Goal: Task Accomplishment & Management: Manage account settings

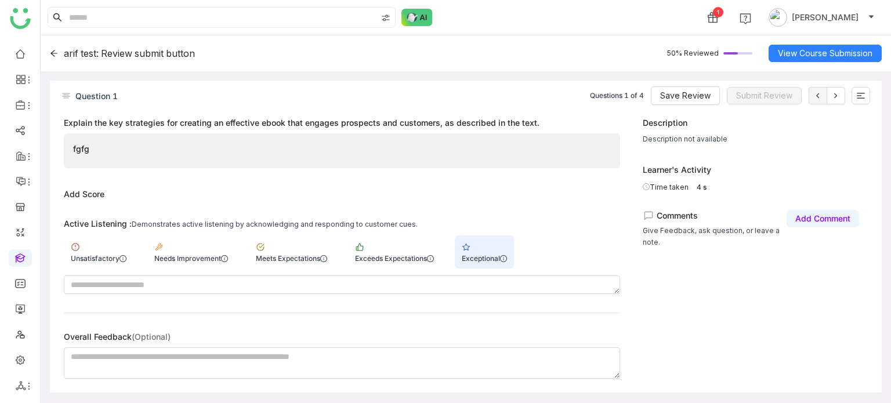
click at [51, 51] on icon at bounding box center [54, 53] width 8 height 8
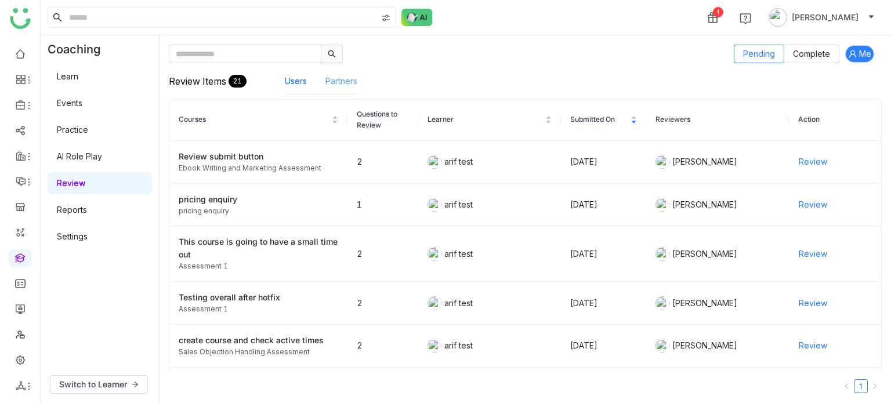
click at [344, 79] on link "Partners" at bounding box center [341, 81] width 32 height 10
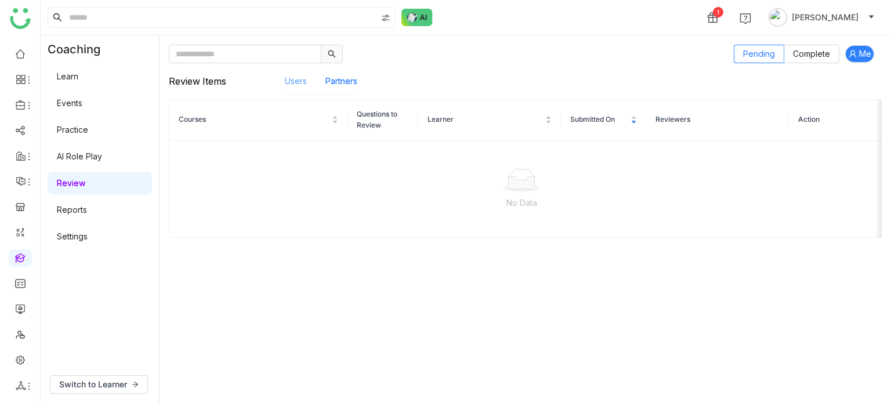
click at [294, 76] on link "Users" at bounding box center [296, 81] width 22 height 10
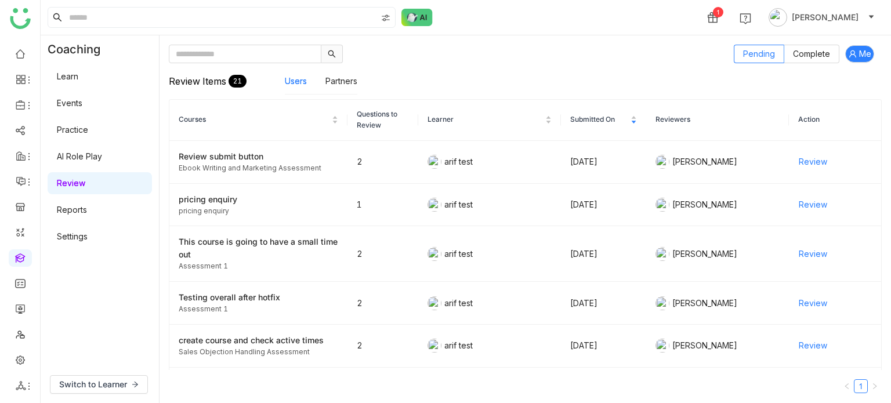
click at [71, 81] on link "Learn" at bounding box center [67, 76] width 21 height 10
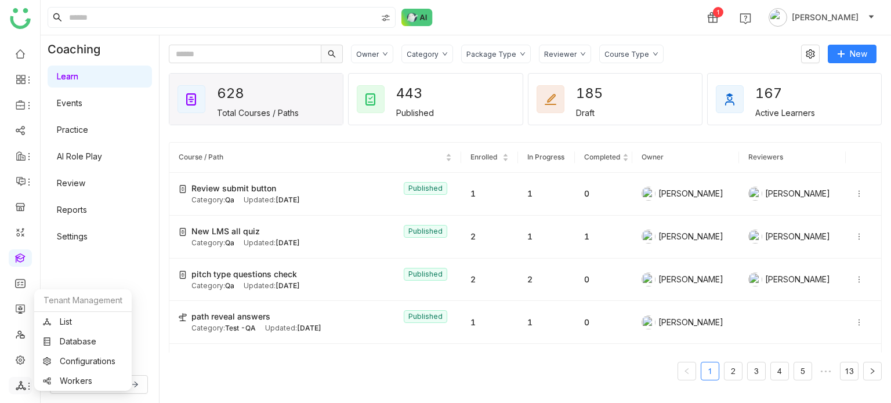
click at [27, 388] on icon at bounding box center [28, 386] width 9 height 9
click at [94, 323] on link "List" at bounding box center [83, 322] width 80 height 8
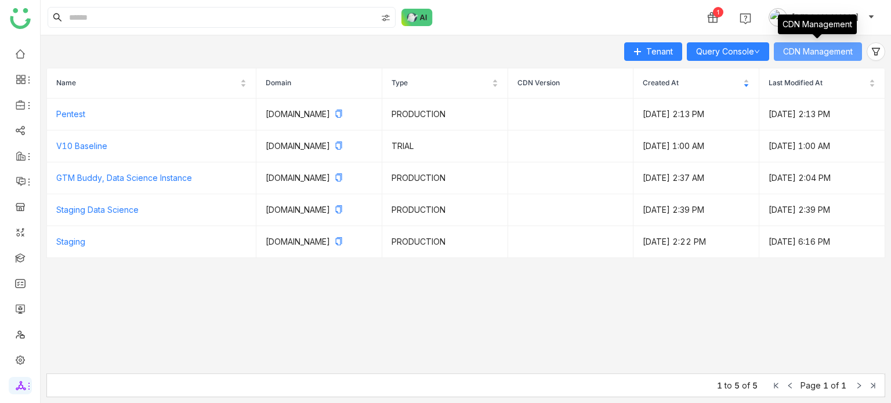
click at [787, 59] on button "CDN Management" at bounding box center [818, 51] width 88 height 19
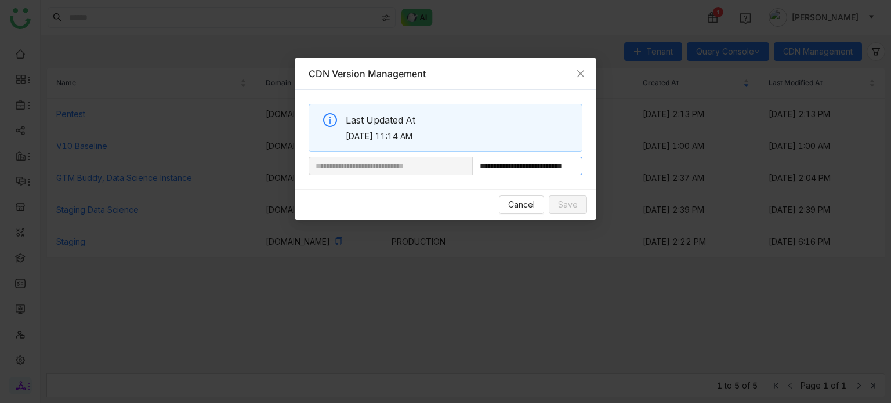
click at [542, 165] on input "**********" at bounding box center [528, 166] width 110 height 19
click at [583, 73] on icon "Close" at bounding box center [580, 73] width 9 height 9
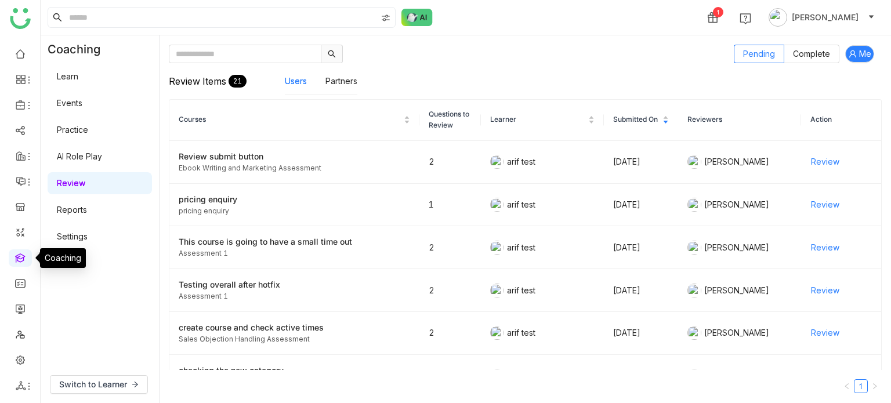
click at [15, 260] on link at bounding box center [20, 257] width 10 height 10
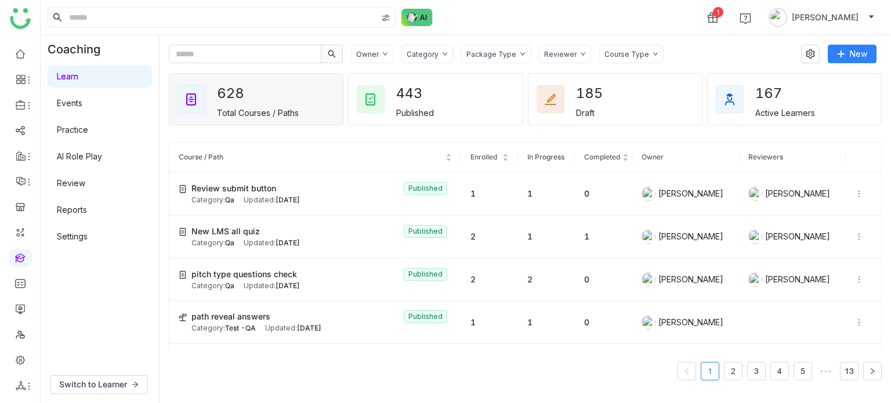
click at [78, 81] on link "Learn" at bounding box center [67, 76] width 21 height 10
click at [859, 60] on span "New" at bounding box center [858, 54] width 17 height 13
click at [844, 71] on li "New Course" at bounding box center [827, 78] width 98 height 22
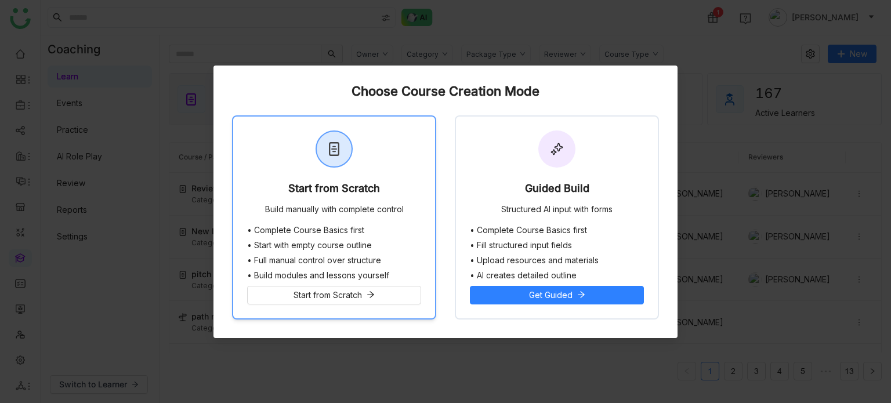
click at [392, 169] on div "Start from Scratch Build manually with complete control" at bounding box center [334, 171] width 202 height 109
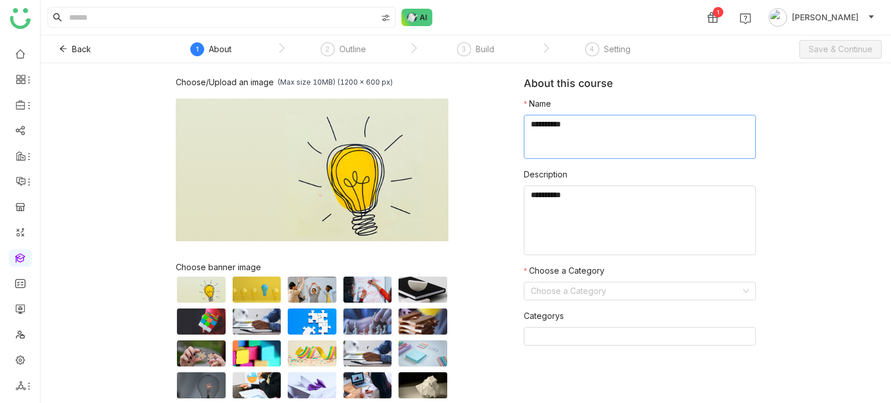
click at [682, 137] on textarea at bounding box center [640, 137] width 232 height 44
type textarea "**********"
type textarea "*******"
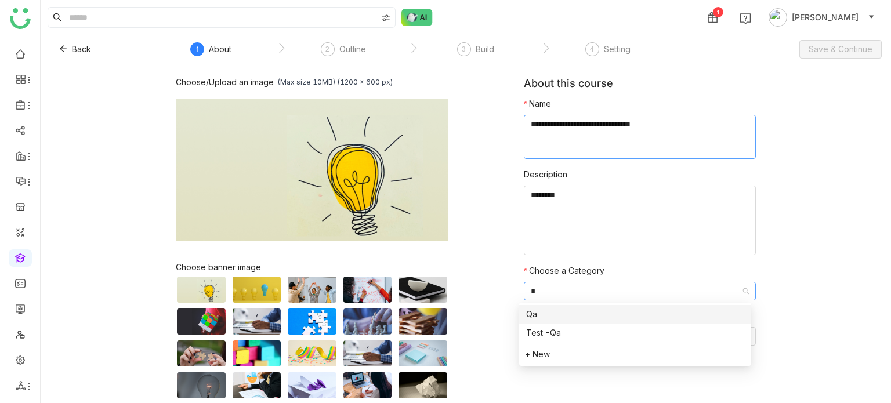
type input "**"
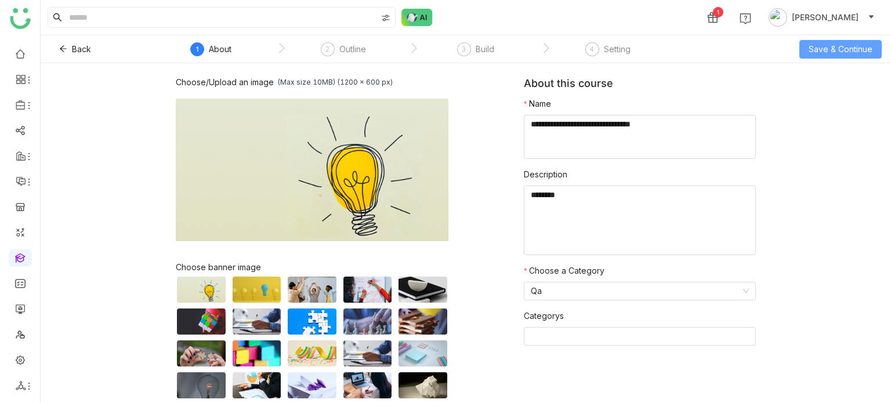
click at [832, 48] on span "Save & Continue" at bounding box center [841, 49] width 64 height 13
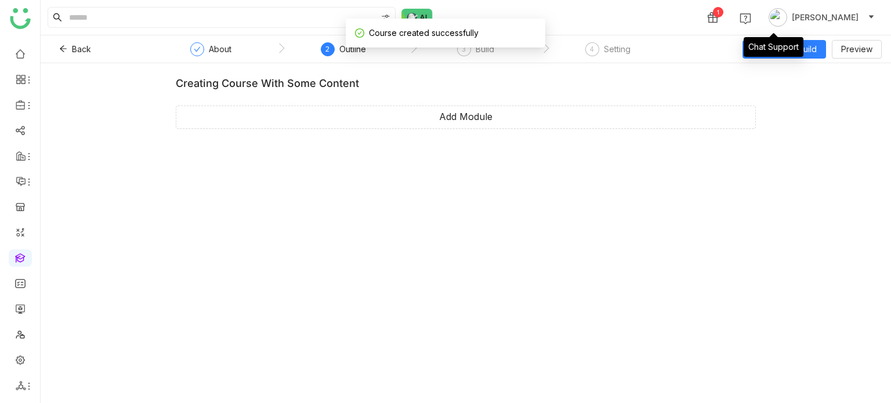
click at [784, 42] on div "Chat Support" at bounding box center [774, 47] width 60 height 20
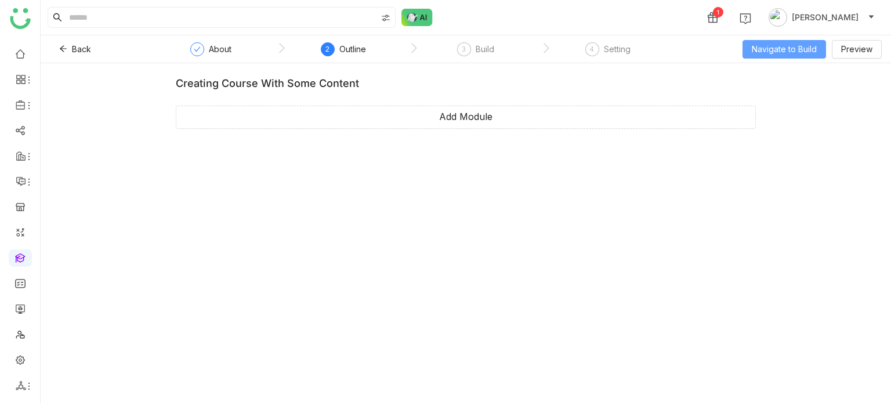
click at [806, 48] on span "Navigate to Build" at bounding box center [784, 49] width 65 height 13
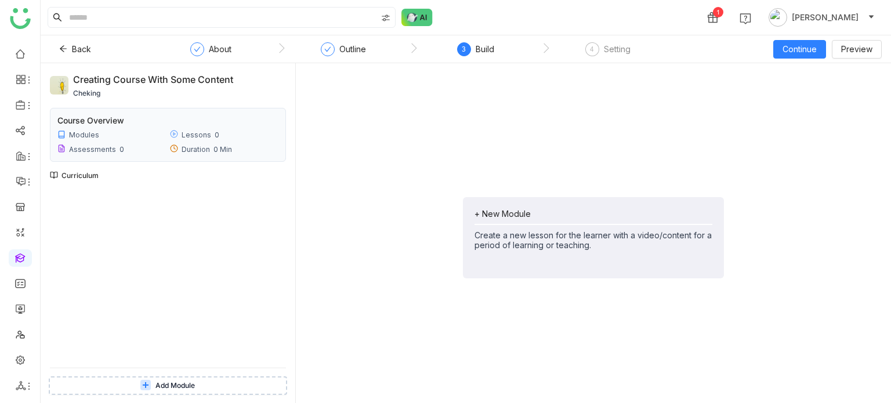
click at [504, 211] on div "+ New Module" at bounding box center [594, 214] width 238 height 10
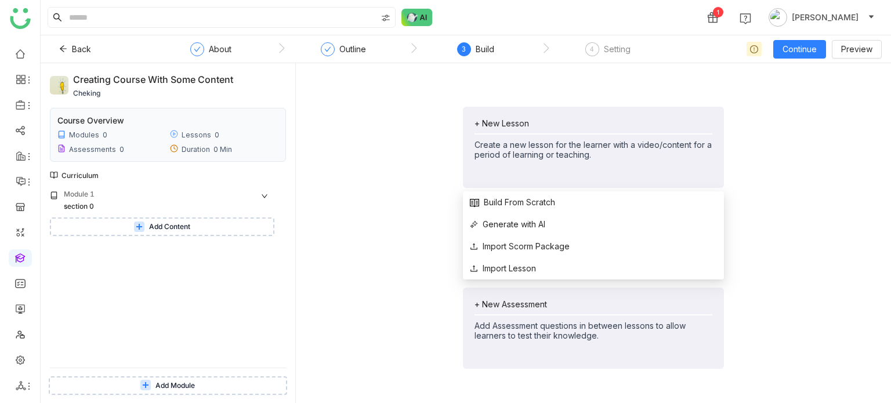
click at [502, 129] on div "+ New Lesson Create a new lesson for the learner with a video/content for a per…" at bounding box center [594, 138] width 238 height 41
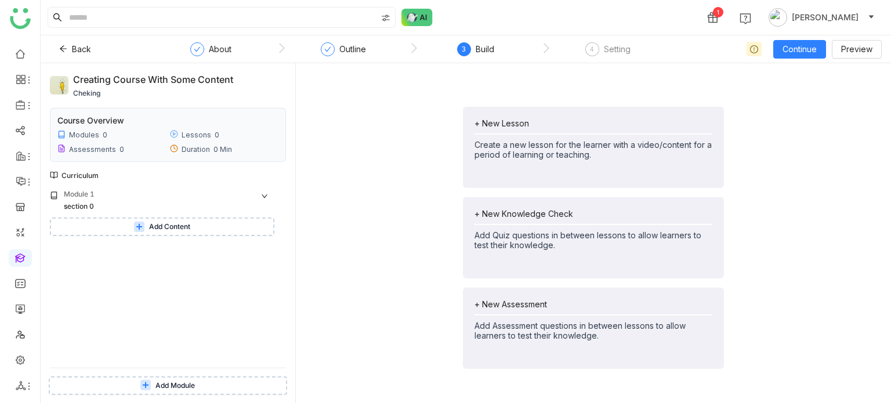
click at [499, 205] on div "+ New Knowledge Check Add Quiz questions in between lessons to allow learners t…" at bounding box center [593, 237] width 261 height 81
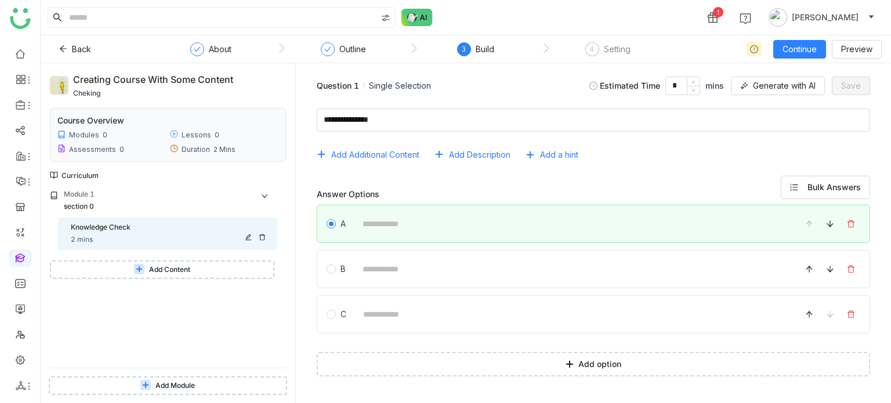
click at [264, 238] on icon at bounding box center [262, 237] width 6 height 6
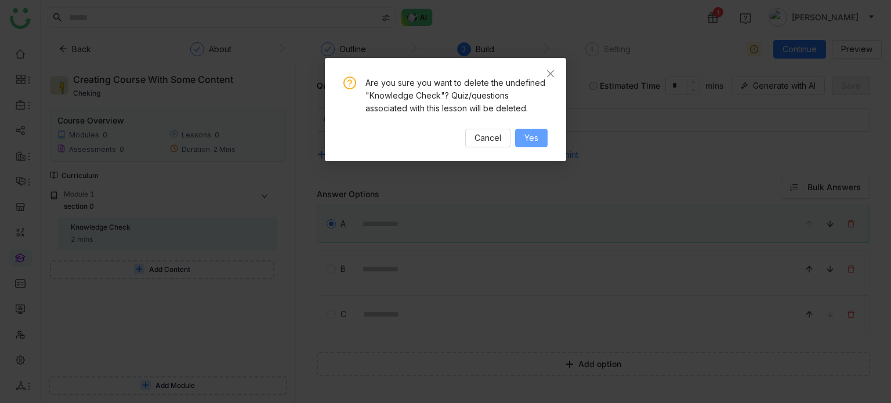
click at [541, 139] on button "Yes" at bounding box center [531, 138] width 32 height 19
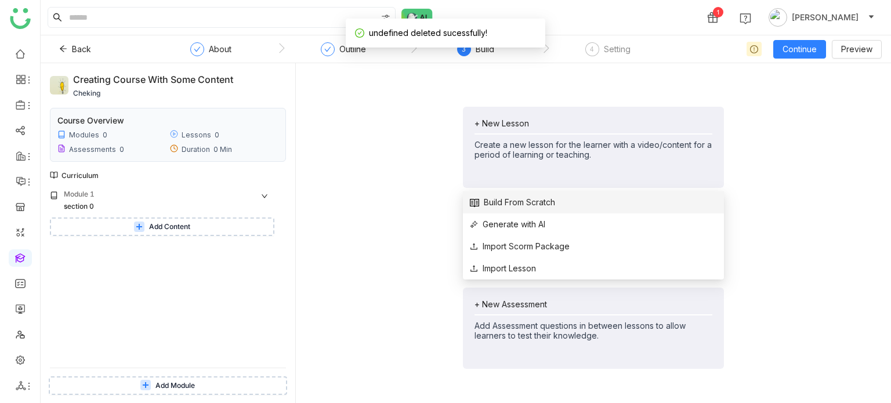
click at [534, 204] on span "Build From Scratch" at bounding box center [512, 202] width 85 height 13
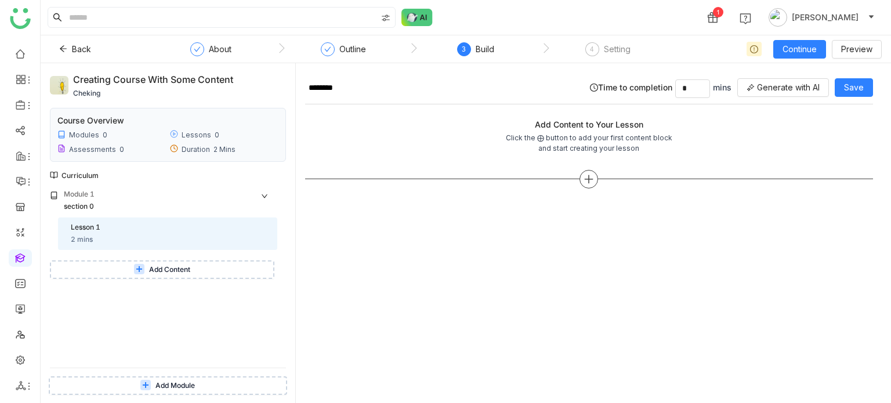
click at [586, 184] on div at bounding box center [588, 179] width 19 height 19
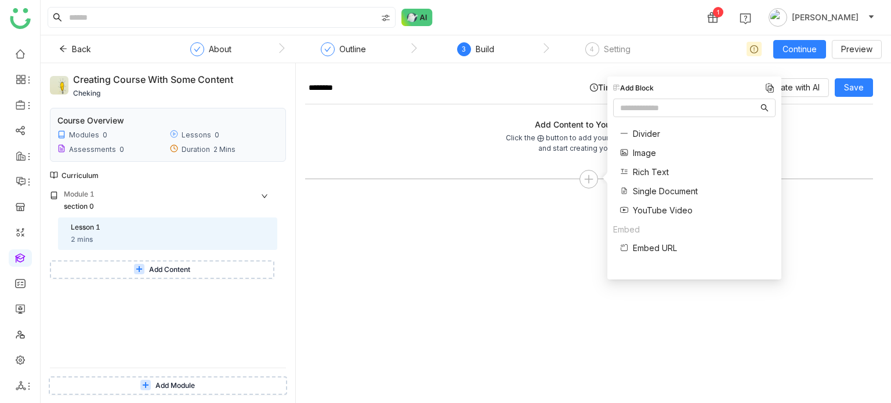
click at [657, 194] on span "Single Document" at bounding box center [665, 191] width 65 height 12
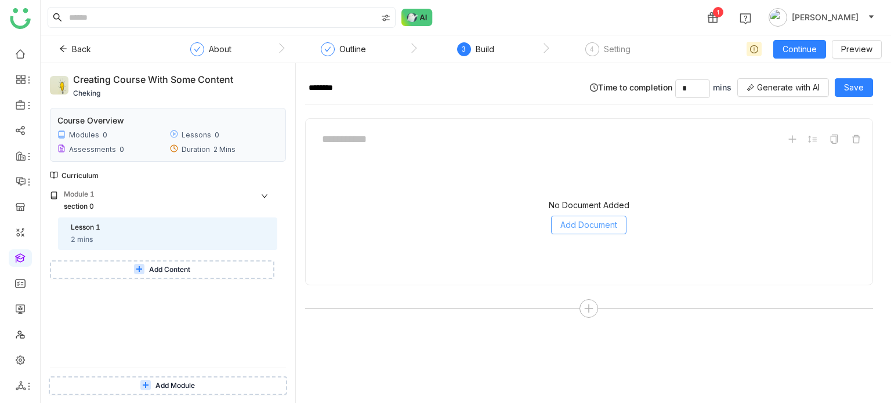
click at [604, 224] on span "Add Document" at bounding box center [588, 225] width 57 height 13
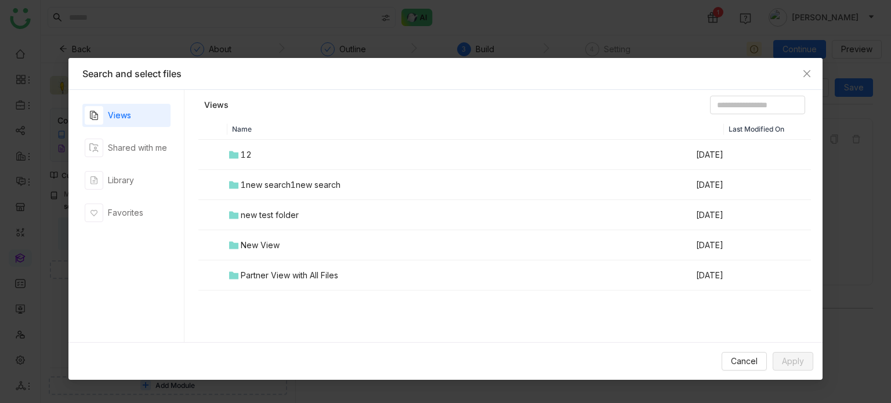
click at [306, 170] on td "1new search1new search" at bounding box center [461, 185] width 468 height 30
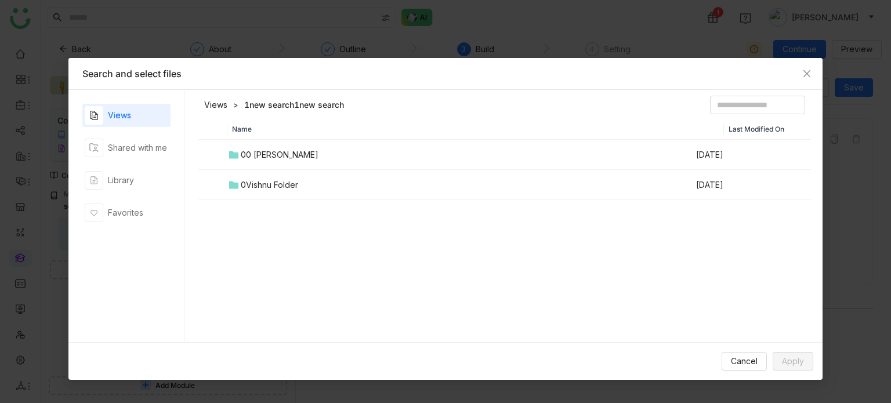
click at [275, 154] on div "00 [PERSON_NAME]" at bounding box center [280, 154] width 78 height 13
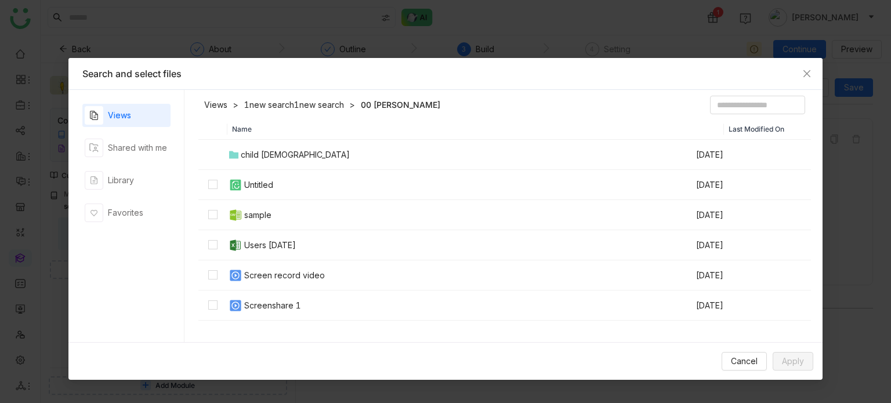
click at [252, 269] on div "Screen record video" at bounding box center [284, 275] width 81 height 13
click at [807, 363] on button "Apply" at bounding box center [793, 361] width 41 height 19
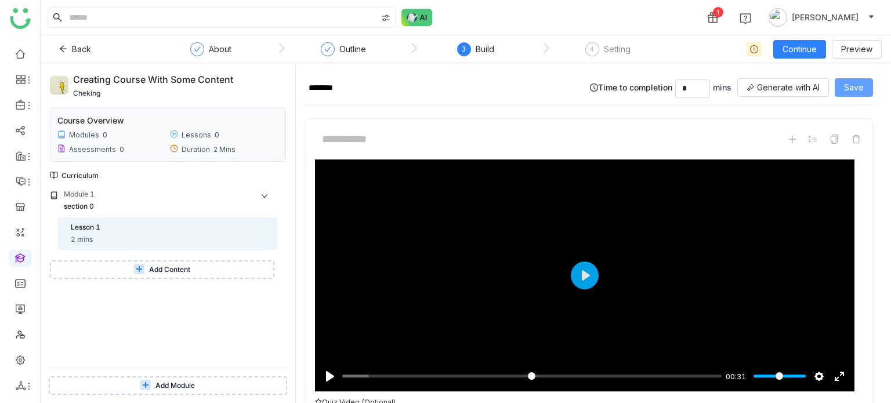
click at [861, 88] on span "Save" at bounding box center [854, 87] width 20 height 13
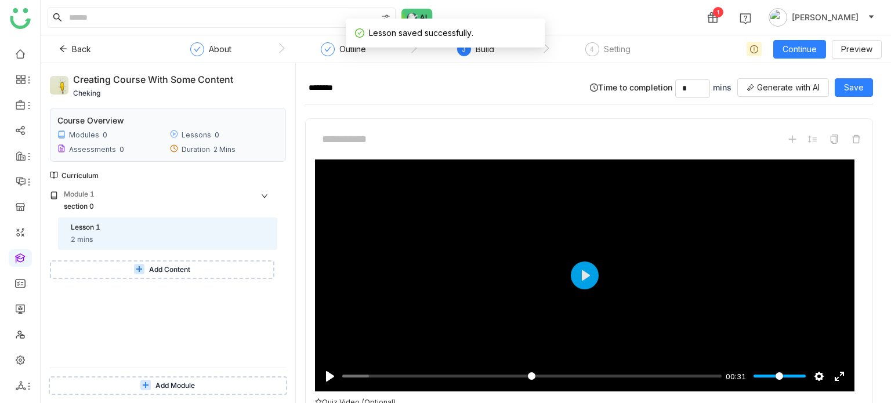
click at [165, 262] on button "Add Content" at bounding box center [162, 269] width 224 height 19
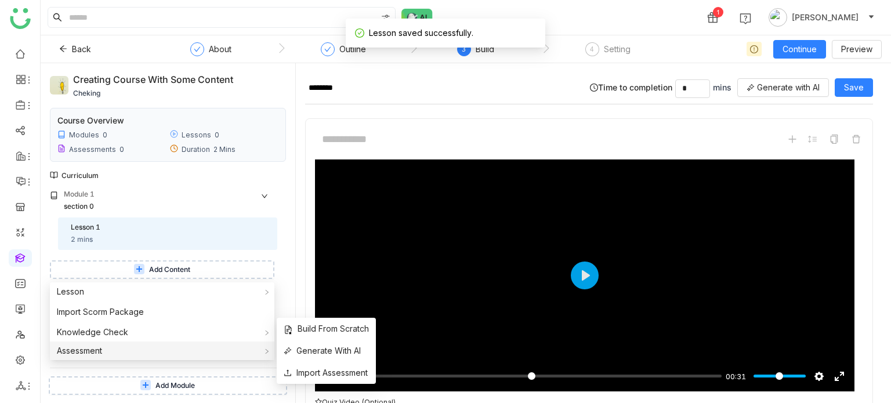
click at [146, 350] on div "Assessment" at bounding box center [162, 351] width 224 height 19
click at [311, 325] on span "Build From Scratch" at bounding box center [326, 329] width 85 height 13
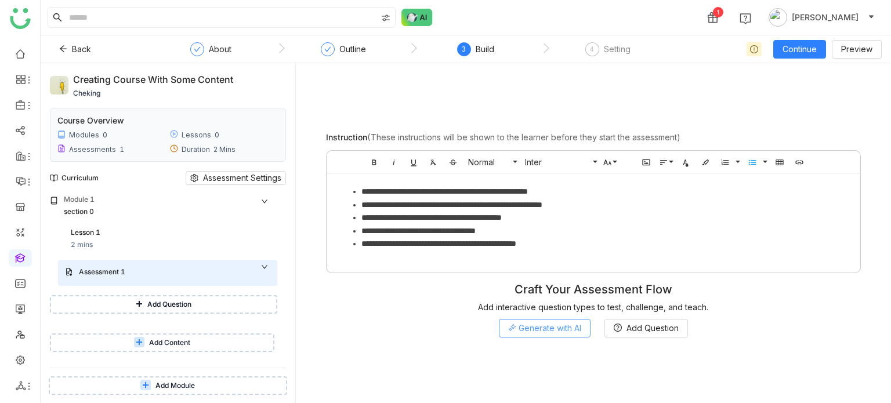
click at [575, 324] on span "Generate with AI" at bounding box center [550, 328] width 63 height 13
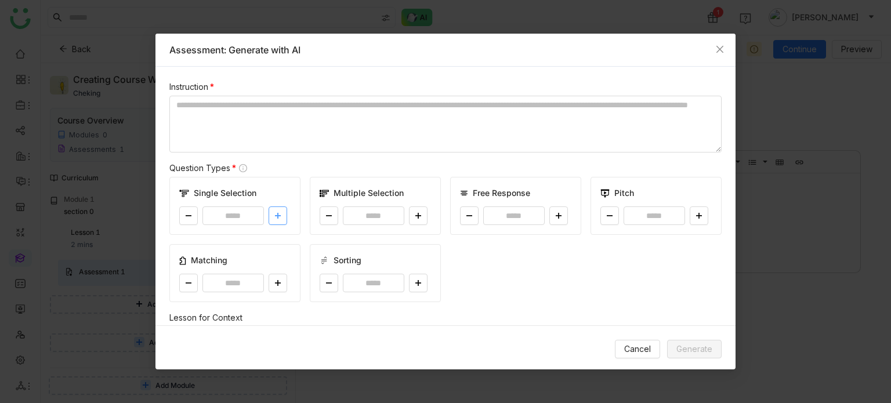
click at [278, 213] on icon at bounding box center [277, 215] width 7 height 7
type input "*"
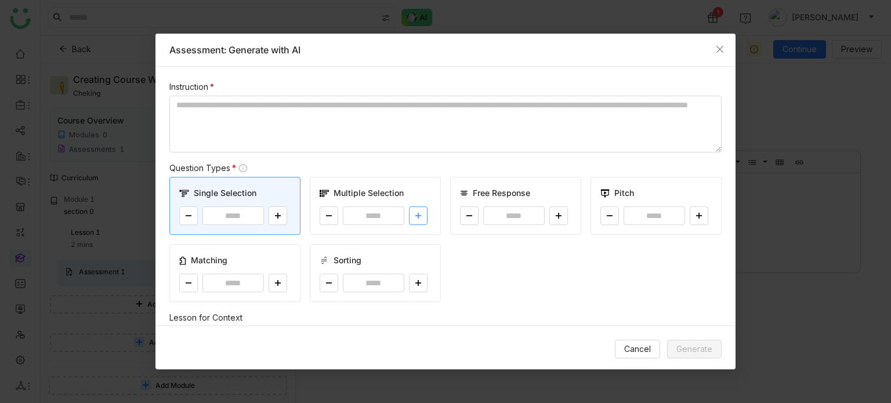
click at [415, 215] on icon at bounding box center [418, 215] width 7 height 7
type input "*"
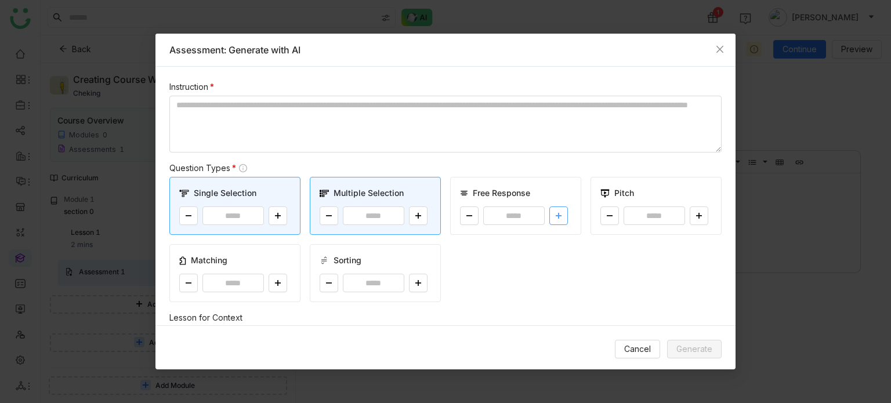
click at [557, 215] on button at bounding box center [558, 216] width 19 height 19
type input "*"
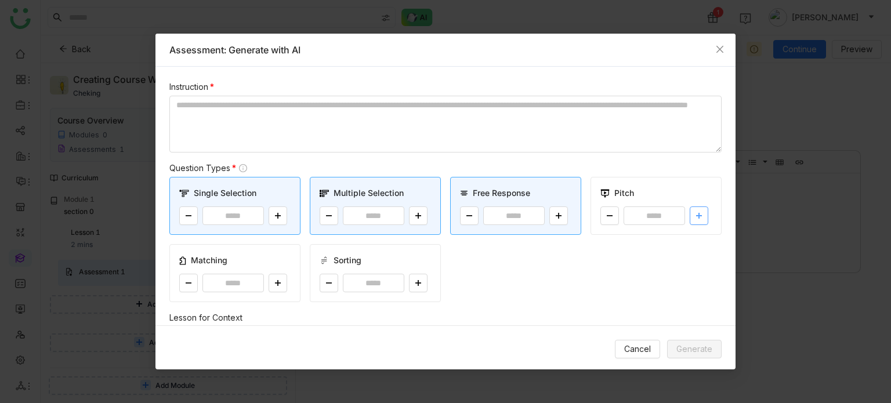
click at [690, 215] on button at bounding box center [699, 216] width 19 height 19
type input "*"
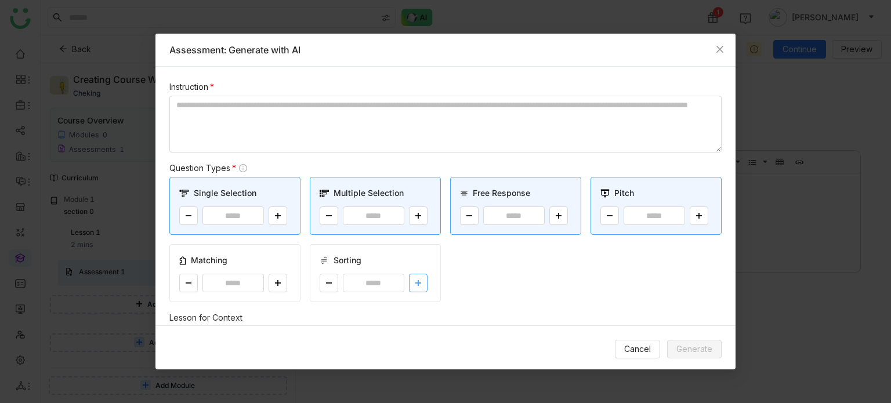
click at [415, 282] on icon at bounding box center [418, 283] width 7 height 7
type input "*"
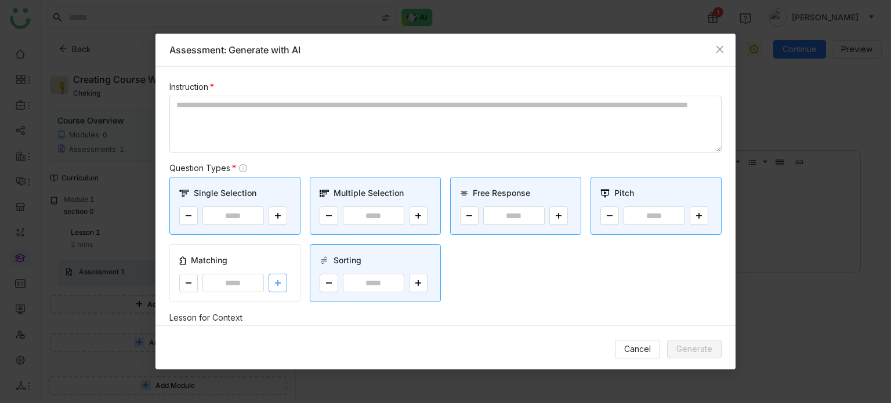
click at [281, 285] on button at bounding box center [278, 283] width 19 height 19
type input "*"
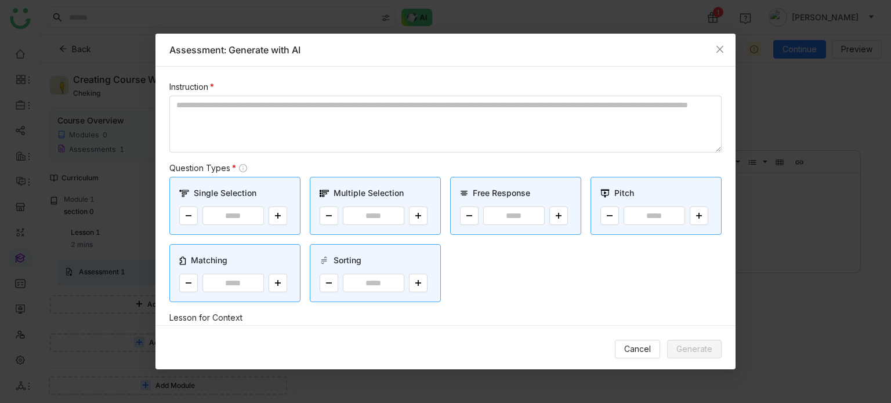
click at [370, 94] on div "Instruction *" at bounding box center [445, 117] width 552 height 72
click at [374, 111] on textarea at bounding box center [445, 124] width 552 height 57
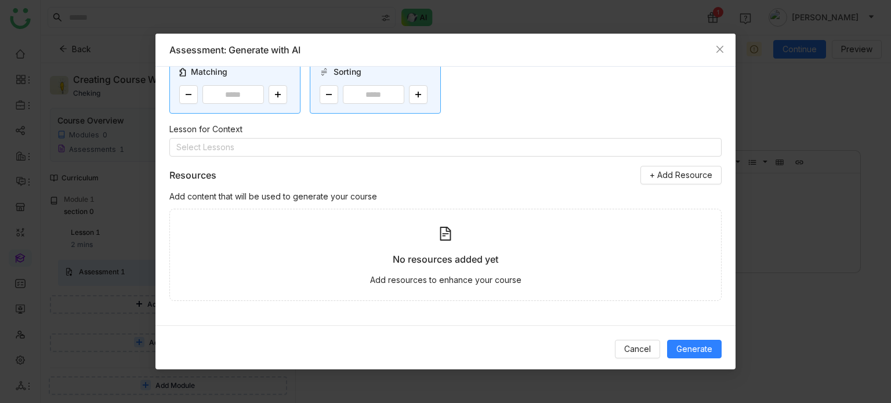
scroll to position [100, 0]
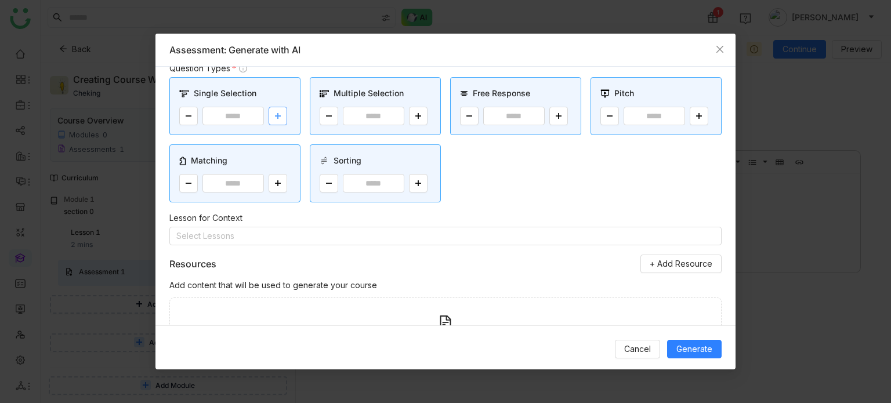
type textarea "**********"
click at [276, 115] on icon at bounding box center [277, 116] width 7 height 7
type input "*"
click at [415, 110] on button at bounding box center [418, 116] width 19 height 19
type input "*"
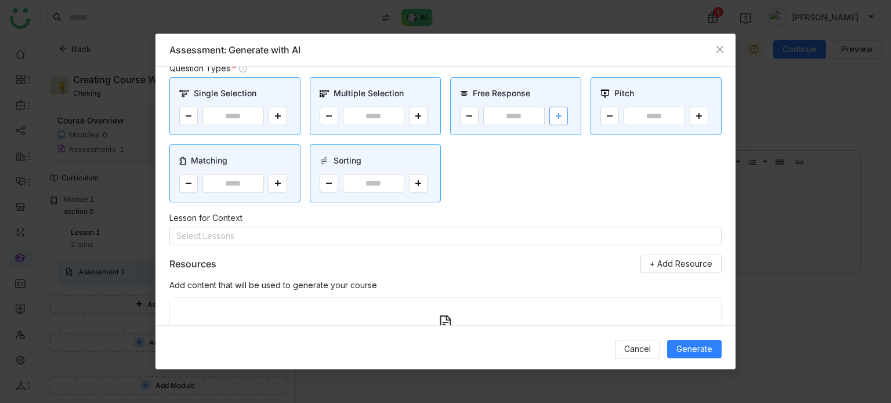
click at [556, 115] on button at bounding box center [558, 116] width 19 height 19
type input "*"
click at [690, 118] on button at bounding box center [699, 116] width 19 height 19
type input "*"
click at [272, 186] on button at bounding box center [278, 183] width 19 height 19
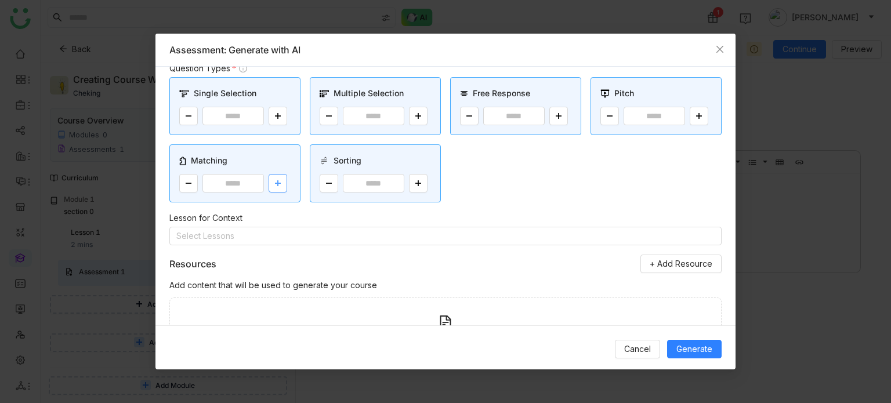
type input "*"
click at [421, 184] on button at bounding box center [418, 183] width 19 height 19
type input "*"
click at [703, 343] on span "Generate" at bounding box center [694, 349] width 36 height 13
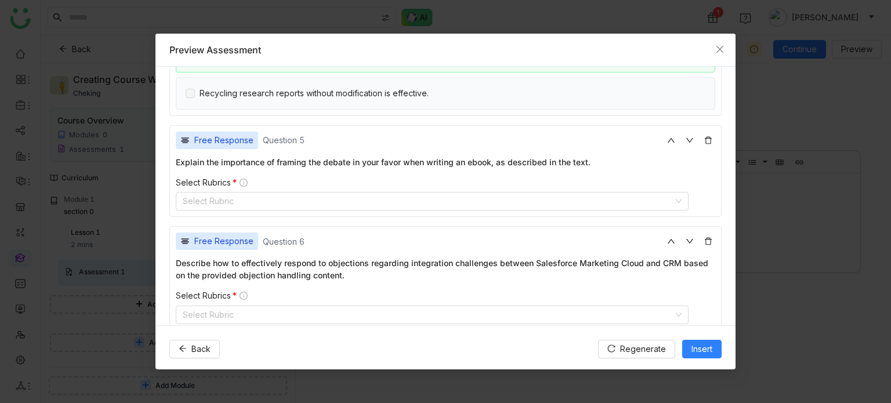
scroll to position [863, 0]
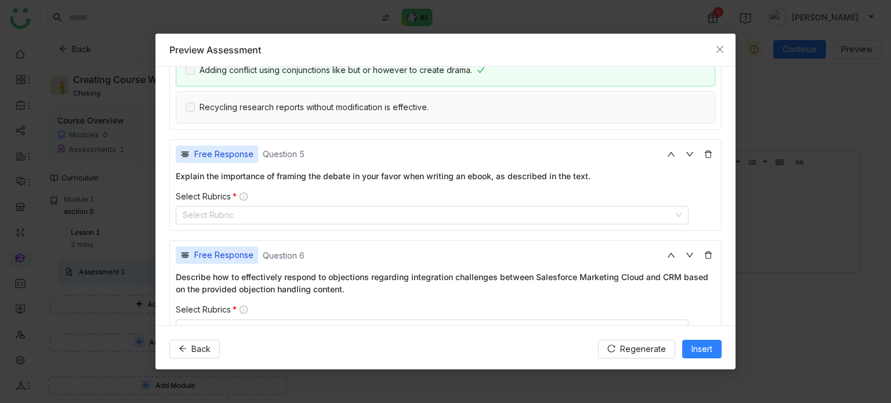
click at [490, 197] on div "Select Rubrics * Select Rubric" at bounding box center [445, 208] width 539 height 34
click at [490, 206] on nz-select-top-control "Select Rubric" at bounding box center [432, 215] width 513 height 19
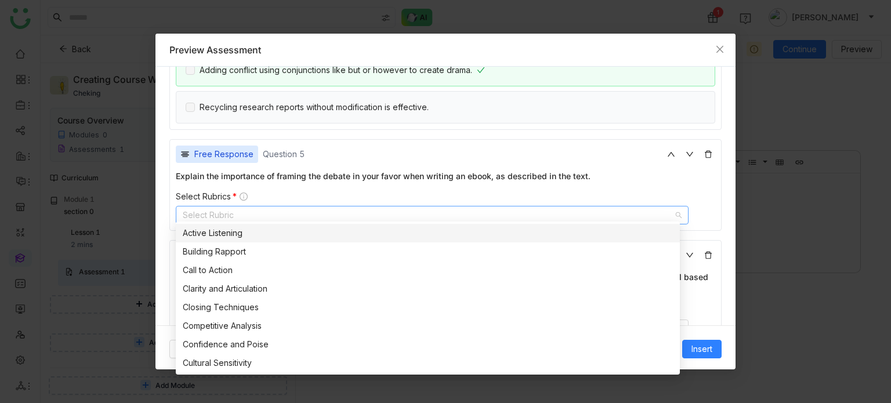
click at [289, 237] on div "Active Listening" at bounding box center [428, 233] width 490 height 13
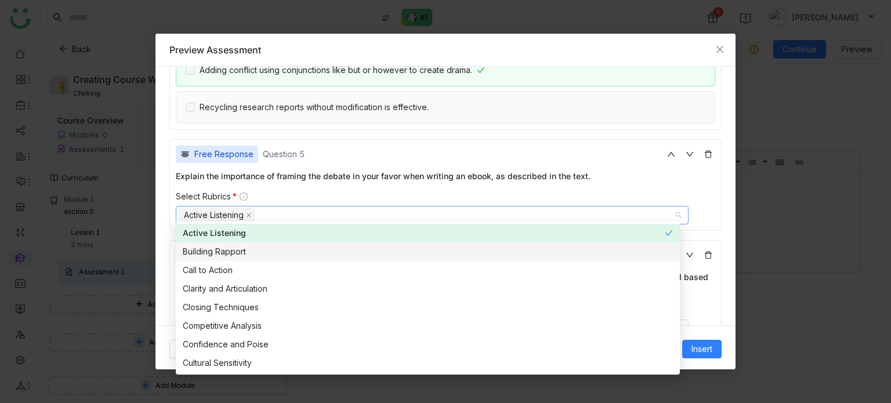
click at [288, 253] on div "Building Rapport" at bounding box center [428, 251] width 490 height 13
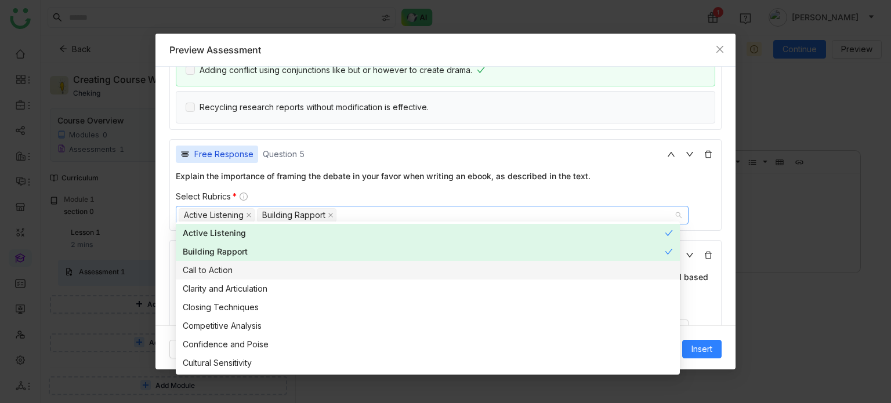
click at [285, 270] on div "Call to Action" at bounding box center [428, 270] width 490 height 13
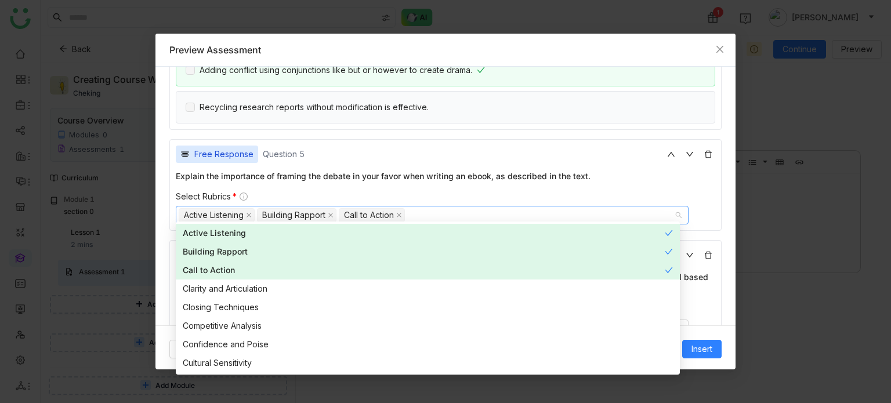
click at [450, 191] on div "Select Rubrics *" at bounding box center [445, 196] width 539 height 10
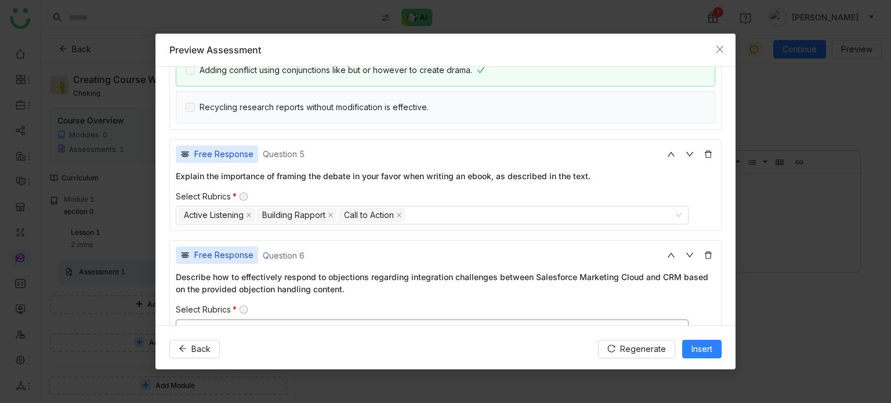
click at [310, 320] on nz-select-top-control "Select Rubric" at bounding box center [432, 329] width 513 height 19
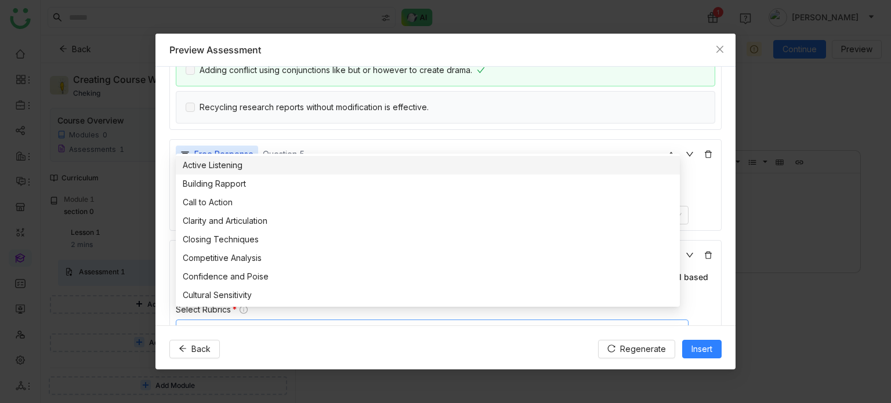
scroll to position [867, 0]
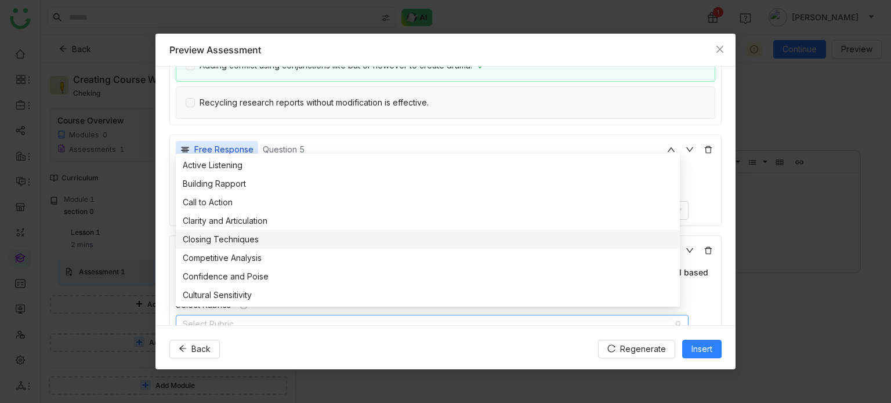
click at [232, 236] on div "Closing Techniques" at bounding box center [428, 239] width 490 height 13
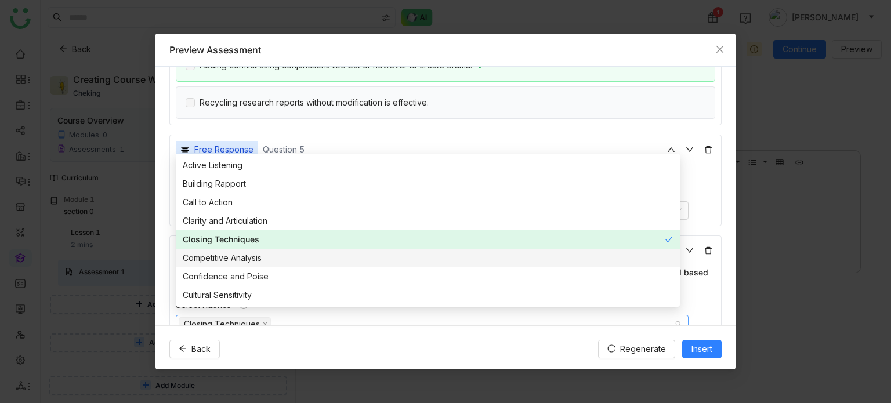
click at [236, 257] on div "Competitive Analysis" at bounding box center [428, 258] width 490 height 13
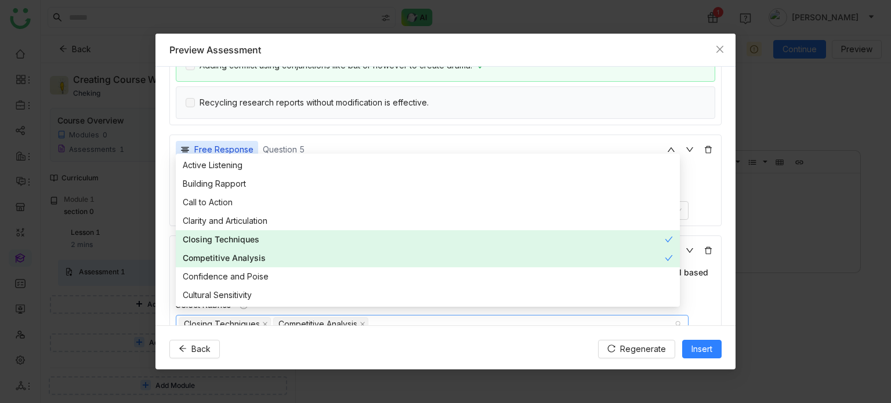
click at [238, 238] on div "Closing Techniques" at bounding box center [424, 239] width 482 height 13
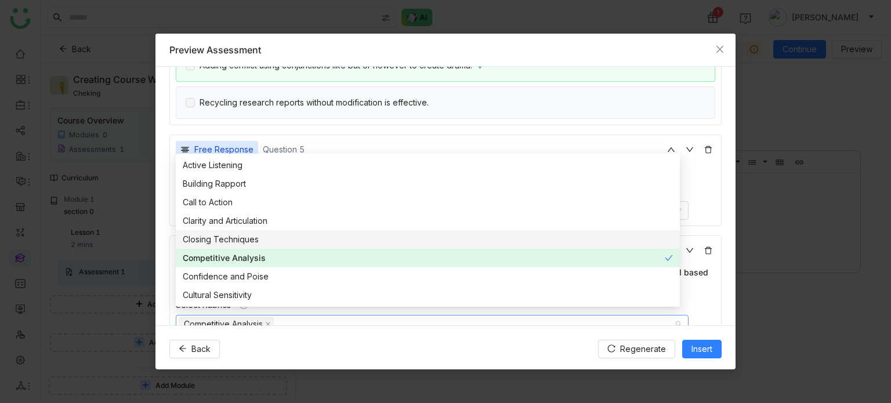
click at [240, 231] on nz-option-item "Closing Techniques" at bounding box center [428, 239] width 504 height 19
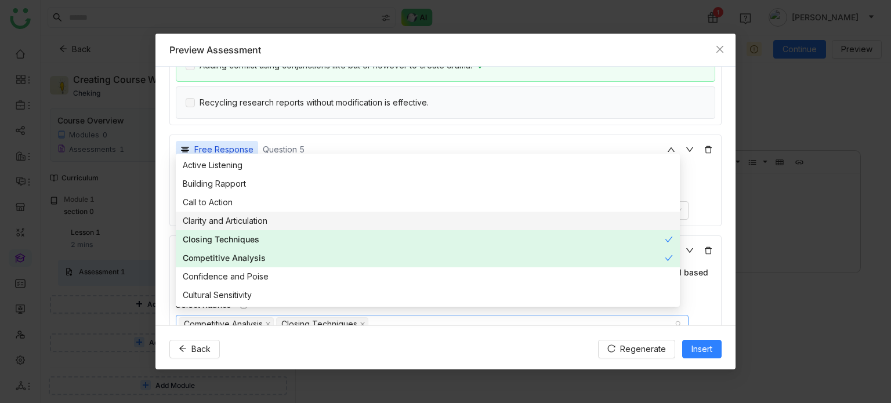
click at [241, 223] on div "Clarity and Articulation" at bounding box center [428, 221] width 490 height 13
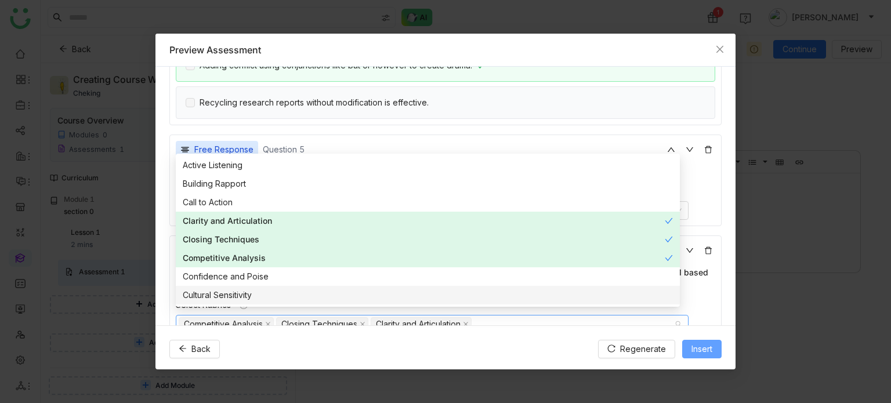
click at [691, 348] on span "Insert" at bounding box center [701, 349] width 21 height 13
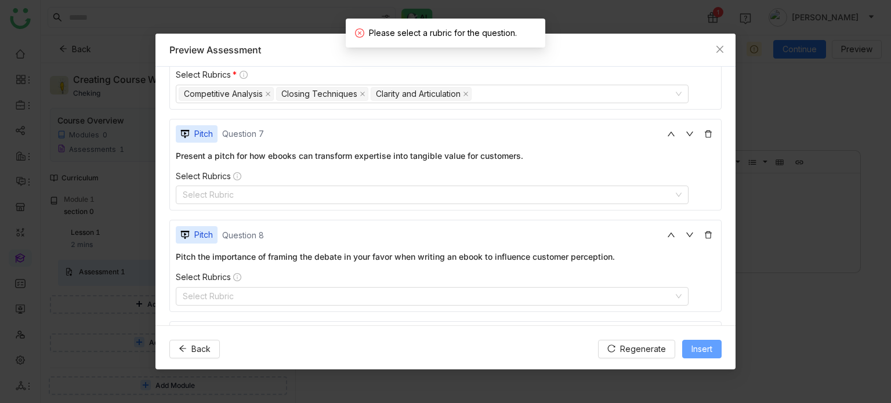
scroll to position [1095, 0]
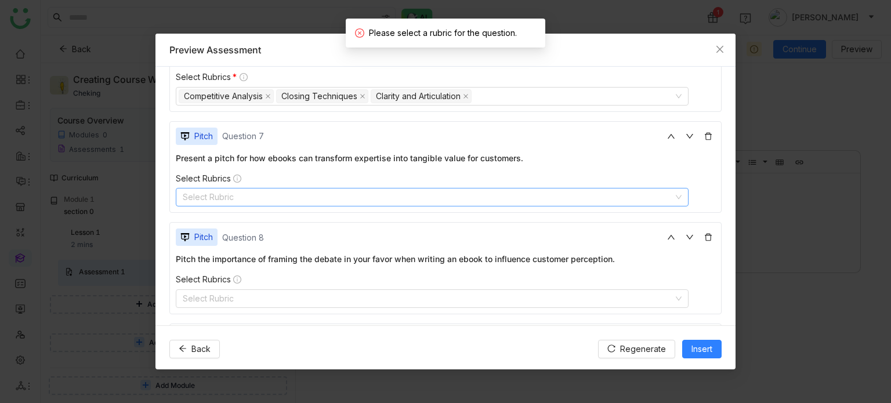
click at [422, 188] on nz-select-top-control "Select Rubric" at bounding box center [432, 197] width 513 height 19
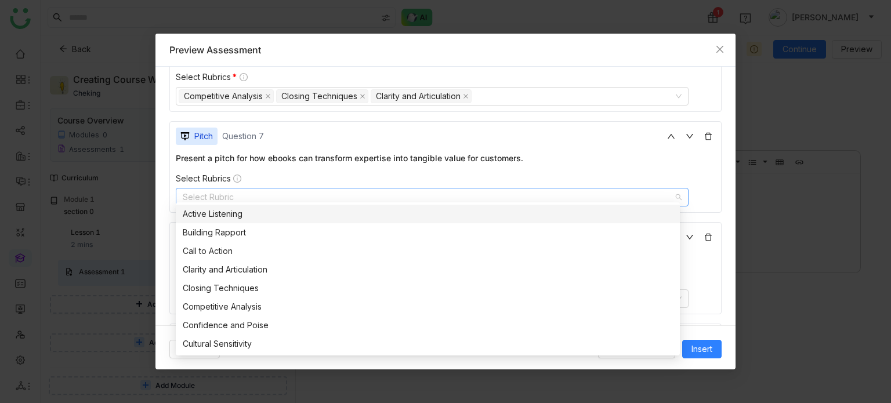
drag, startPoint x: 248, startPoint y: 213, endPoint x: 248, endPoint y: 224, distance: 10.4
click at [248, 215] on div "Active Listening" at bounding box center [428, 214] width 490 height 13
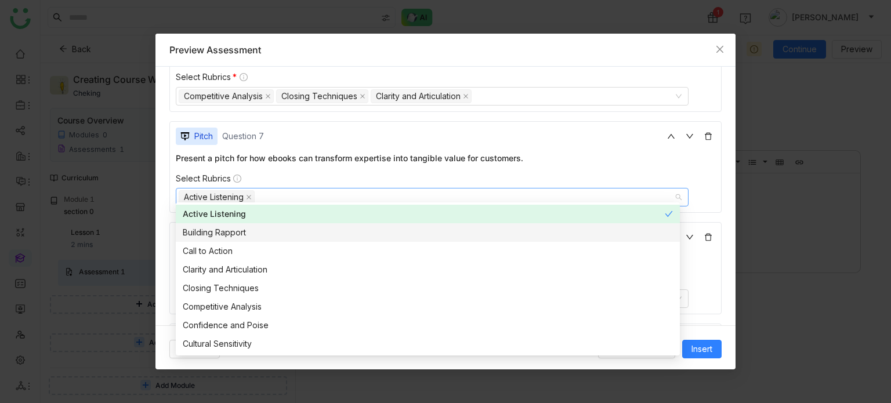
drag, startPoint x: 252, startPoint y: 235, endPoint x: 253, endPoint y: 246, distance: 11.0
click at [252, 236] on div "Building Rapport" at bounding box center [428, 232] width 490 height 13
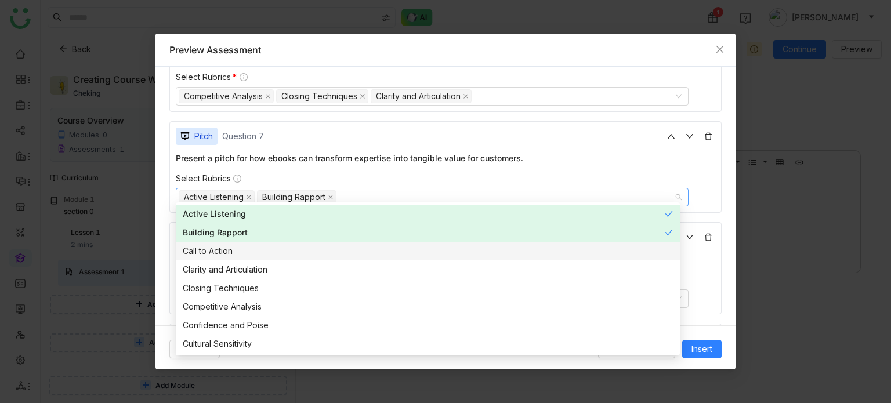
click at [253, 252] on div "Call to Action" at bounding box center [428, 251] width 490 height 13
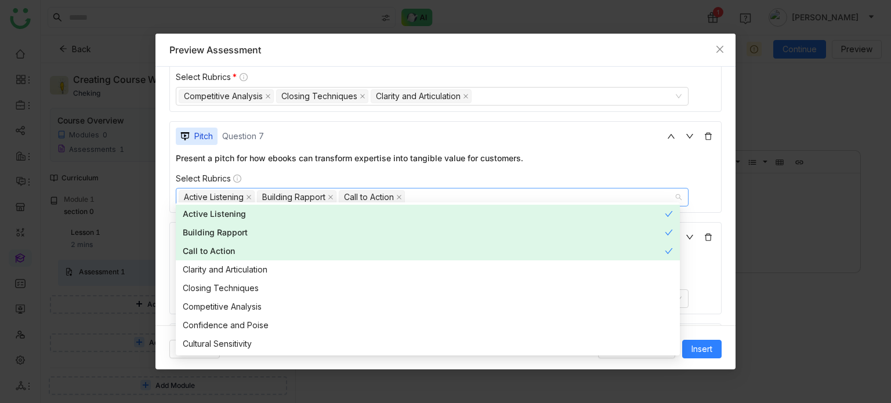
click at [168, 193] on div "**********" at bounding box center [445, 196] width 580 height 258
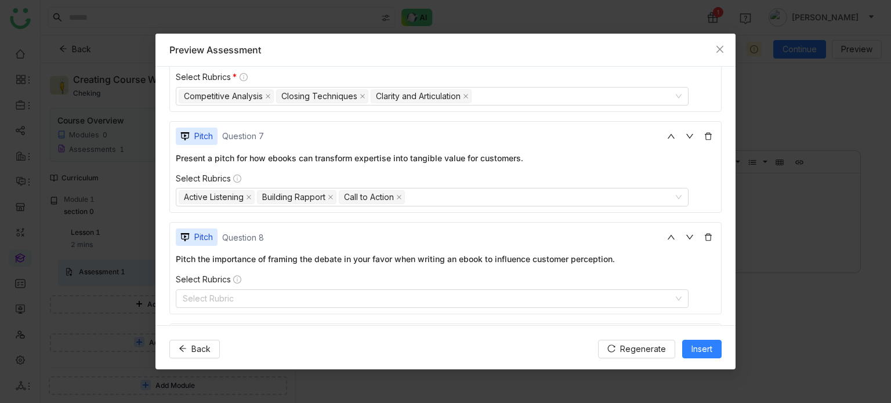
scroll to position [1141, 0]
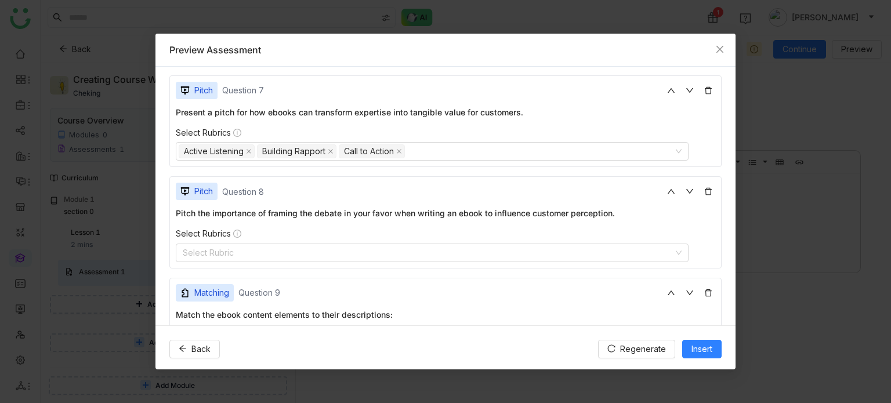
click at [248, 255] on div "Pitch Question 8 Pitch the importance of framing the debate in your favor when …" at bounding box center [445, 222] width 552 height 92
click at [255, 244] on nz-select-top-control "Select Rubric" at bounding box center [432, 253] width 513 height 19
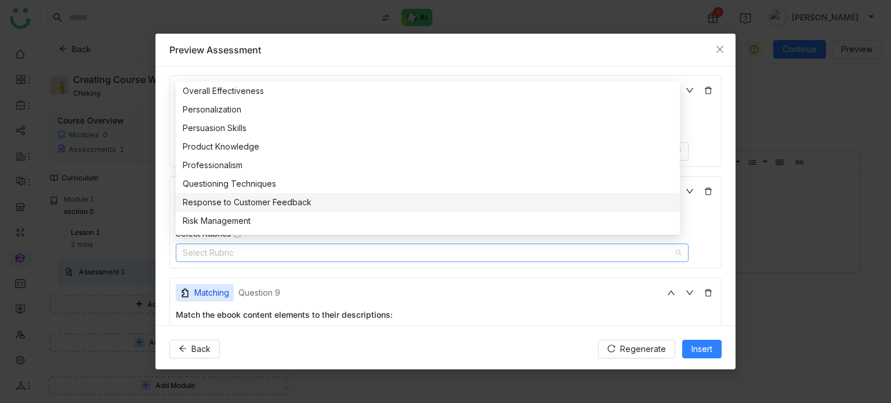
scroll to position [668, 0]
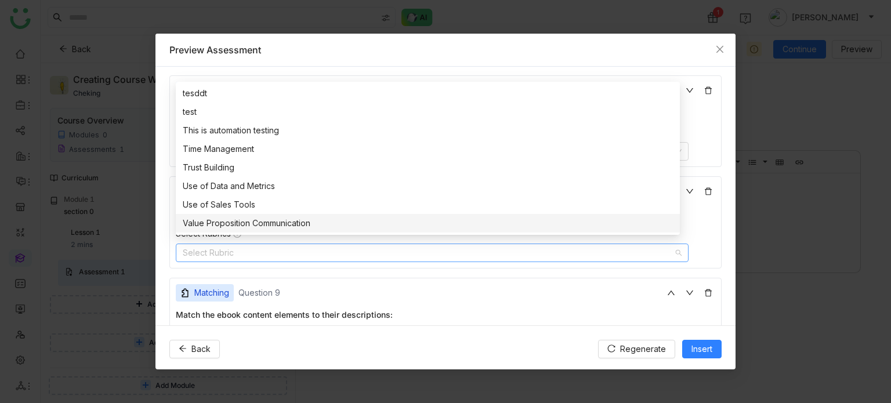
click at [260, 219] on div "Value Proposition Communication" at bounding box center [428, 223] width 490 height 13
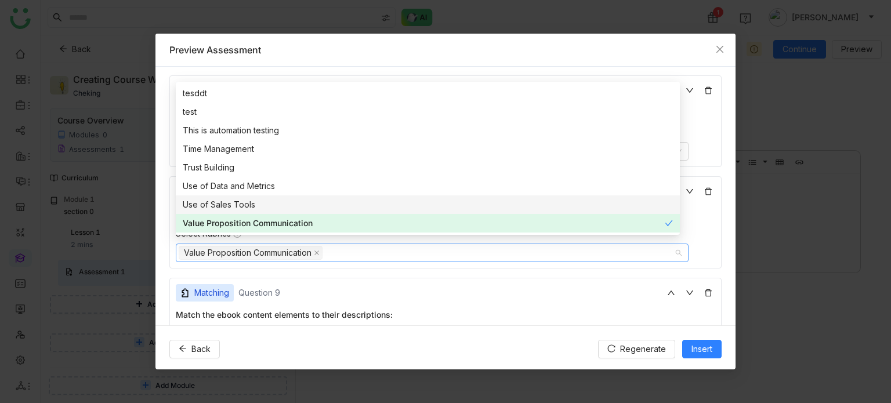
click at [258, 201] on div "Use of Sales Tools" at bounding box center [428, 204] width 490 height 13
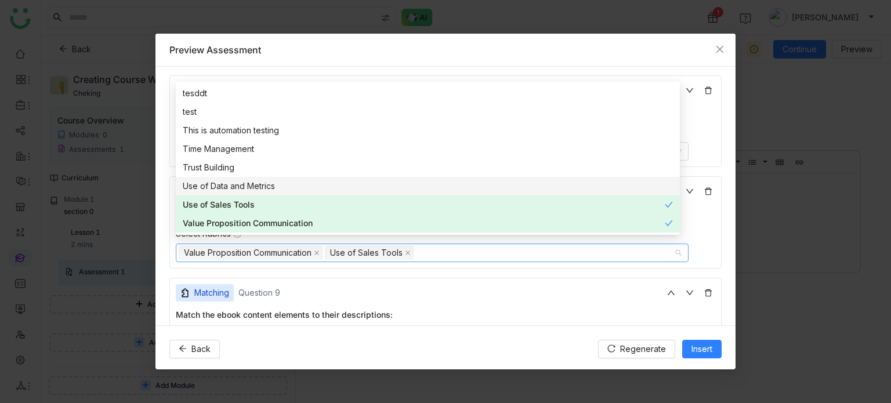
click at [262, 183] on div "Use of Data and Metrics" at bounding box center [428, 186] width 490 height 13
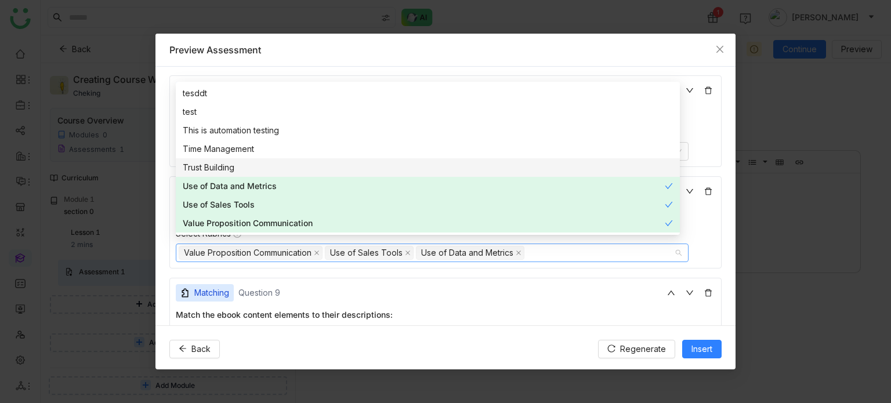
click at [260, 168] on div "Trust Building" at bounding box center [428, 167] width 490 height 13
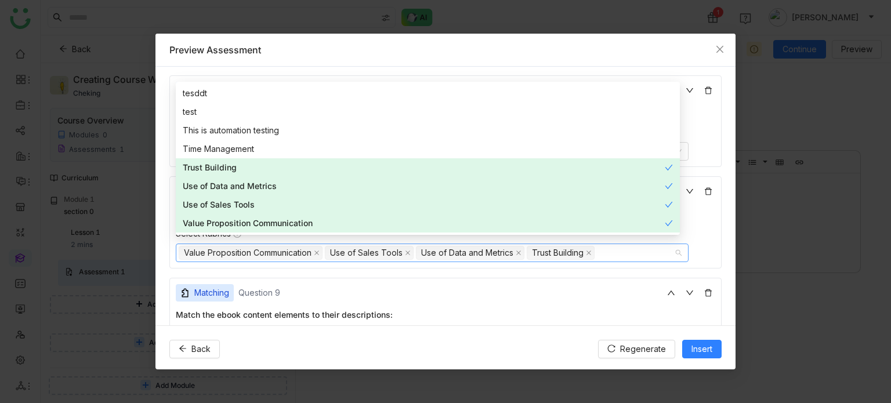
click at [602, 278] on div "Matching Question 9 Match the ebook content elements to their descriptions: Fra…" at bounding box center [445, 360] width 552 height 165
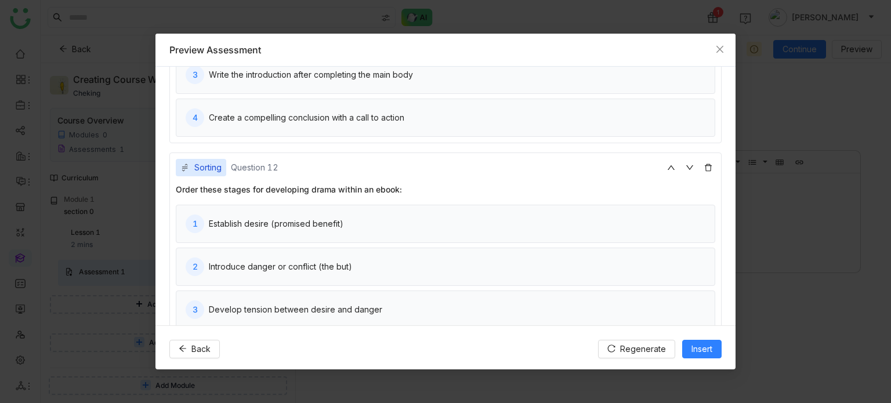
scroll to position [1944, 0]
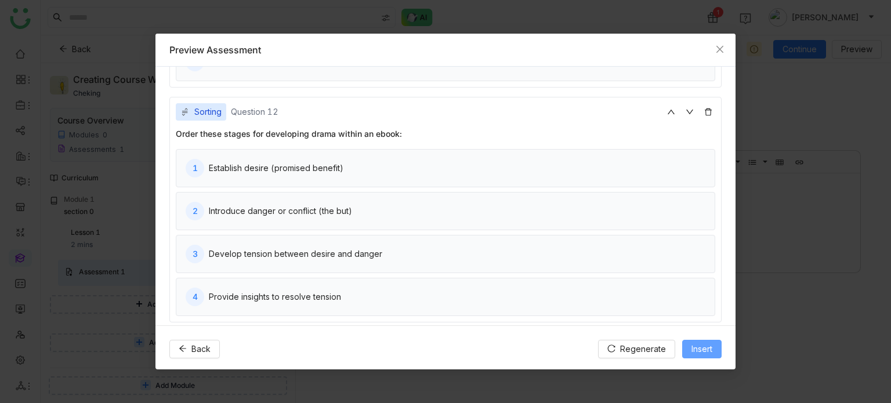
click at [698, 347] on span "Insert" at bounding box center [701, 349] width 21 height 13
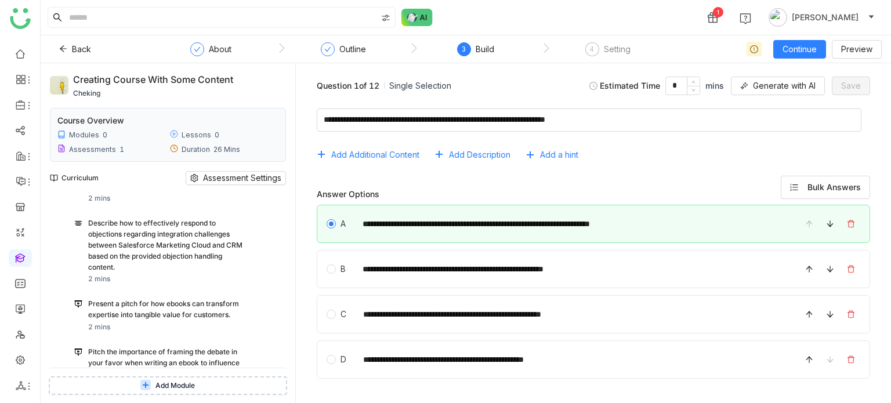
scroll to position [338, 0]
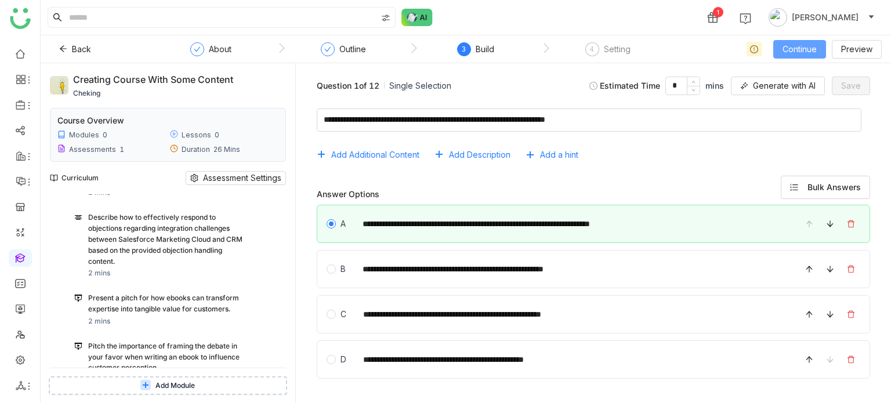
click at [791, 45] on span "Continue" at bounding box center [800, 49] width 34 height 13
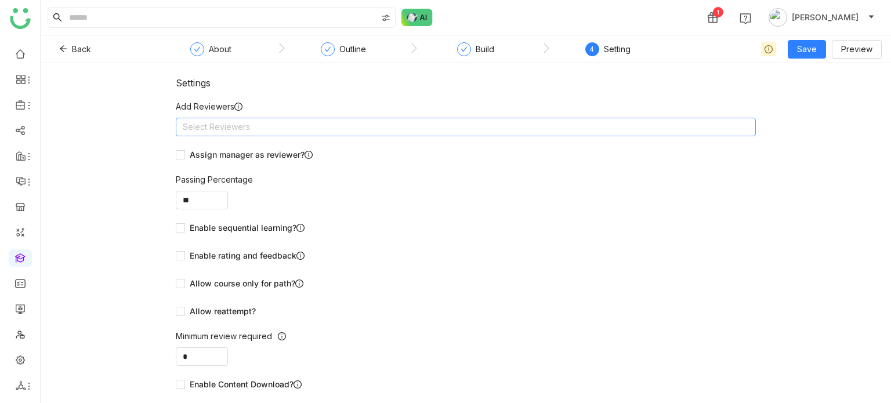
click at [462, 136] on form "Add Reviewers Select Reviewers Assign manager as reviewer? Passing Percentage *…" at bounding box center [466, 260] width 580 height 321
click at [469, 128] on nz-select-top-control "Select Reviewers" at bounding box center [466, 127] width 580 height 19
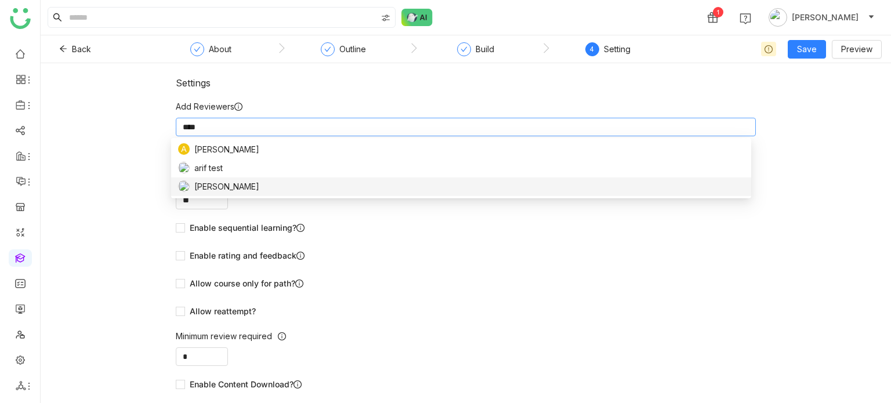
type input "****"
click at [325, 195] on nz-option-item "[PERSON_NAME]" at bounding box center [461, 187] width 580 height 19
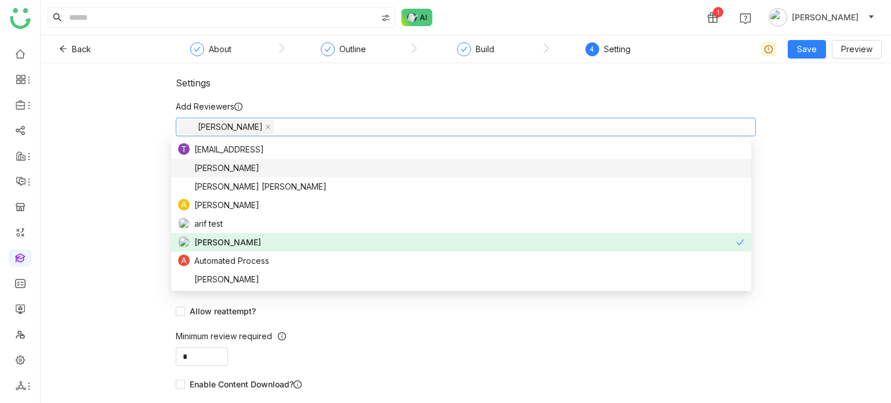
click at [70, 99] on div "Settings Add Reviewers Arif uddin Assign manager as reviewer? Passing Percentag…" at bounding box center [466, 233] width 850 height 340
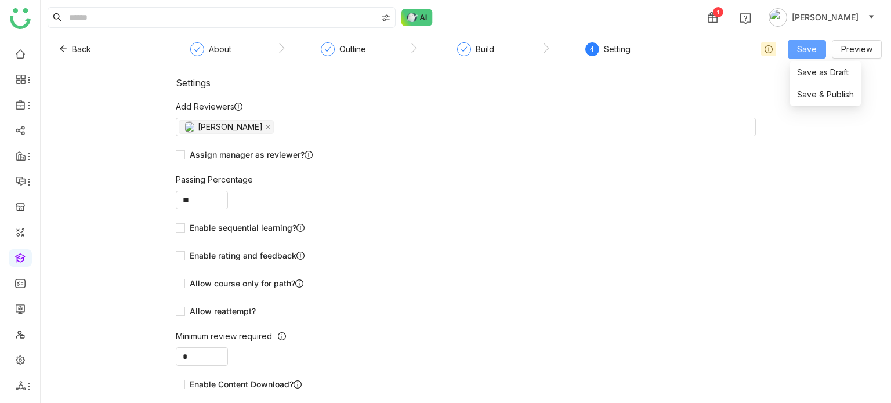
click at [812, 48] on span "Save" at bounding box center [807, 49] width 20 height 13
click at [812, 91] on span "Save & Publish" at bounding box center [825, 94] width 57 height 13
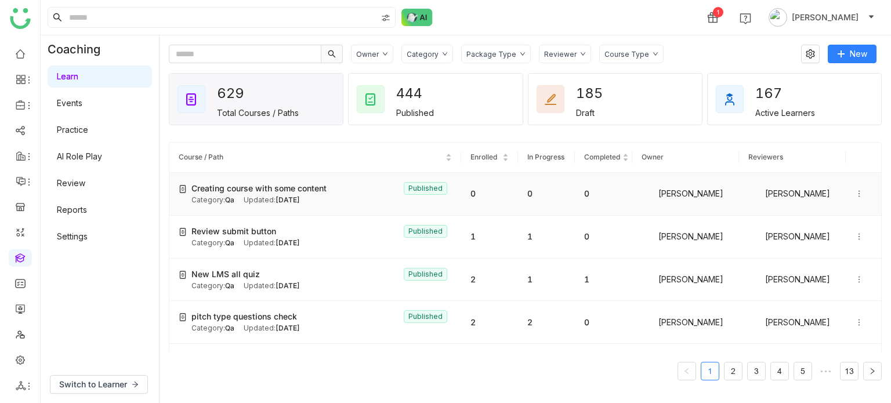
click at [855, 197] on icon at bounding box center [859, 194] width 8 height 8
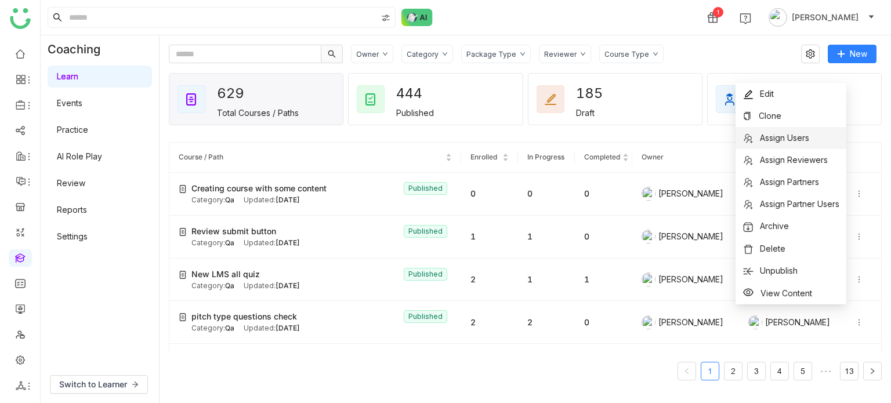
click at [821, 139] on li "Assign Users" at bounding box center [791, 138] width 111 height 22
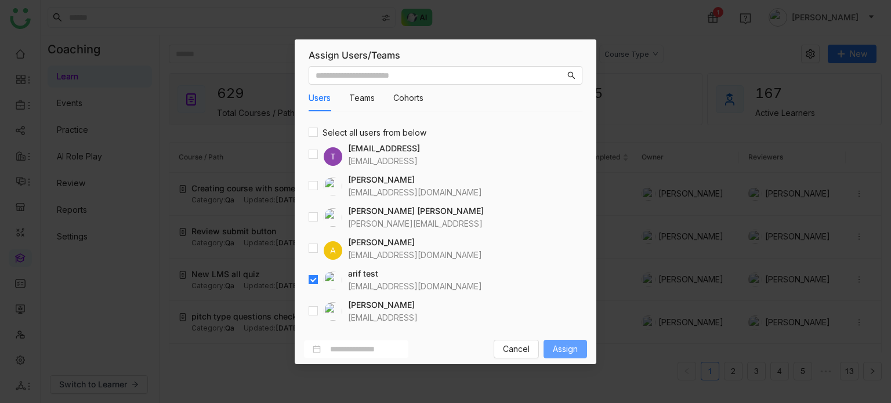
click at [562, 347] on span "Assign" at bounding box center [565, 349] width 25 height 13
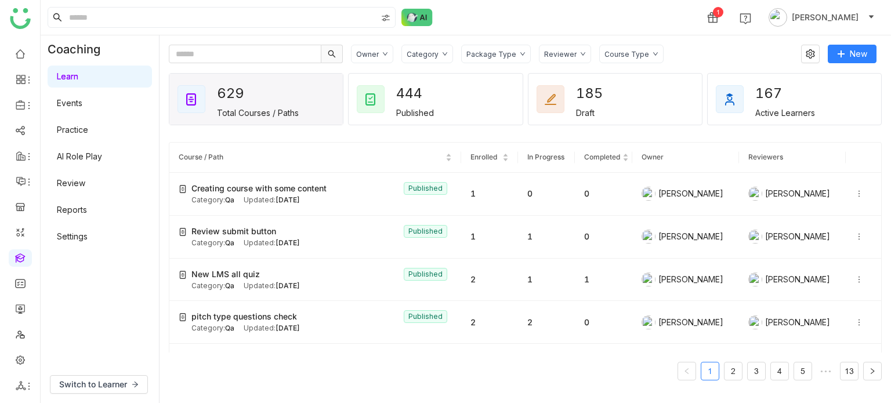
click at [78, 79] on link "Learn" at bounding box center [67, 76] width 21 height 10
click at [636, 135] on gtmb-course-listing "Course / Path Enrolled In Progress Completed Owner Reviewers Creating course wi…" at bounding box center [525, 261] width 713 height 266
click at [79, 371] on div "Switch to Learner" at bounding box center [100, 384] width 118 height 37
click at [81, 389] on span "Switch to Learner" at bounding box center [93, 384] width 68 height 13
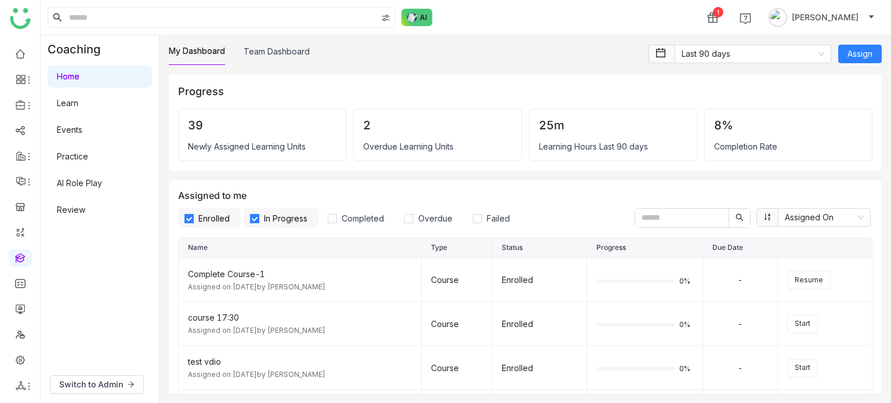
click at [78, 206] on link "Review" at bounding box center [71, 210] width 28 height 10
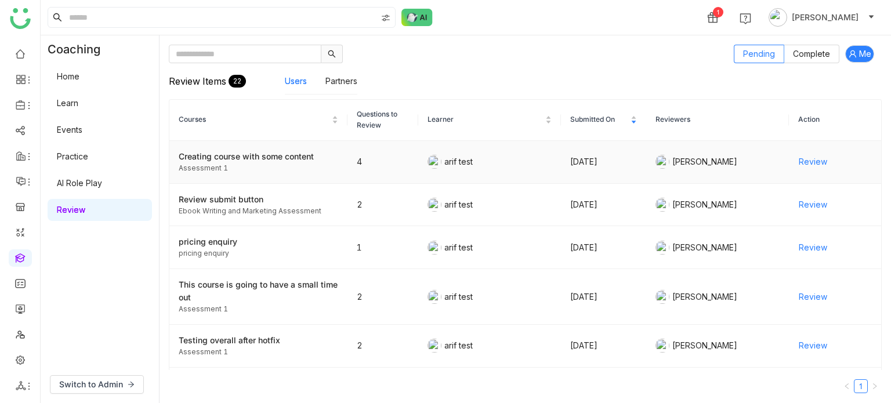
click at [374, 155] on td "4" at bounding box center [382, 162] width 71 height 43
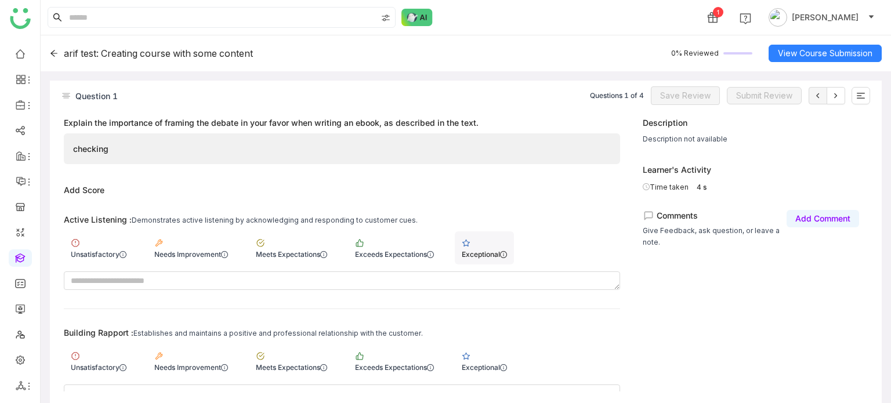
click at [512, 245] on div "Exceptional" at bounding box center [484, 247] width 59 height 33
click at [489, 350] on div "Exceptional" at bounding box center [484, 361] width 59 height 33
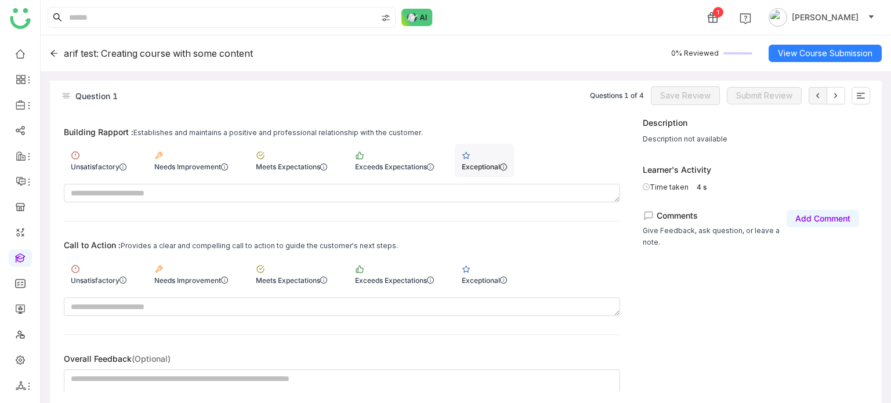
scroll to position [208, 0]
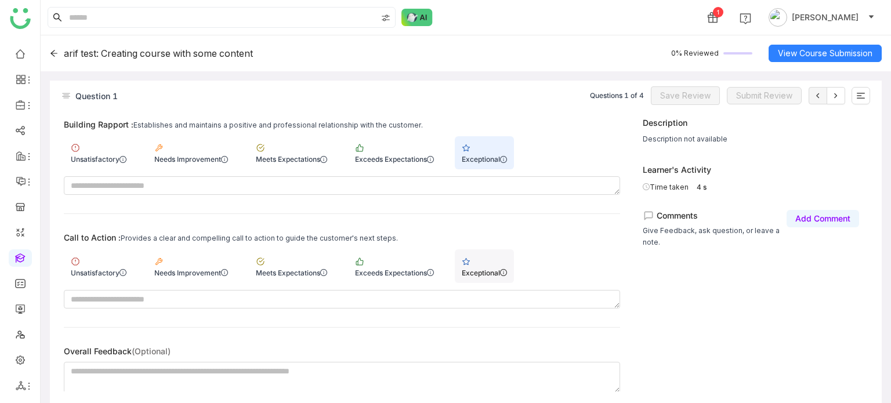
click at [489, 269] on div "Exceptional" at bounding box center [484, 273] width 45 height 9
click at [703, 100] on span "Save Review" at bounding box center [685, 95] width 50 height 13
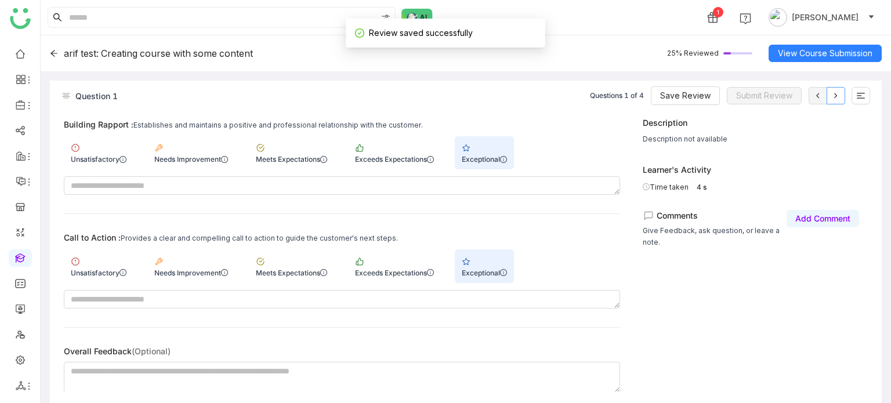
click at [837, 97] on icon at bounding box center [835, 95] width 9 height 9
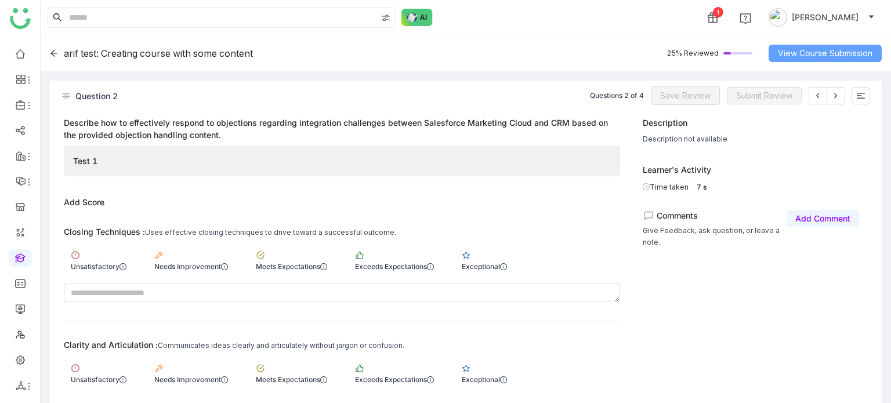
click at [839, 61] on button "View Course Submission" at bounding box center [825, 53] width 113 height 17
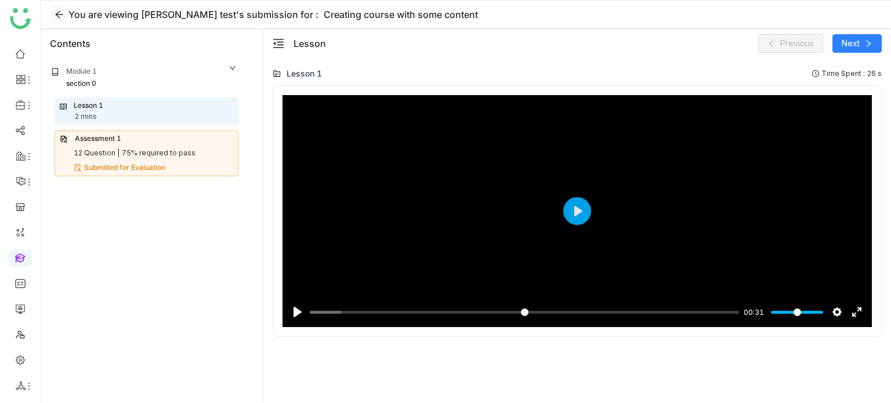
click at [58, 18] on icon at bounding box center [59, 14] width 9 height 9
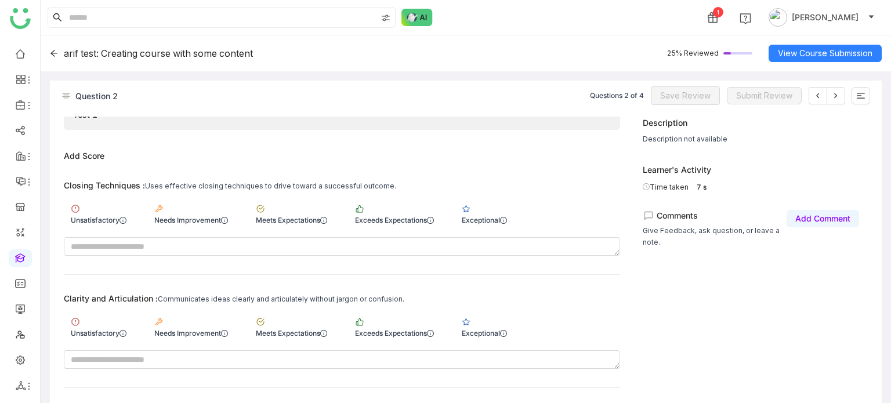
scroll to position [48, 0]
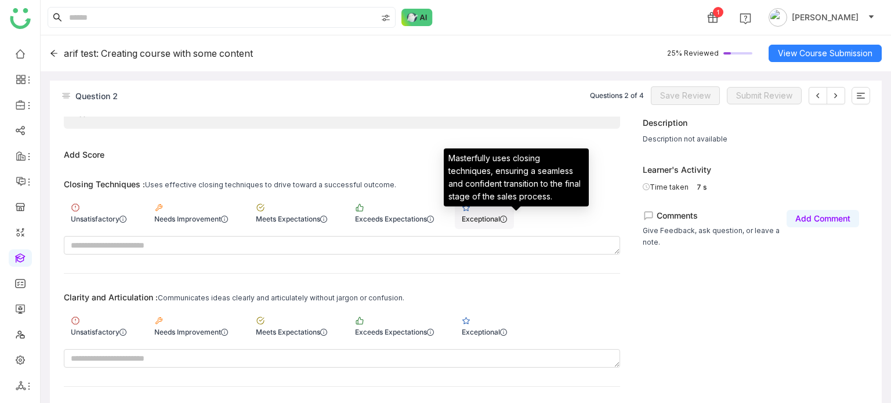
click at [507, 216] on icon at bounding box center [503, 219] width 7 height 7
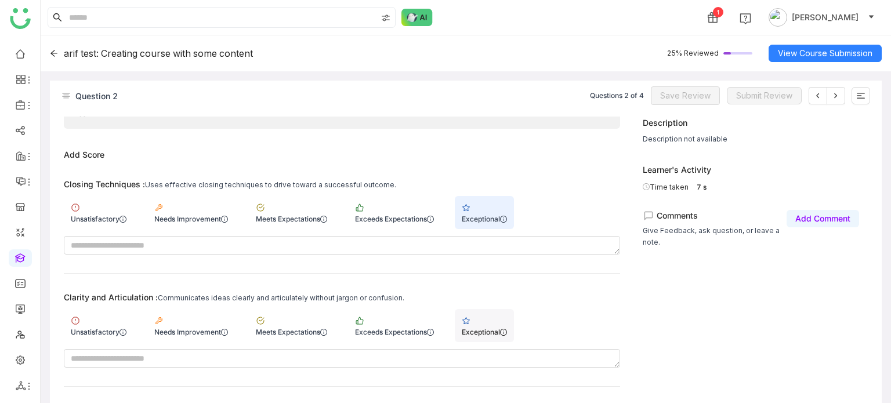
click at [499, 329] on div "Exceptional" at bounding box center [484, 332] width 45 height 9
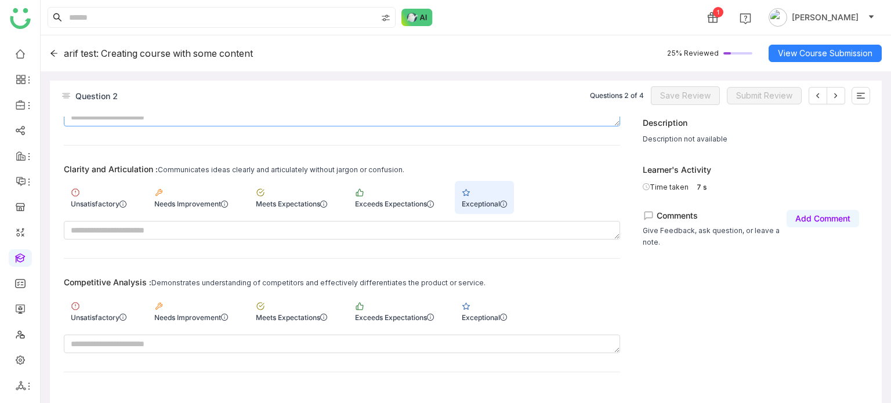
scroll to position [178, 0]
click at [491, 318] on div "Exceptional" at bounding box center [484, 316] width 45 height 9
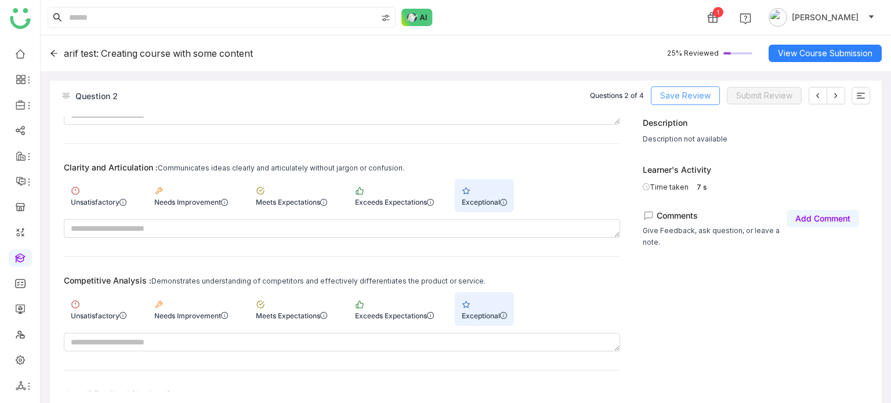
click at [702, 95] on span "Save Review" at bounding box center [685, 95] width 50 height 13
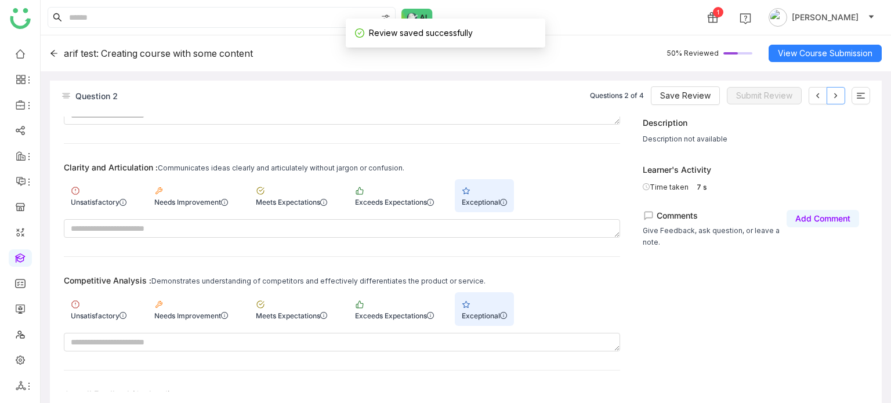
click at [840, 99] on icon at bounding box center [835, 95] width 9 height 9
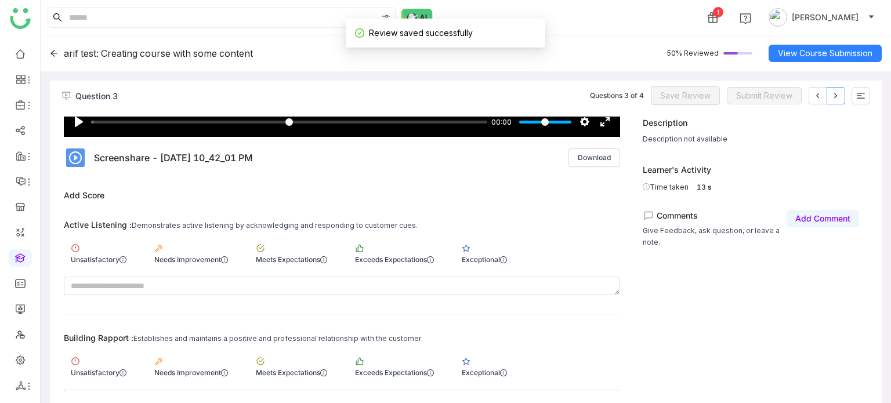
scroll to position [159, 0]
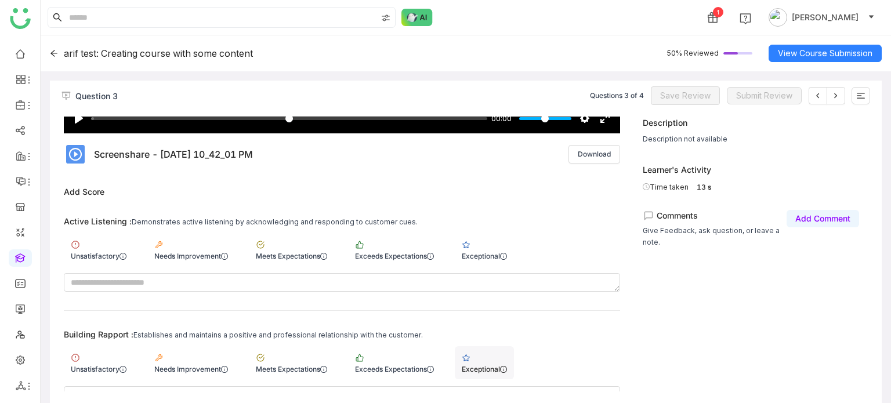
click at [484, 349] on div "Exceptional" at bounding box center [484, 362] width 59 height 33
click at [505, 252] on div "Exceptional" at bounding box center [484, 256] width 45 height 9
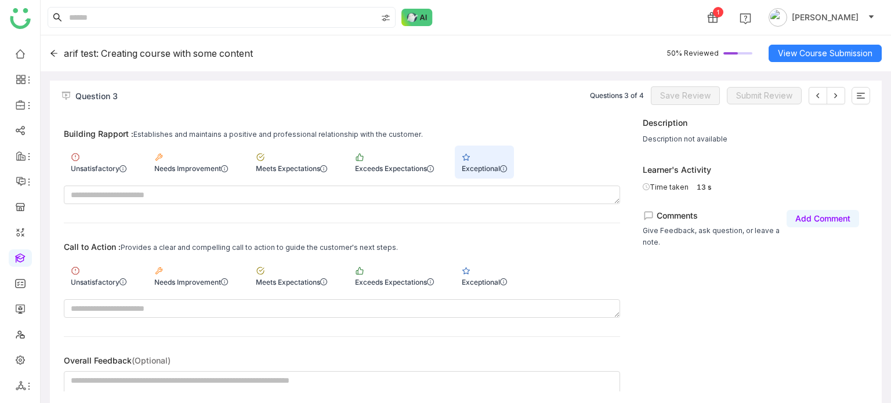
scroll to position [369, 0]
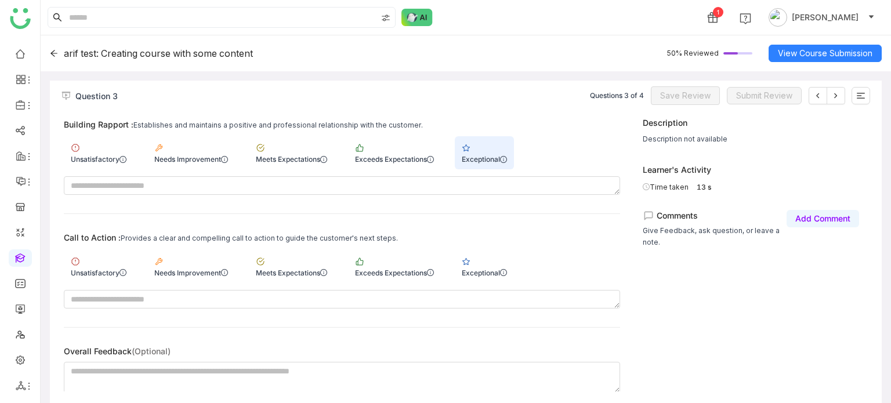
click at [505, 252] on div "Exceptional" at bounding box center [484, 265] width 59 height 33
click at [684, 90] on span "Save Review" at bounding box center [685, 95] width 50 height 13
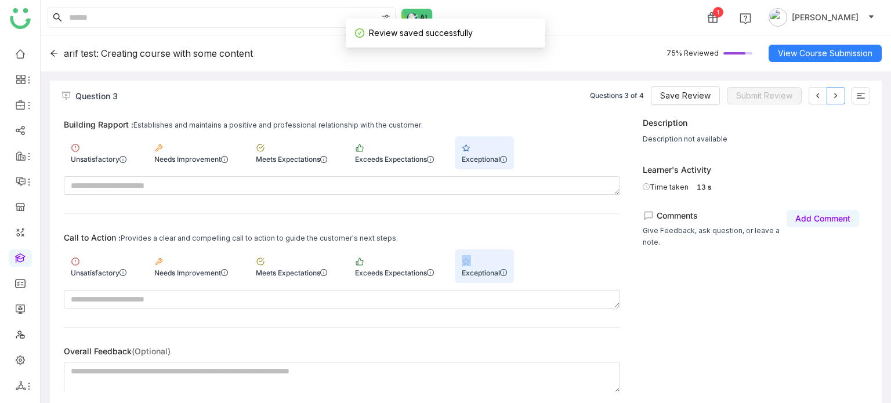
click at [834, 104] on button at bounding box center [836, 95] width 19 height 17
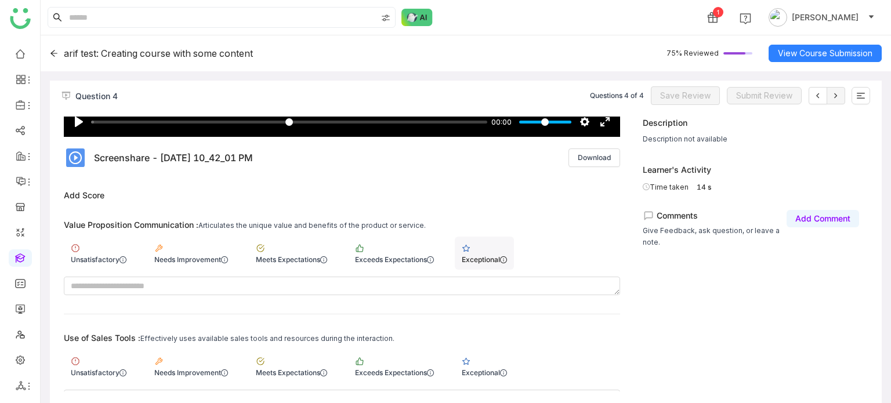
scroll to position [160, 0]
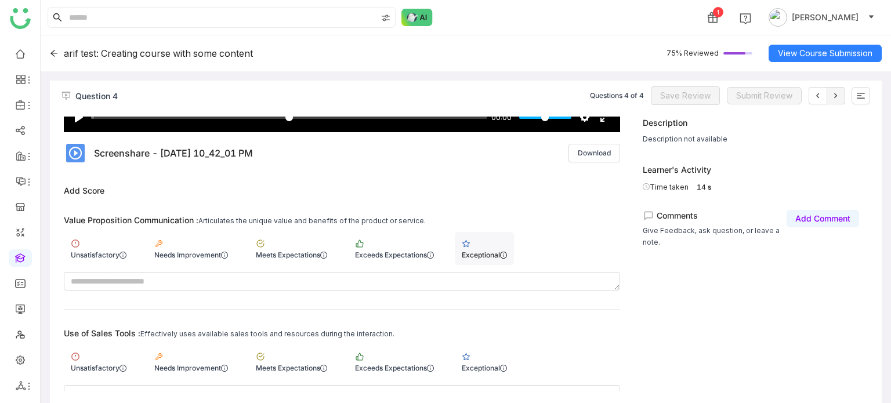
click at [498, 245] on div "Exceptional" at bounding box center [484, 248] width 59 height 33
click at [486, 366] on div "Exceptional" at bounding box center [484, 368] width 45 height 9
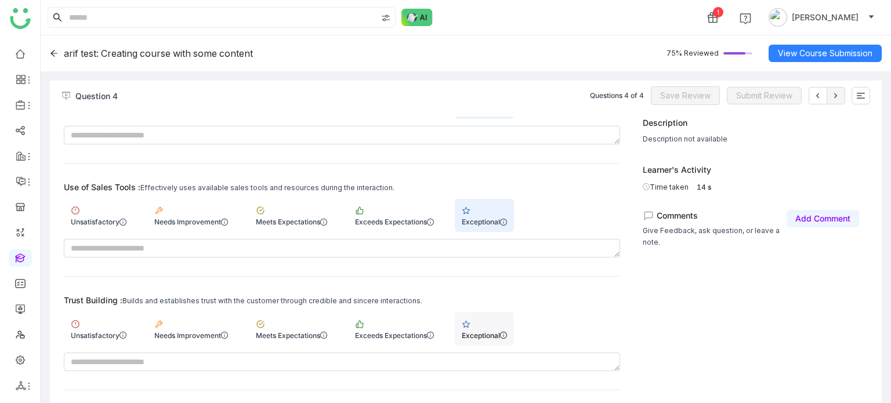
click at [494, 318] on div "Exceptional" at bounding box center [484, 328] width 59 height 33
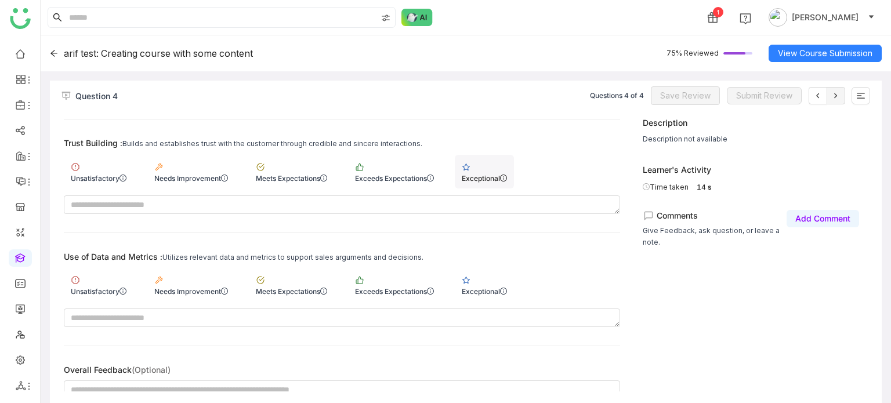
scroll to position [482, 0]
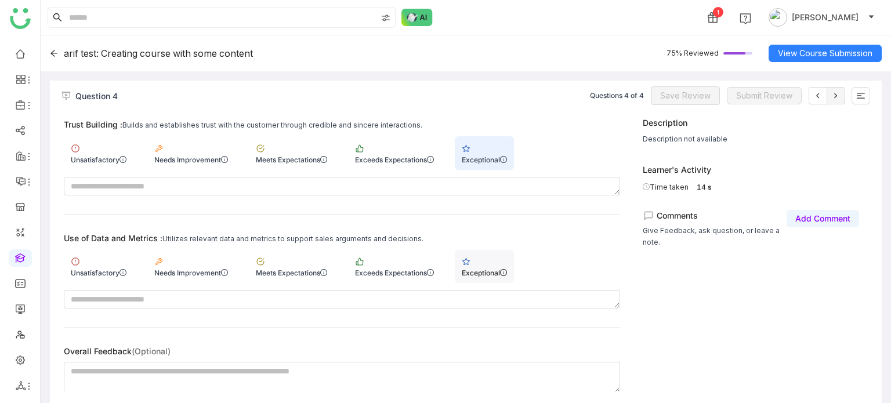
click at [509, 254] on div "Exceptional" at bounding box center [484, 266] width 59 height 33
click at [686, 100] on span "Save Review" at bounding box center [685, 95] width 50 height 13
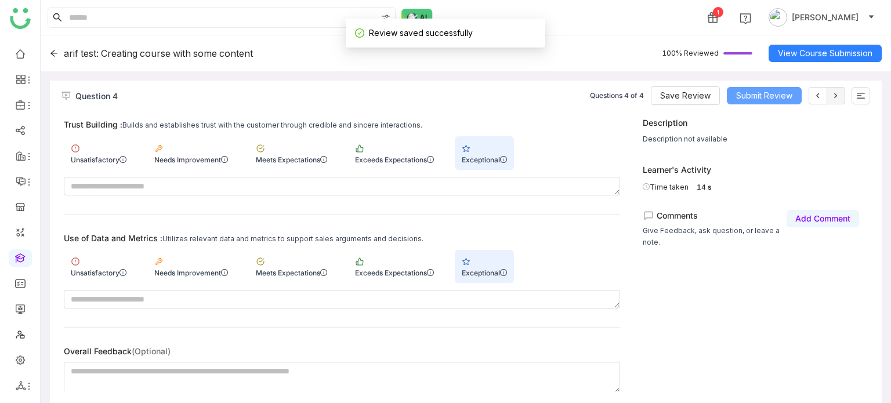
click at [789, 95] on span "Submit Review" at bounding box center [764, 95] width 56 height 13
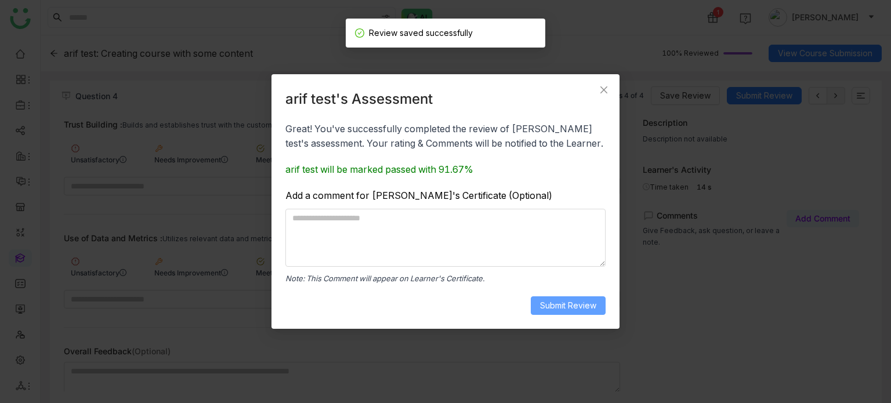
click at [562, 306] on span "Submit Review" at bounding box center [568, 305] width 56 height 13
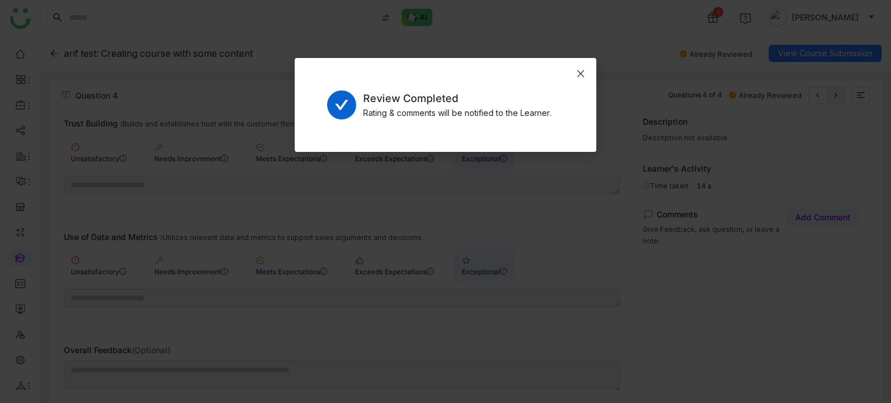
click at [584, 71] on icon "Close" at bounding box center [580, 73] width 9 height 9
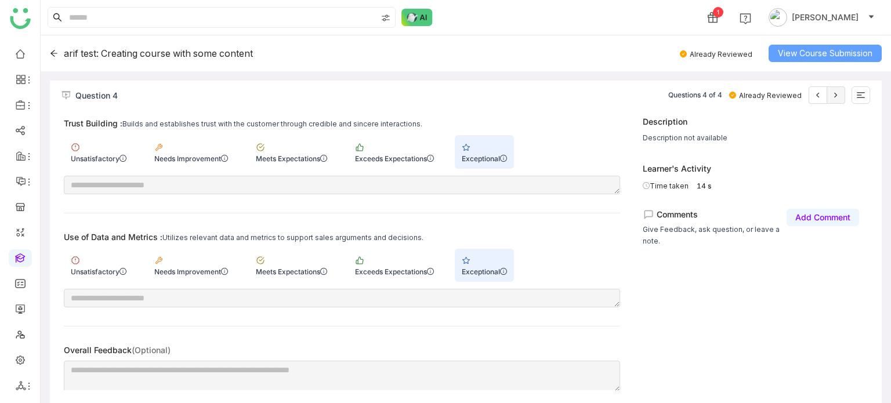
click at [821, 59] on span "View Course Submission" at bounding box center [825, 53] width 95 height 13
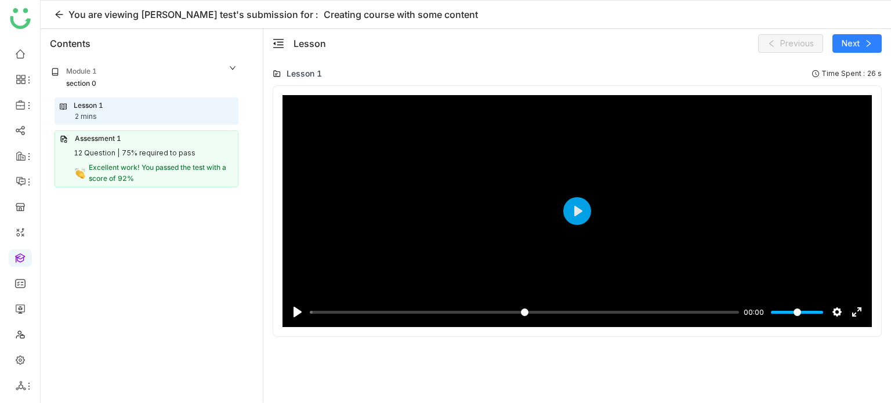
click at [177, 155] on div "75% required to pass" at bounding box center [159, 153] width 74 height 11
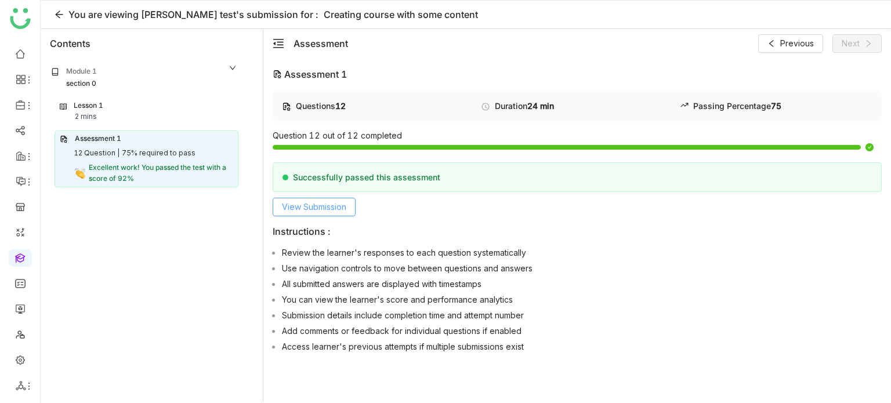
click at [336, 209] on span "View Submission" at bounding box center [314, 207] width 64 height 13
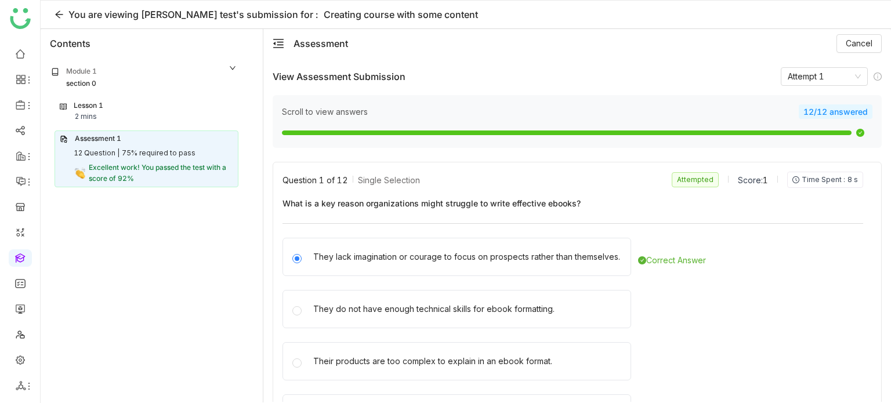
click at [838, 115] on div "12/12 answered" at bounding box center [836, 111] width 74 height 15
click at [827, 74] on nz-select-item "Attempt 1" at bounding box center [824, 76] width 73 height 17
click at [730, 25] on div "You are viewing arif test's submission for : Creating course with some content" at bounding box center [466, 15] width 850 height 28
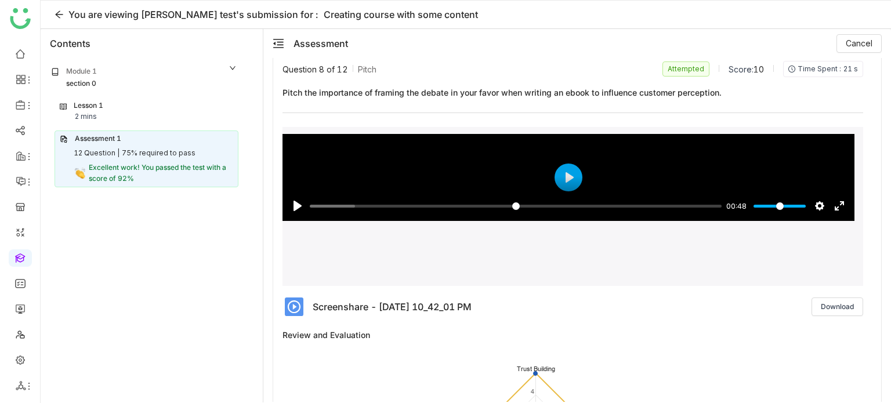
scroll to position [3203, 0]
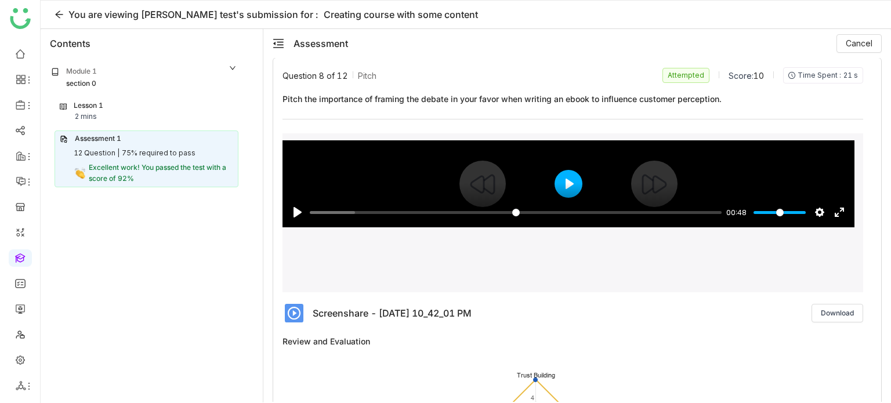
click at [571, 170] on button "Play" at bounding box center [569, 184] width 28 height 28
click at [578, 164] on div at bounding box center [568, 183] width 572 height 87
type input "****"
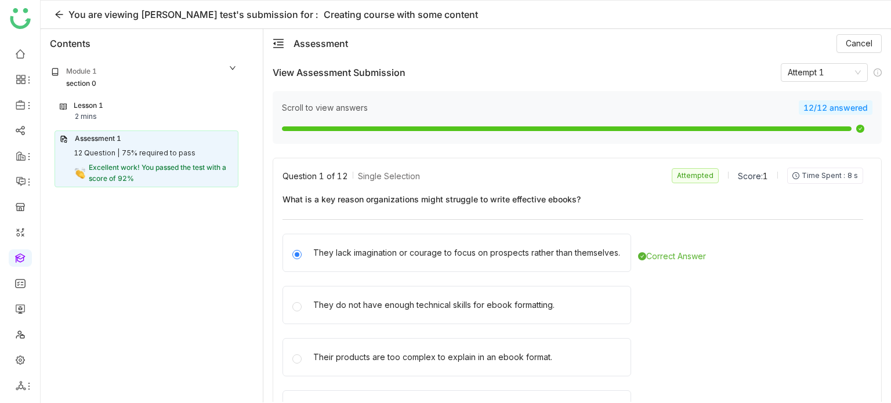
scroll to position [0, 0]
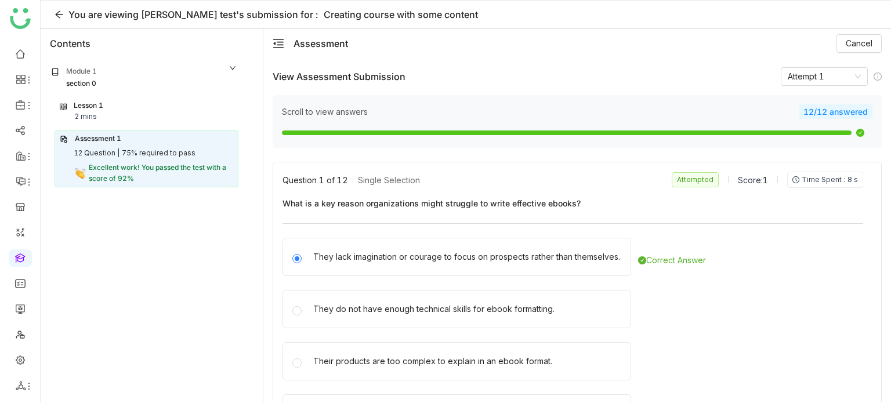
click at [140, 110] on div "Lesson 1 2 mins" at bounding box center [146, 111] width 173 height 22
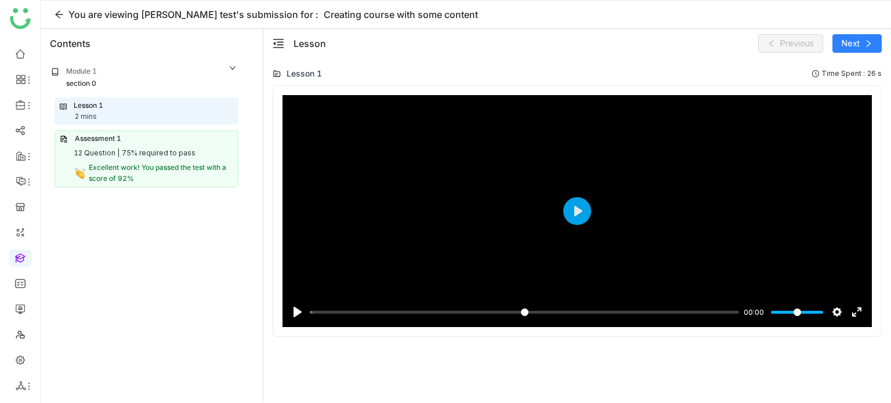
click at [160, 166] on span "Excellent work! You passed the test with a score of 92%" at bounding box center [157, 173] width 137 height 20
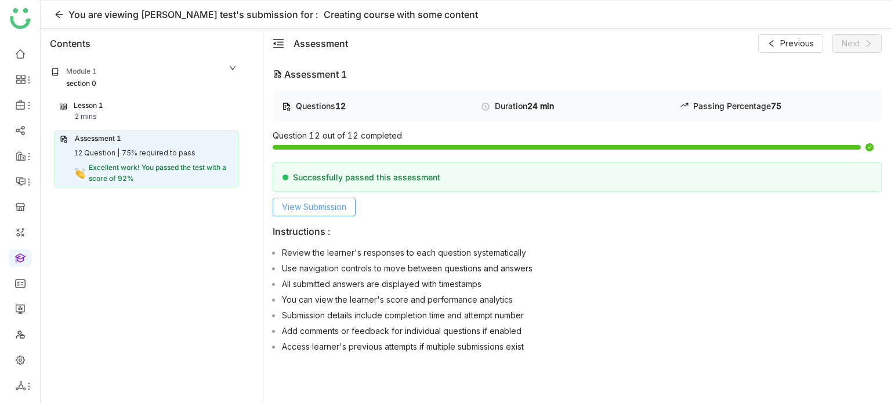
click at [324, 213] on button "View Submission" at bounding box center [314, 207] width 83 height 19
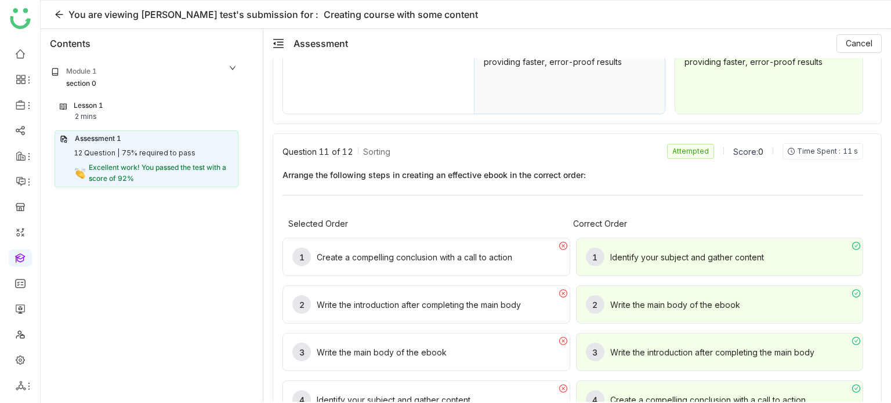
scroll to position [4673, 0]
click at [592, 169] on span "Arrange the following steps in creating an effective ebook in the correct order:" at bounding box center [572, 175] width 581 height 12
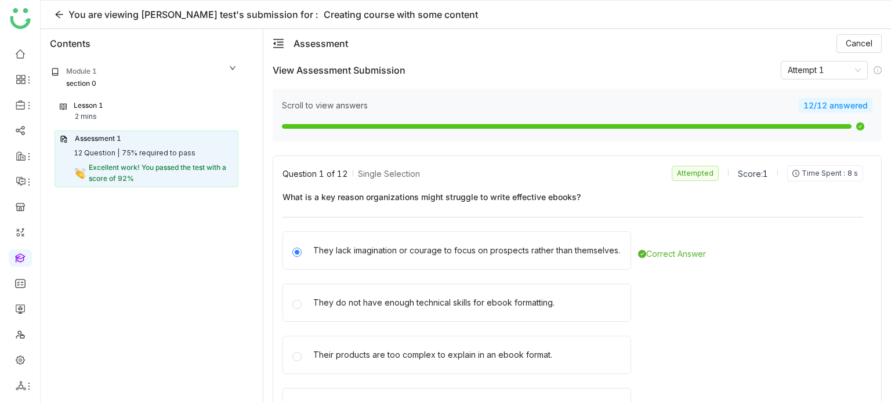
scroll to position [0, 0]
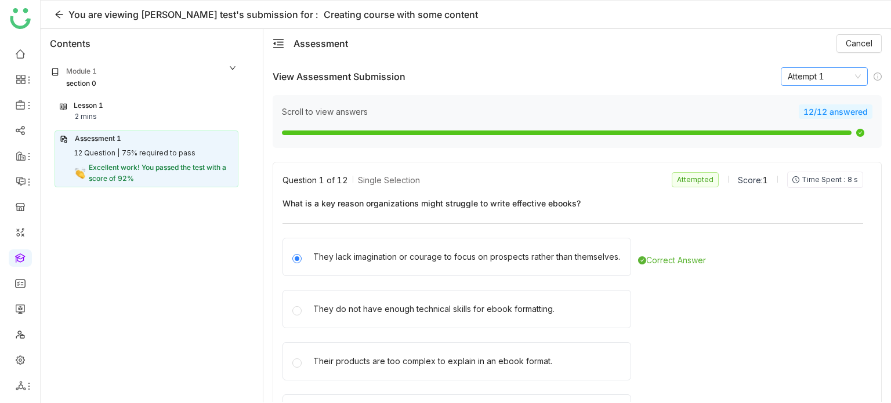
click at [793, 79] on nz-select-item "Attempt 1" at bounding box center [824, 76] width 73 height 17
click at [140, 144] on div "Assessment 1 12 Question | 75% required to pass Excellent work! You passed the …" at bounding box center [147, 159] width 184 height 56
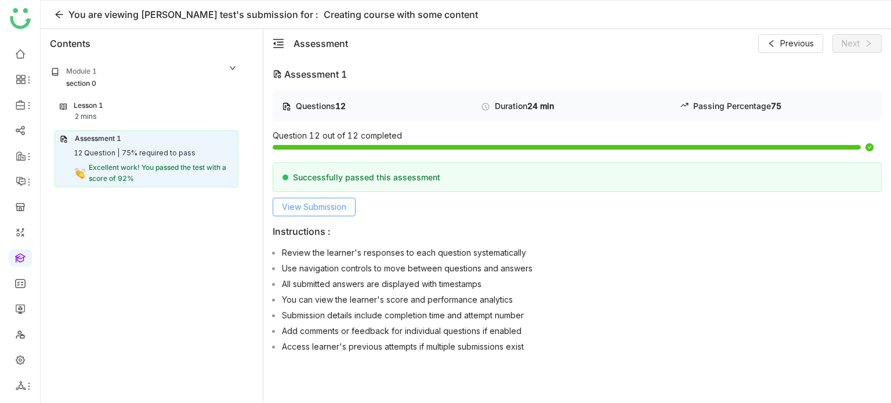
click at [296, 204] on span "View Submission" at bounding box center [314, 207] width 64 height 13
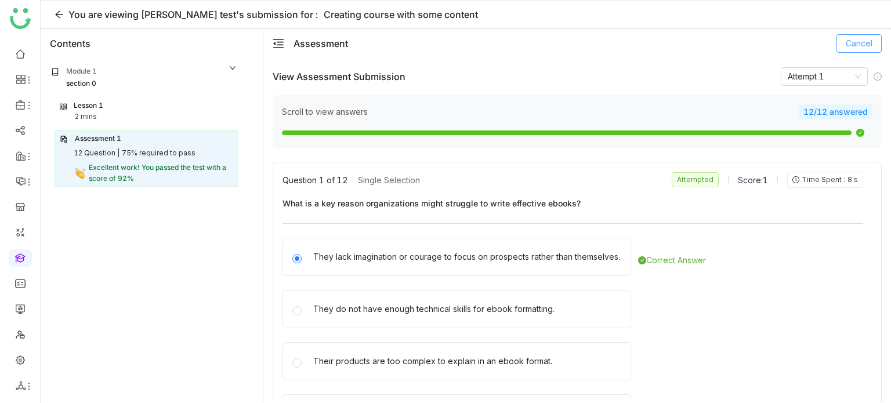
click at [849, 39] on span "Cancel" at bounding box center [859, 43] width 27 height 13
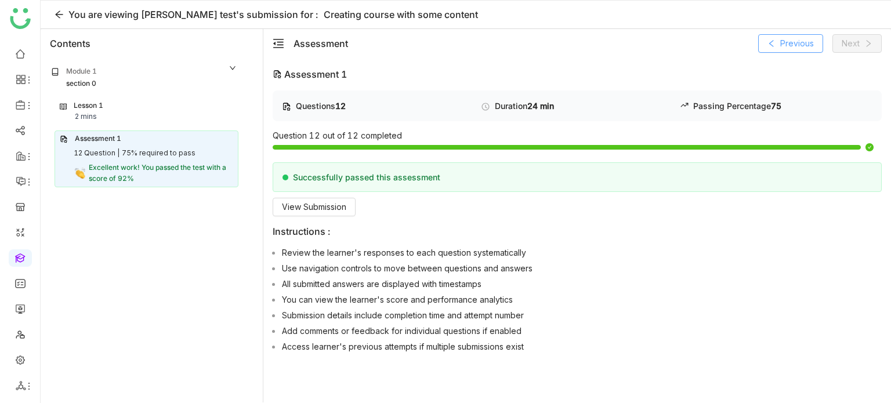
click at [811, 45] on span "Previous" at bounding box center [797, 43] width 34 height 13
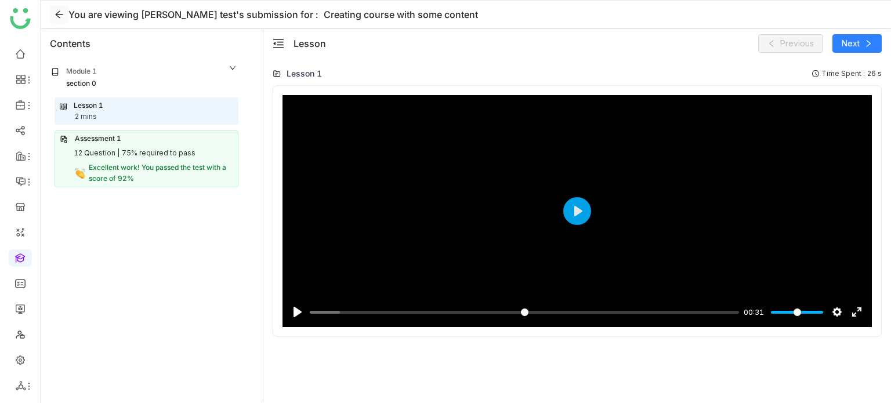
click at [58, 17] on icon at bounding box center [59, 15] width 8 height 8
click at [56, 14] on icon at bounding box center [59, 15] width 8 height 8
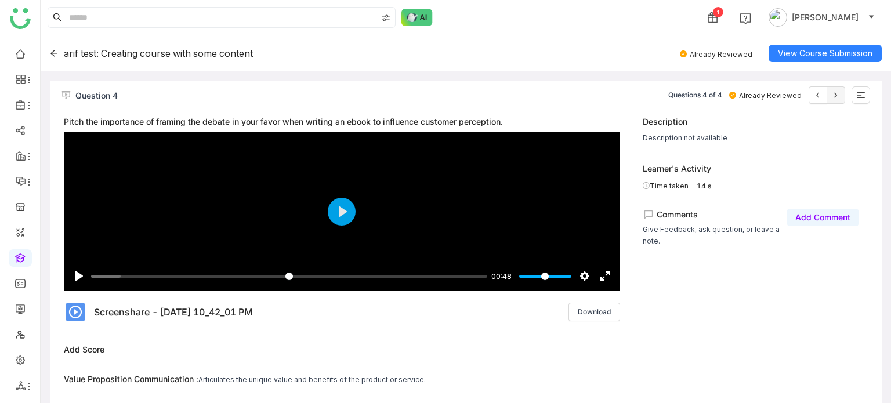
click at [52, 52] on icon at bounding box center [53, 53] width 7 height 6
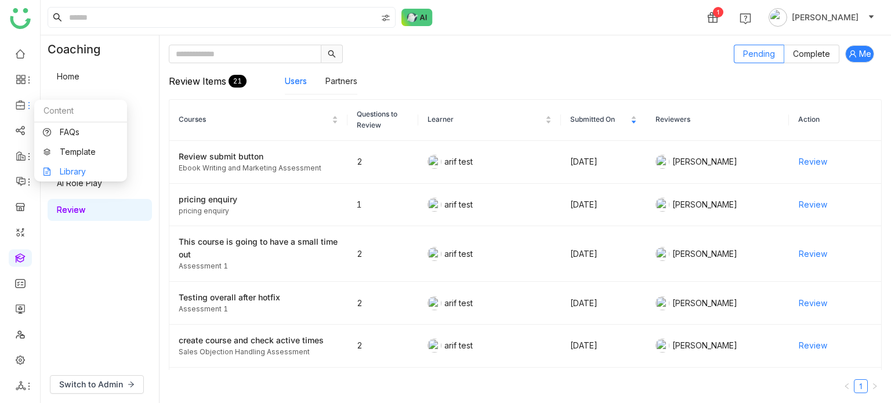
click at [72, 176] on link "Library" at bounding box center [80, 172] width 75 height 8
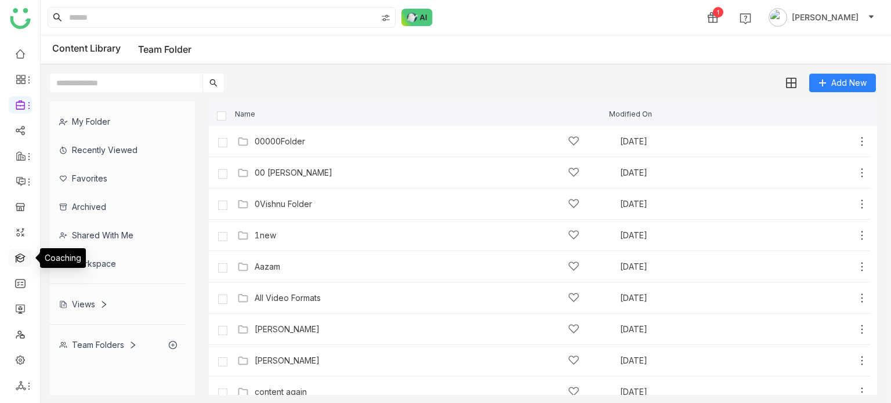
click at [23, 256] on link at bounding box center [20, 257] width 10 height 10
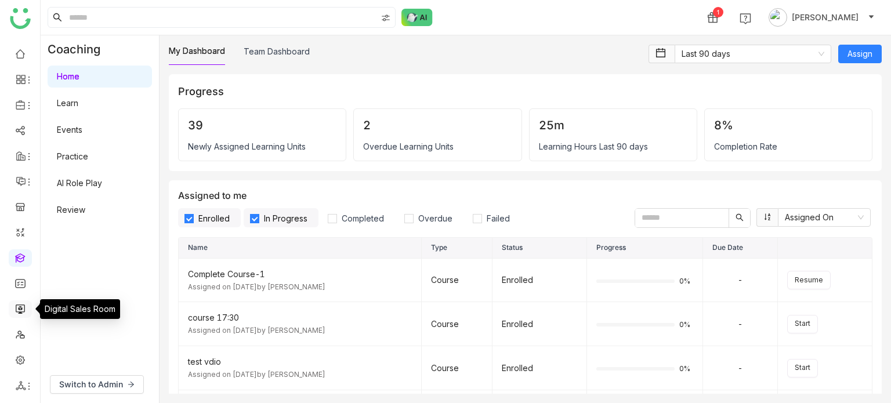
click at [22, 309] on link at bounding box center [20, 308] width 10 height 10
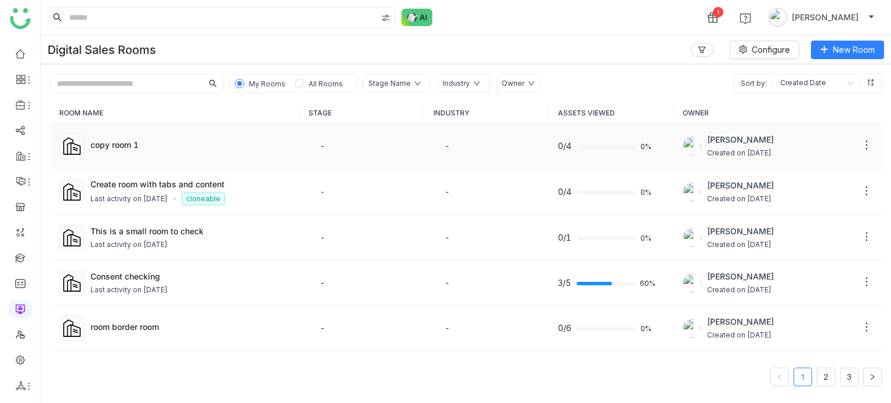
click at [121, 159] on td "copy room 1" at bounding box center [174, 146] width 249 height 45
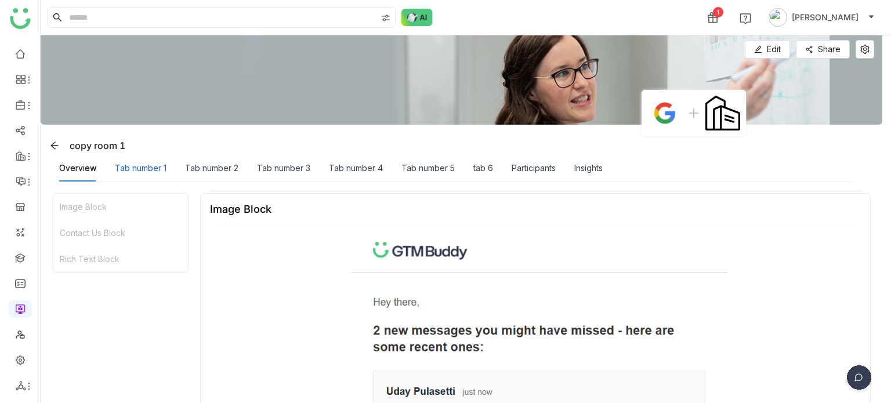
click at [151, 166] on div "Tab number 1" at bounding box center [141, 168] width 52 height 13
click at [767, 55] on span "Edit" at bounding box center [774, 49] width 14 height 13
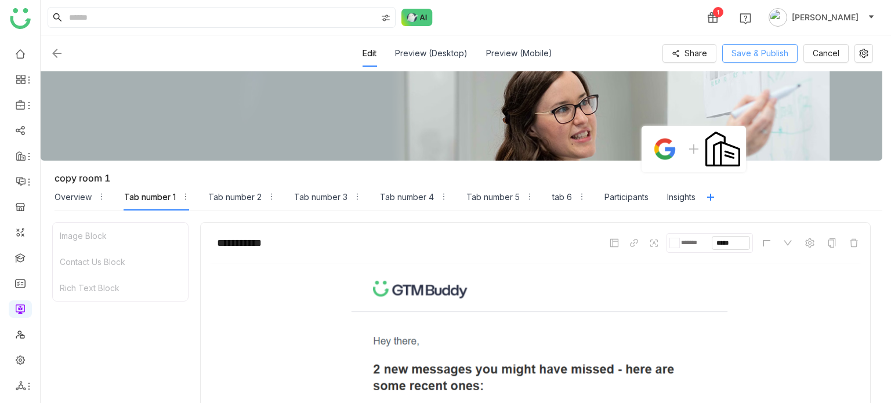
click at [777, 56] on span "Save & Publish" at bounding box center [759, 53] width 57 height 13
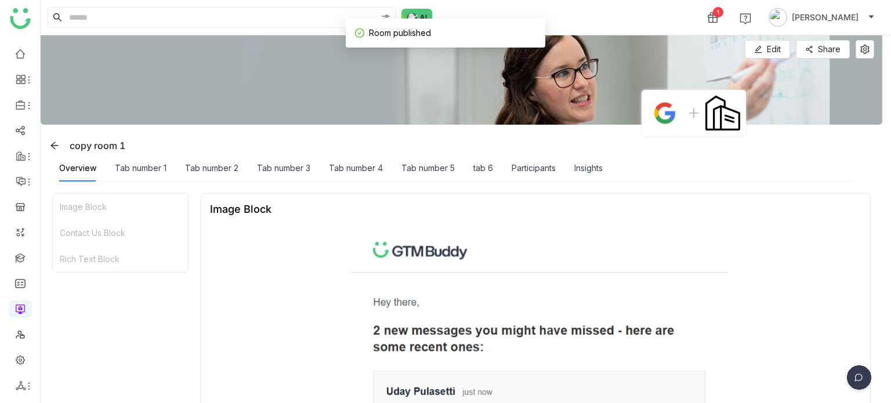
click at [167, 160] on div "Overview Tab number 1 Tab number 2 Tab number 3 Tab number 4 Tab number 5 tab 6…" at bounding box center [331, 168] width 544 height 27
click at [148, 166] on div "Tab number 1" at bounding box center [141, 168] width 52 height 13
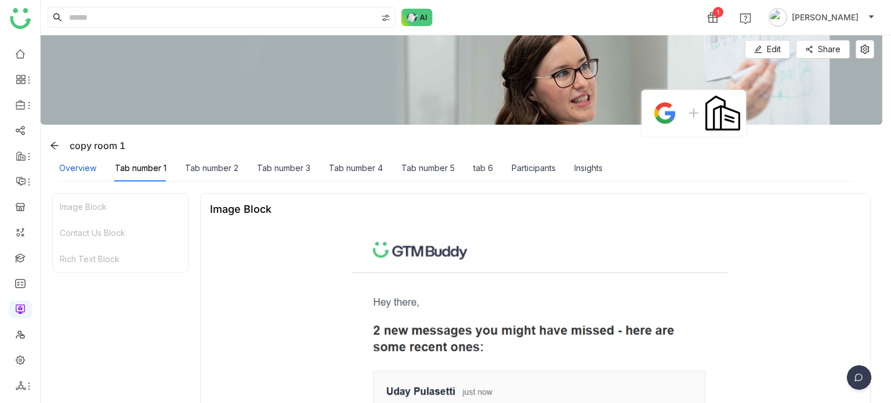
click at [84, 166] on div "Overview" at bounding box center [77, 168] width 37 height 13
click at [53, 148] on icon at bounding box center [54, 145] width 9 height 9
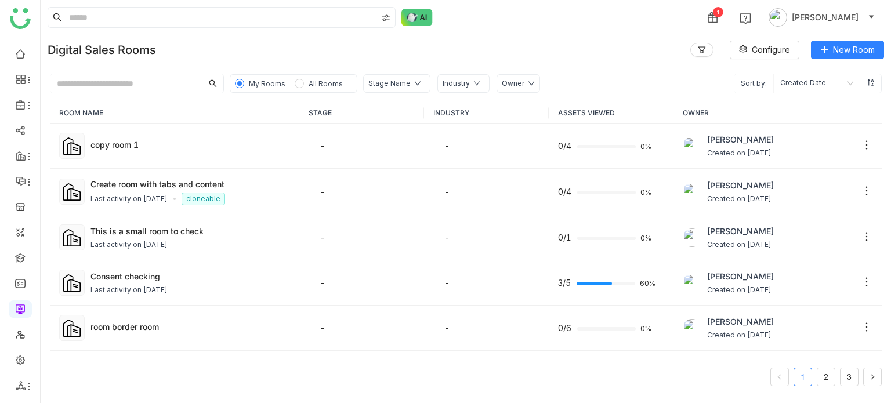
click at [151, 70] on div "My Rooms All Rooms Stage Name Industry Owner Sort by: Created Date" at bounding box center [466, 78] width 850 height 29
click at [151, 81] on input "text" at bounding box center [126, 83] width 152 height 19
type input "**********"
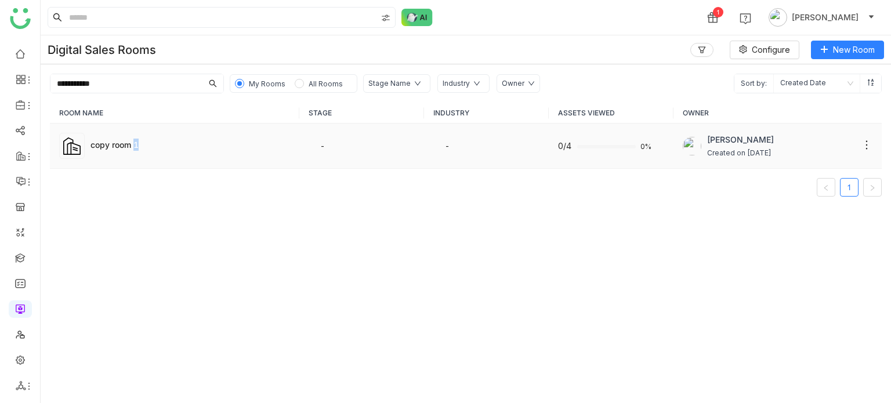
click at [136, 136] on td "copy room 1" at bounding box center [174, 146] width 249 height 45
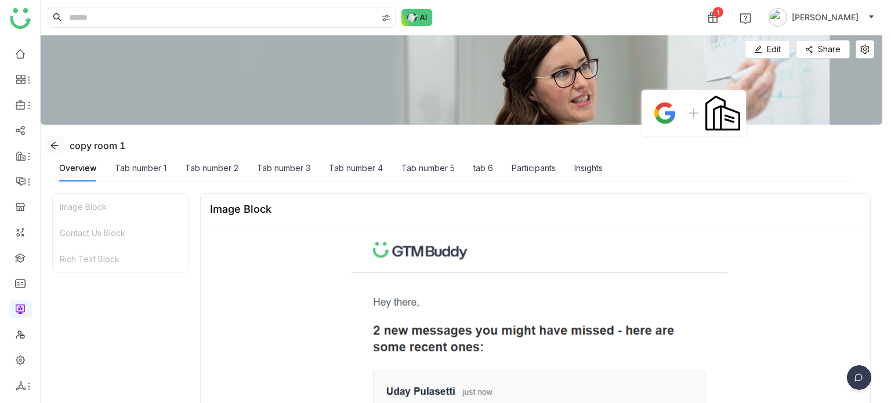
click at [51, 143] on icon at bounding box center [54, 145] width 9 height 9
click at [51, 137] on button at bounding box center [54, 145] width 19 height 19
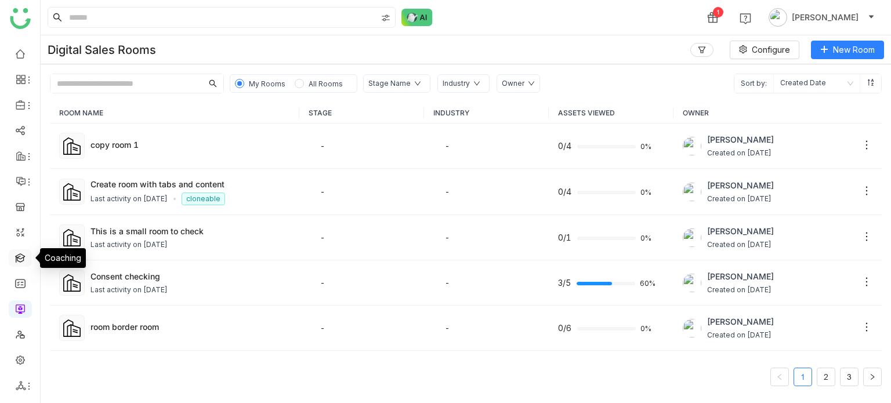
click at [22, 258] on link at bounding box center [20, 257] width 10 height 10
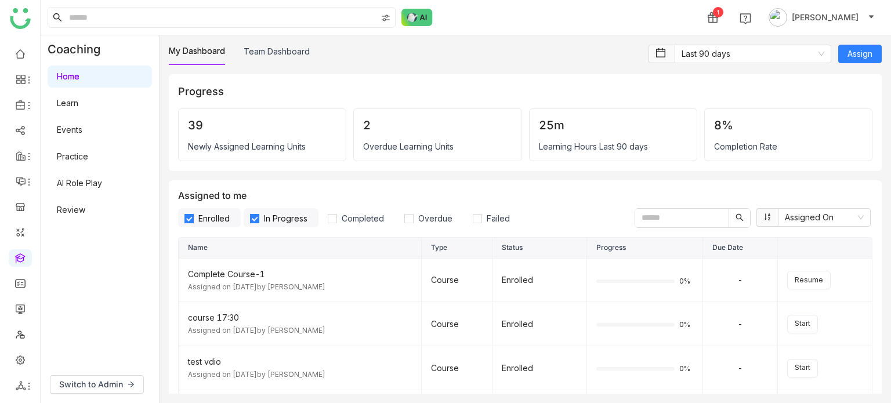
click at [57, 108] on link "Learn" at bounding box center [67, 103] width 21 height 10
click at [62, 125] on link "Events" at bounding box center [70, 130] width 26 height 10
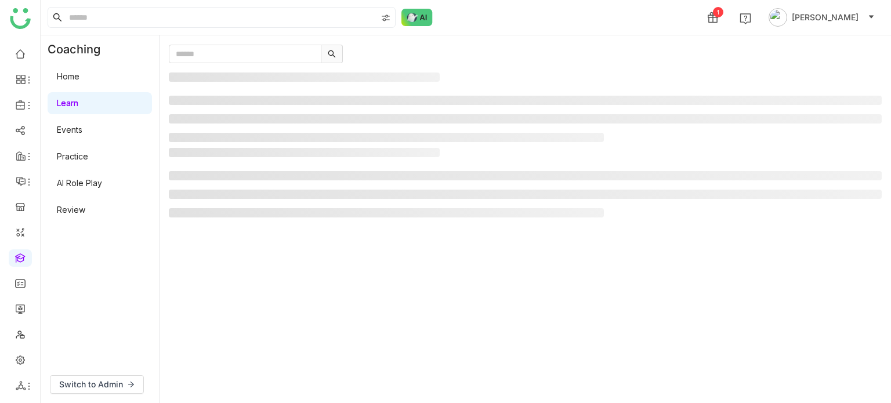
click at [74, 81] on link "Home" at bounding box center [68, 76] width 23 height 10
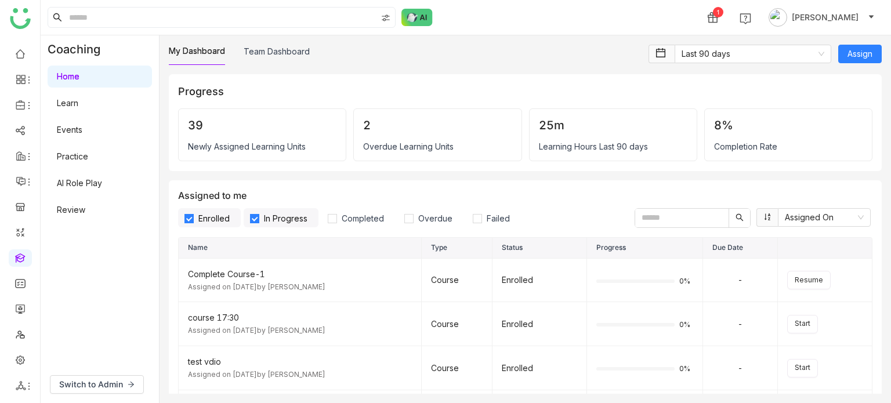
click at [78, 102] on link "Learn" at bounding box center [67, 103] width 21 height 10
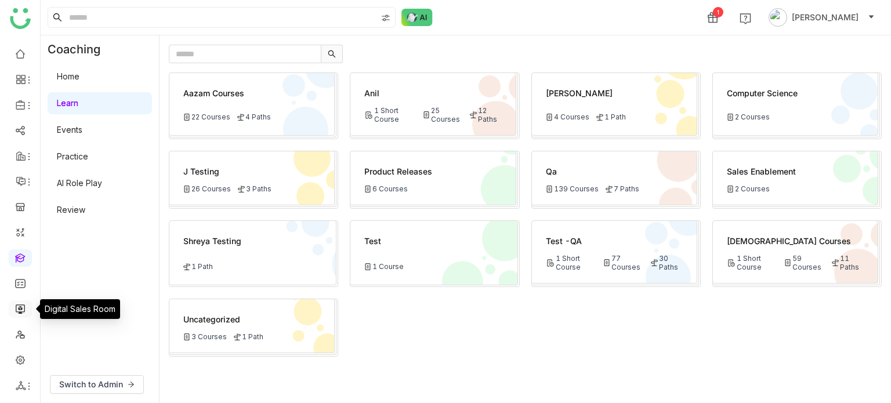
click at [23, 312] on link at bounding box center [20, 308] width 10 height 10
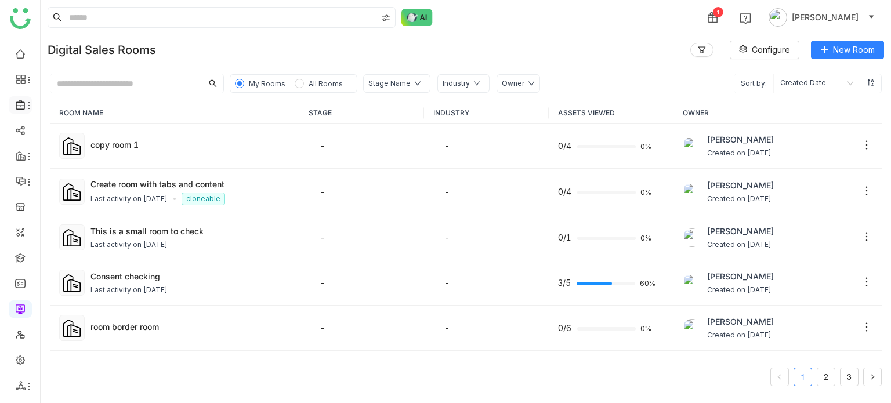
click at [26, 111] on li at bounding box center [20, 104] width 23 height 17
click at [27, 110] on icon at bounding box center [28, 105] width 9 height 9
click at [61, 168] on link "Library" at bounding box center [80, 172] width 75 height 8
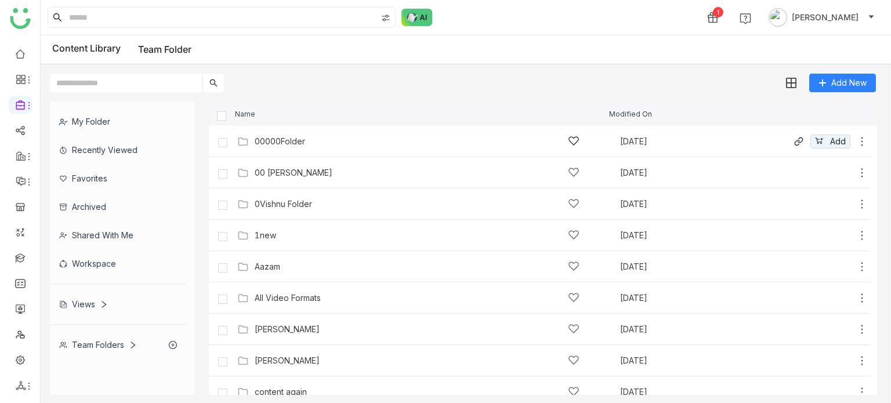
click at [856, 137] on icon at bounding box center [862, 142] width 12 height 12
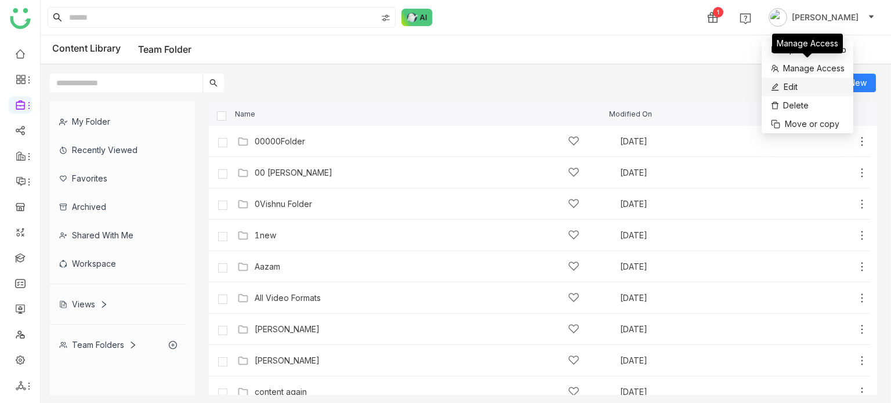
click at [781, 96] on li "Edit" at bounding box center [808, 87] width 92 height 19
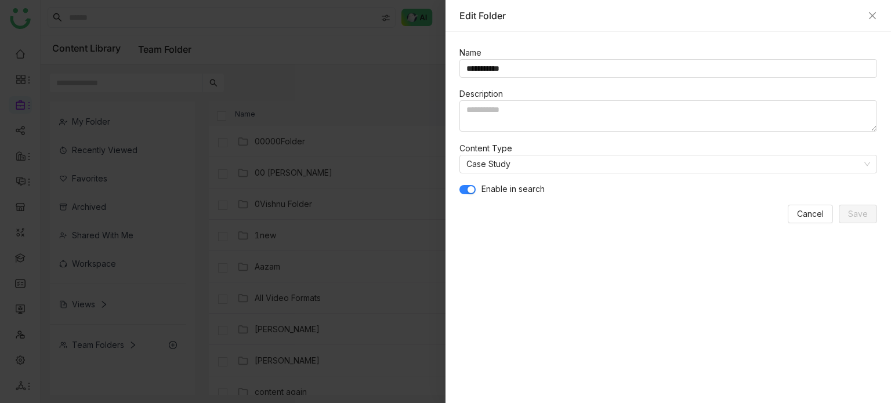
click at [468, 186] on span "button" at bounding box center [471, 189] width 7 height 7
click at [864, 219] on span "Save" at bounding box center [858, 214] width 20 height 13
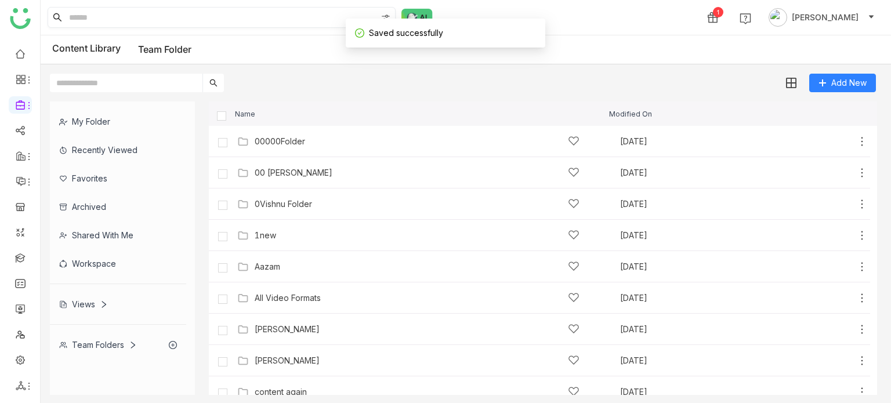
click at [216, 21] on input at bounding box center [222, 18] width 310 height 20
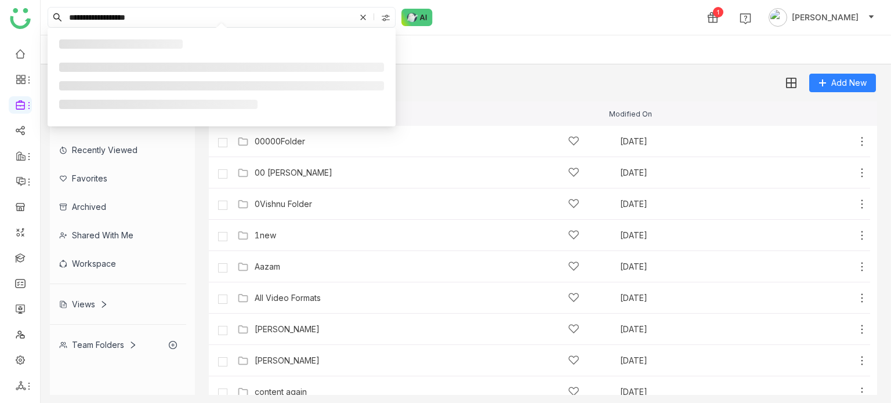
type input "**********"
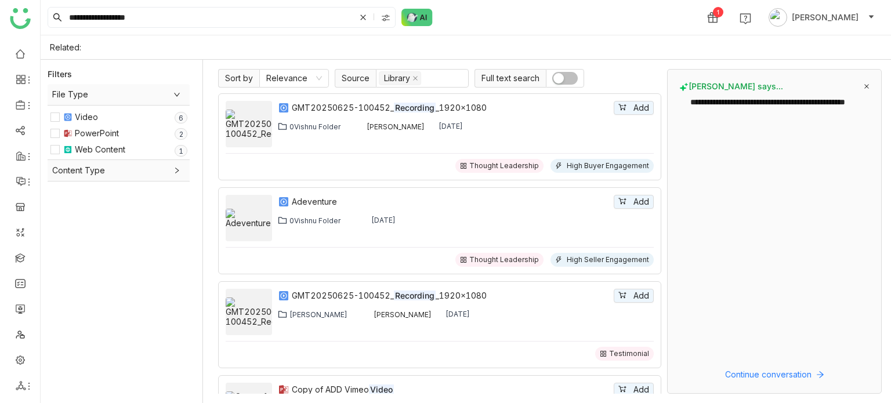
click at [867, 86] on icon at bounding box center [866, 86] width 5 height 5
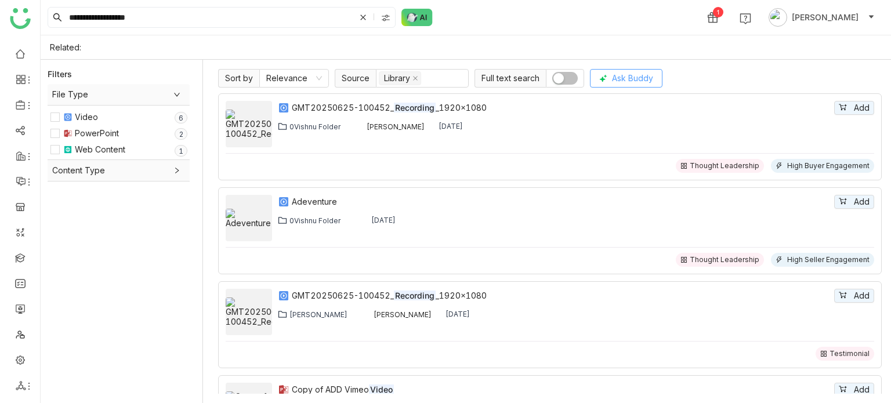
click at [639, 72] on span "Ask Buddy" at bounding box center [632, 78] width 41 height 13
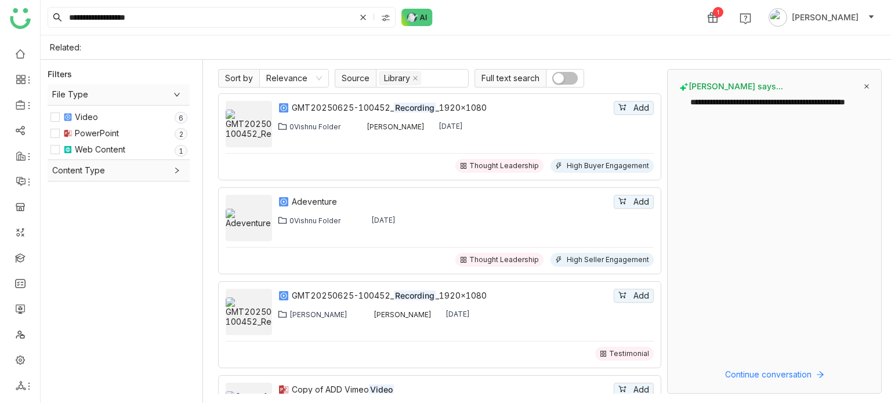
click at [869, 88] on icon at bounding box center [867, 87] width 6 height 6
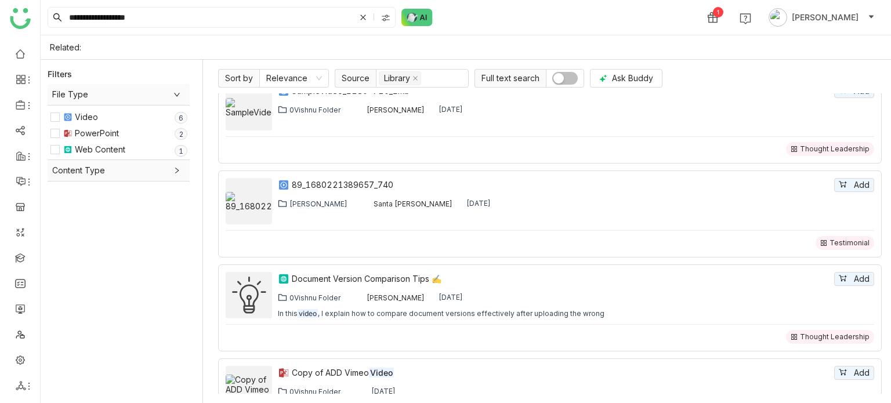
scroll to position [536, 0]
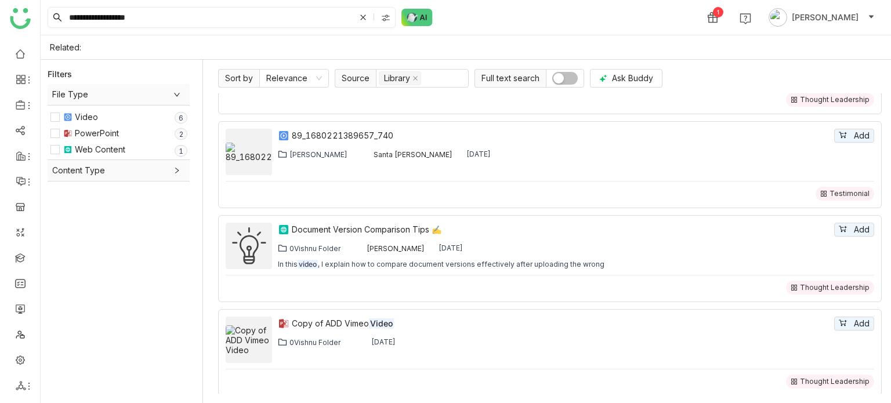
click at [360, 19] on icon at bounding box center [363, 17] width 7 height 7
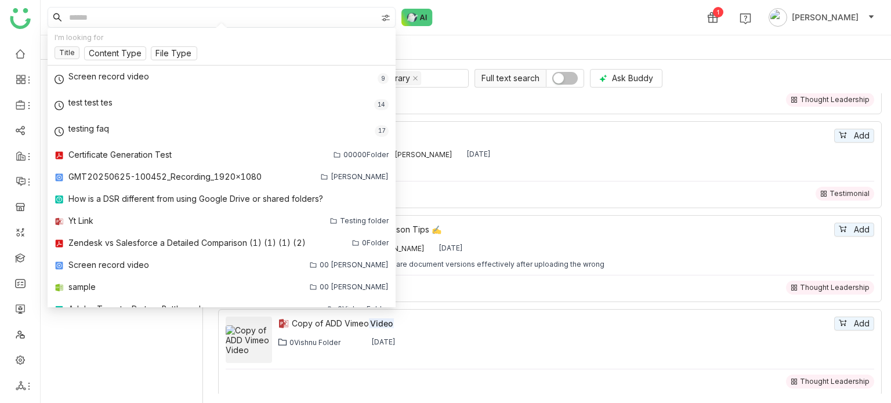
click at [267, 17] on input at bounding box center [222, 18] width 310 height 20
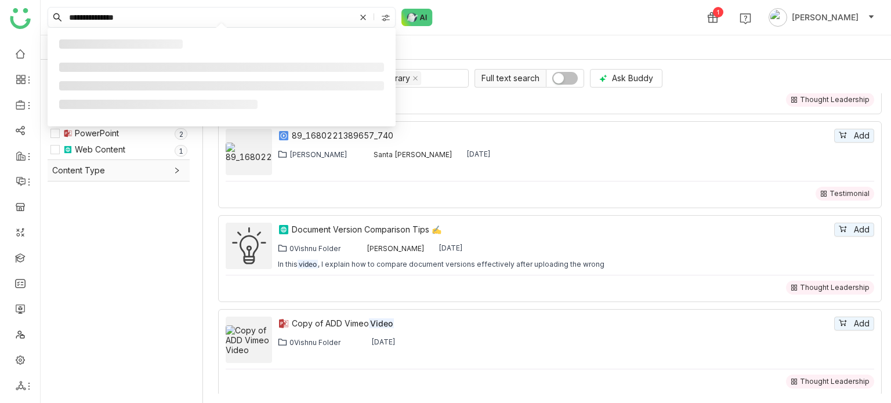
type input "**********"
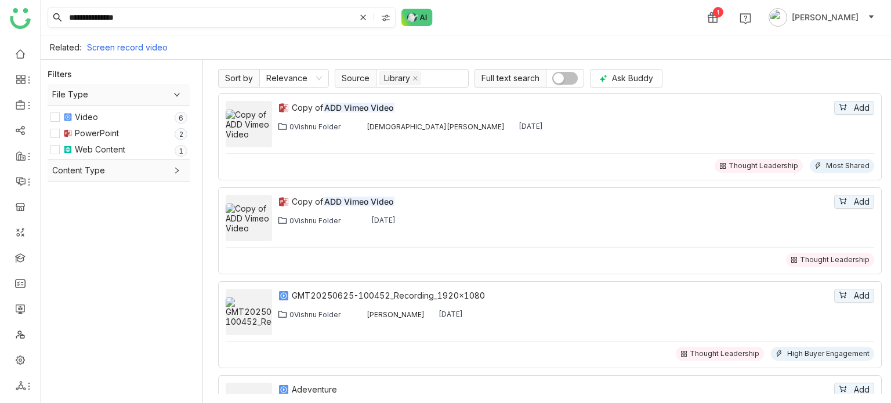
click at [267, 17] on input "**********" at bounding box center [211, 18] width 288 height 20
click at [639, 75] on span "Ask Buddy" at bounding box center [632, 78] width 41 height 13
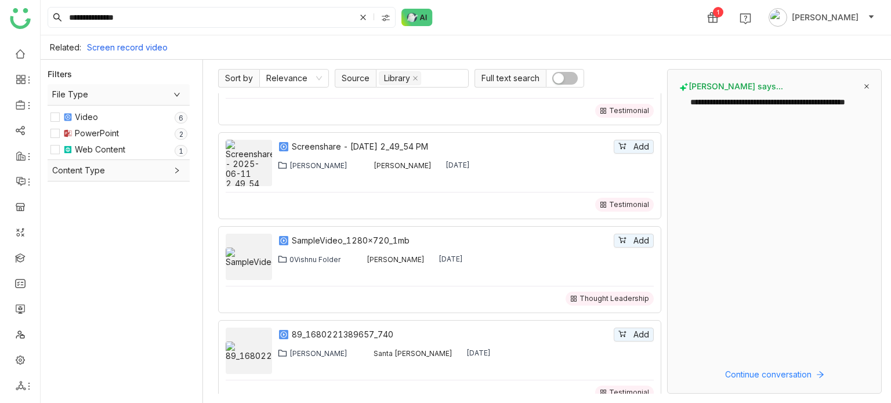
scroll to position [536, 0]
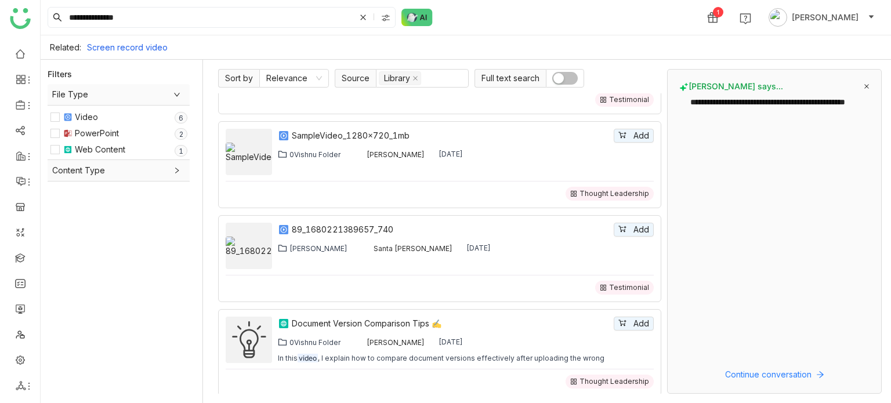
click at [363, 20] on icon at bounding box center [363, 17] width 7 height 7
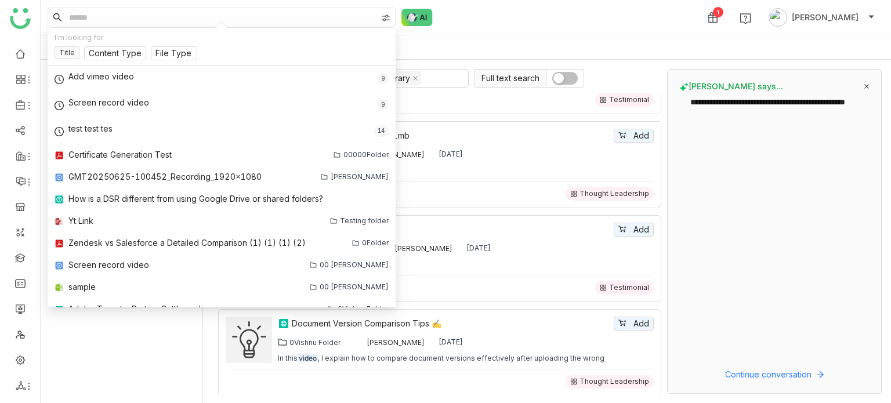
click at [302, 5] on div "1 Arif uddin" at bounding box center [466, 17] width 850 height 35
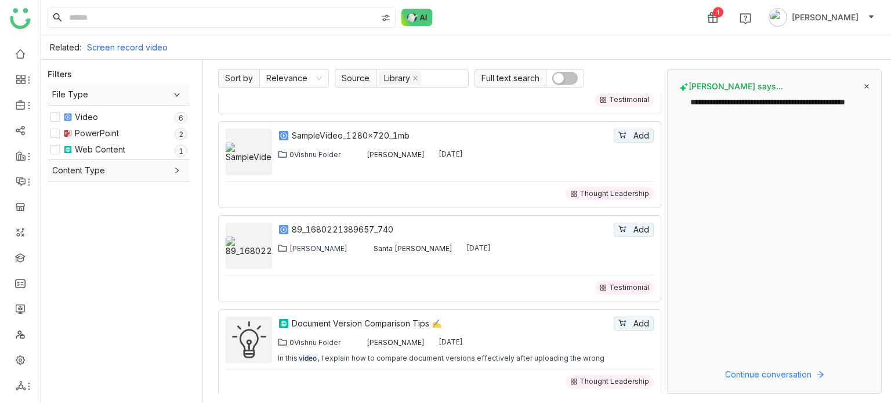
click at [299, 21] on input at bounding box center [222, 18] width 310 height 20
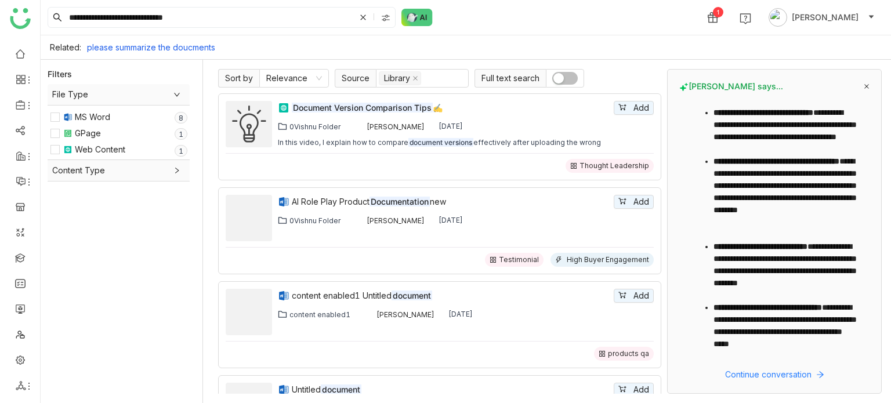
scroll to position [294, 0]
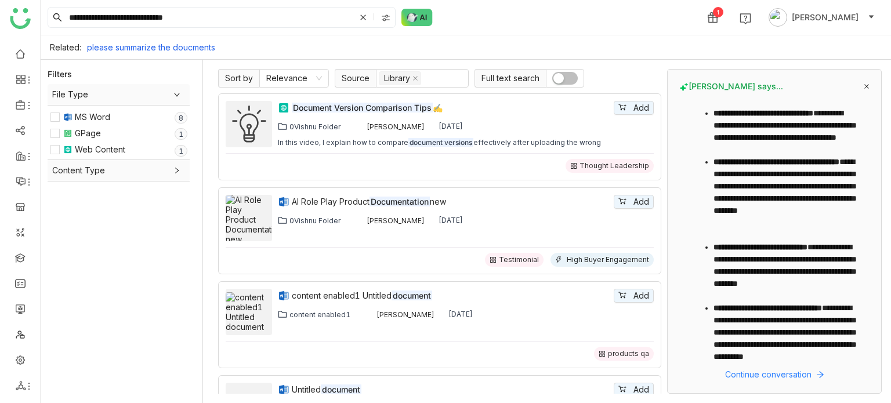
click at [867, 86] on icon at bounding box center [867, 87] width 6 height 6
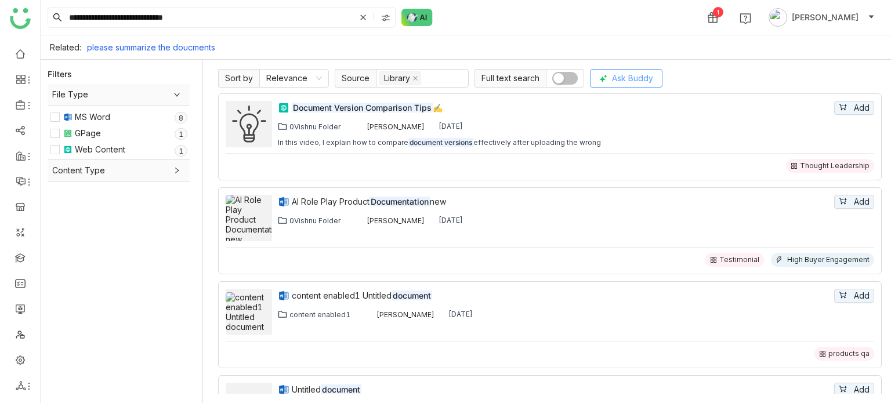
click at [620, 76] on span "Ask Buddy" at bounding box center [632, 78] width 41 height 13
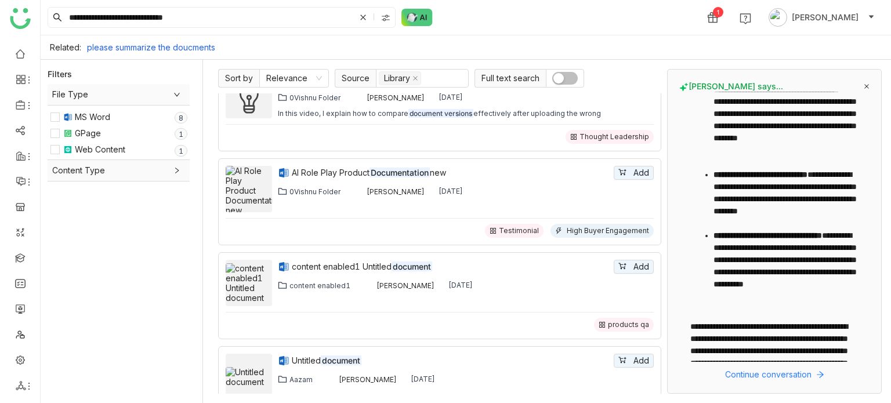
scroll to position [0, 0]
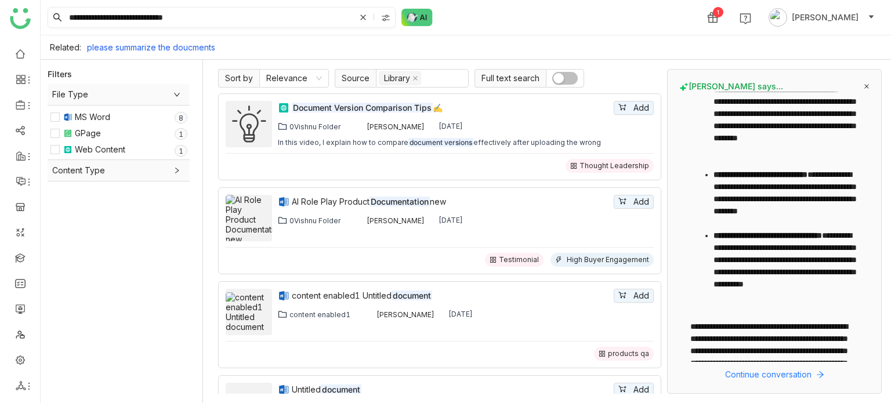
type input "**********"
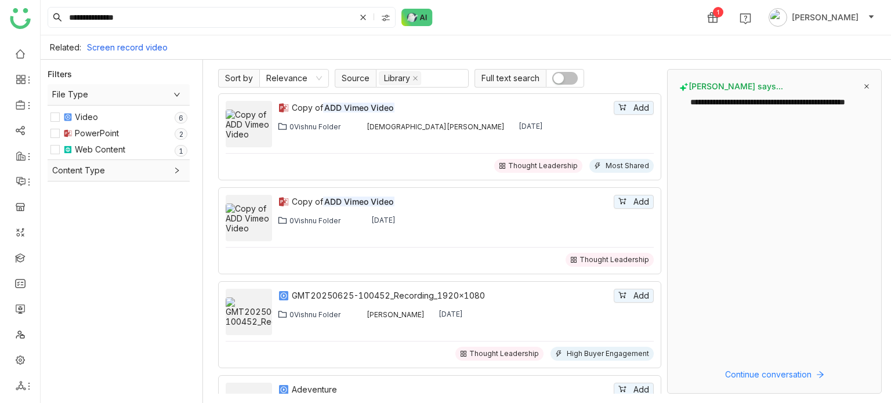
click at [357, 19] on icon at bounding box center [363, 18] width 12 height 12
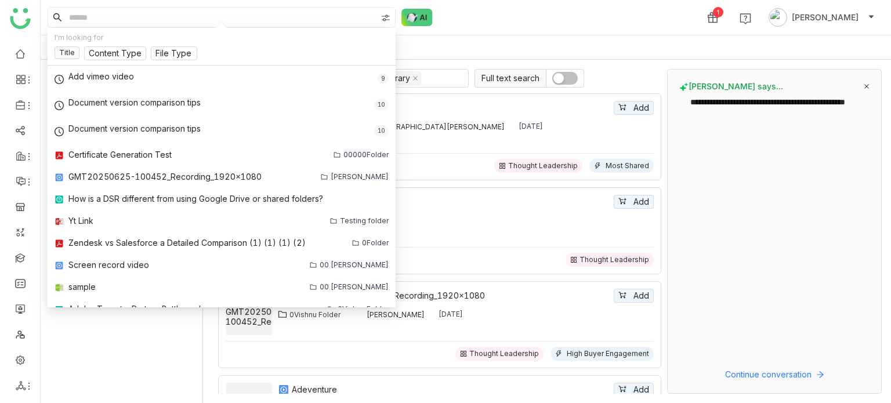
click at [497, 31] on div "1 Arif uddin" at bounding box center [466, 17] width 850 height 35
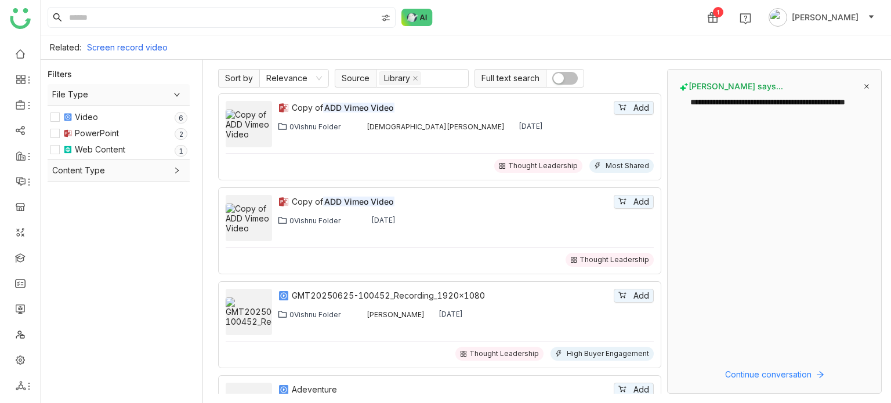
click at [6, 63] on ul at bounding box center [20, 219] width 40 height 365
click at [18, 56] on link at bounding box center [20, 53] width 10 height 10
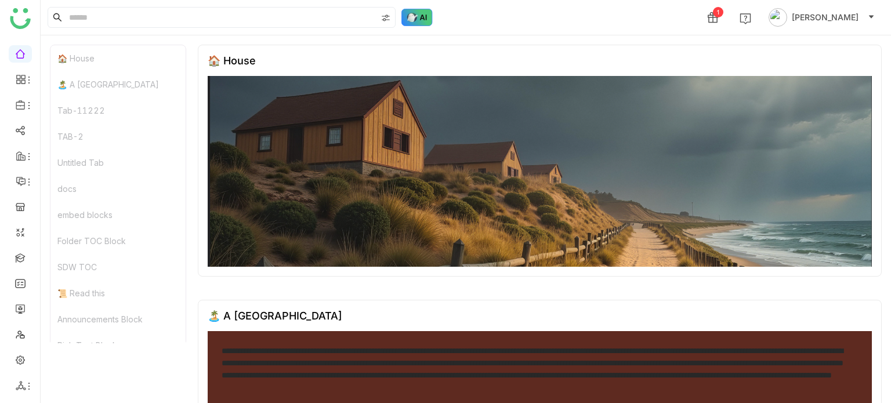
click at [427, 13] on img at bounding box center [416, 17] width 31 height 17
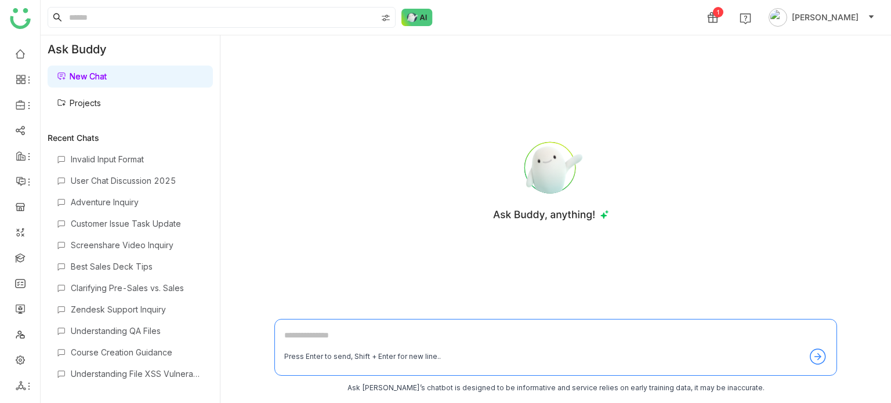
click at [705, 93] on div at bounding box center [550, 178] width 553 height 267
click at [23, 354] on link at bounding box center [20, 359] width 10 height 10
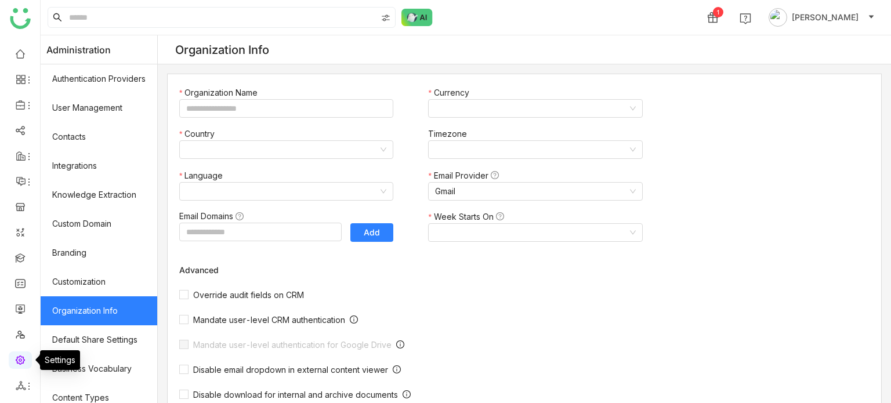
type input "*******"
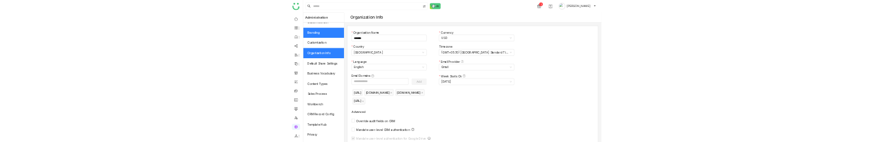
scroll to position [158, 0]
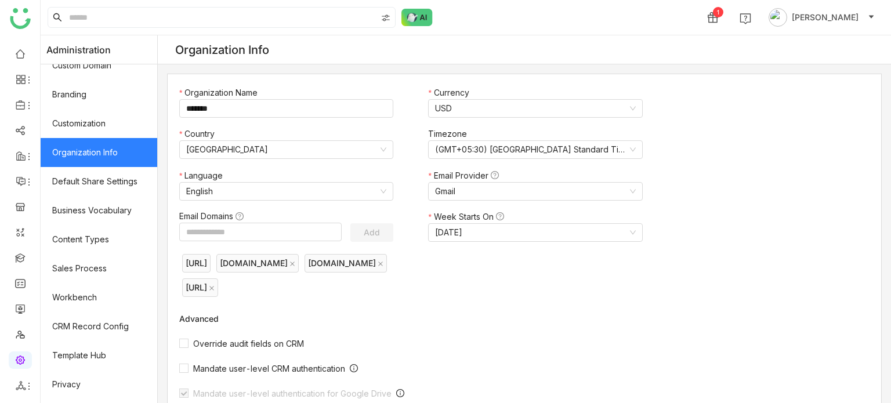
click at [23, 243] on ul at bounding box center [20, 219] width 40 height 365
click at [23, 252] on link at bounding box center [20, 257] width 10 height 10
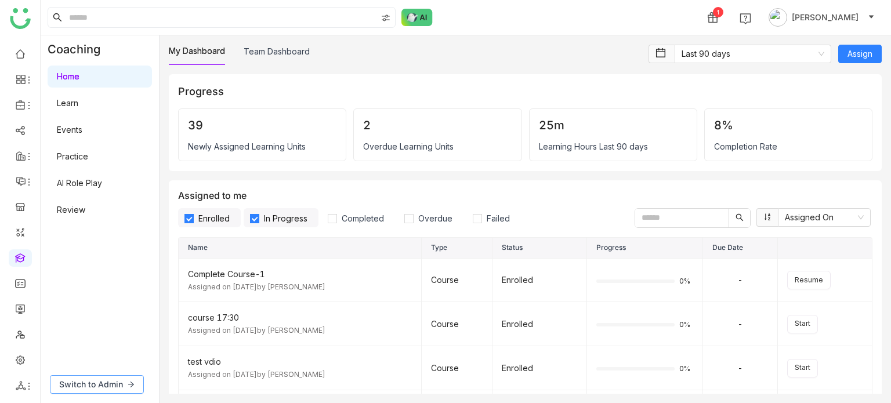
click at [86, 385] on span "Switch to Admin" at bounding box center [91, 384] width 64 height 13
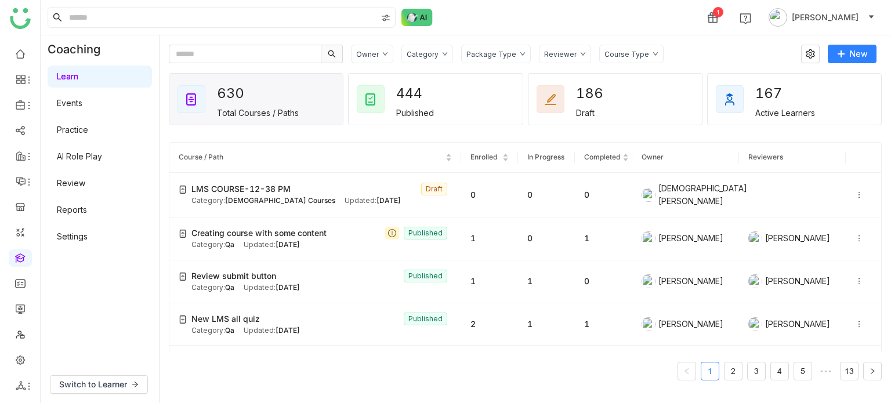
click at [84, 241] on link "Settings" at bounding box center [72, 236] width 31 height 10
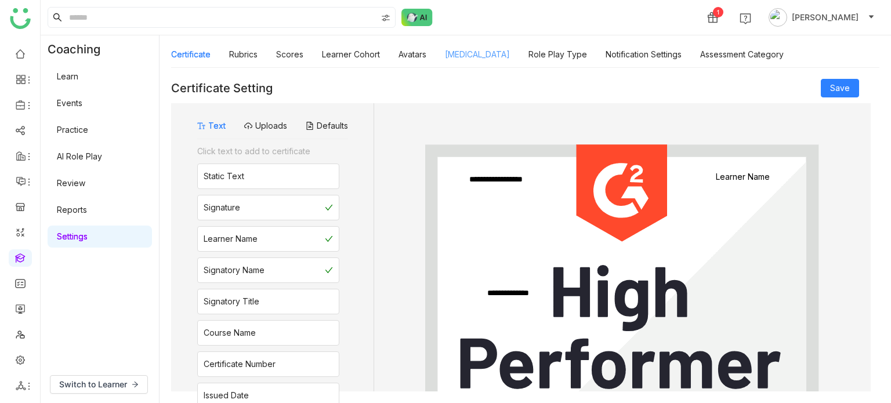
click at [499, 59] on link "[MEDICAL_DATA]" at bounding box center [477, 54] width 65 height 10
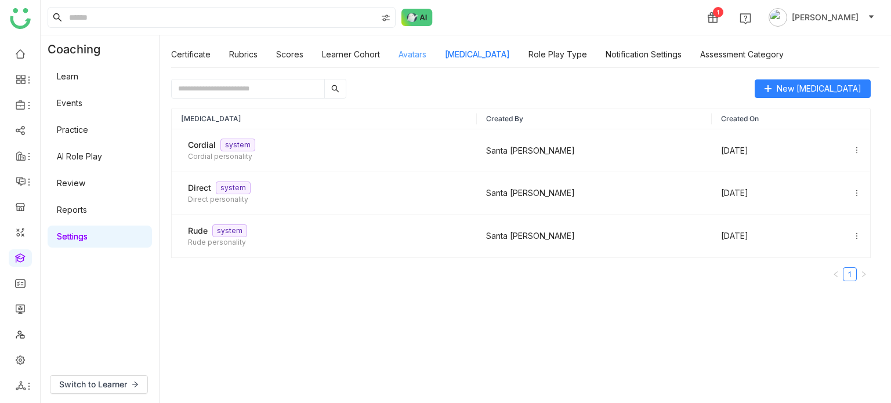
click at [415, 53] on link "Avatars" at bounding box center [413, 54] width 28 height 10
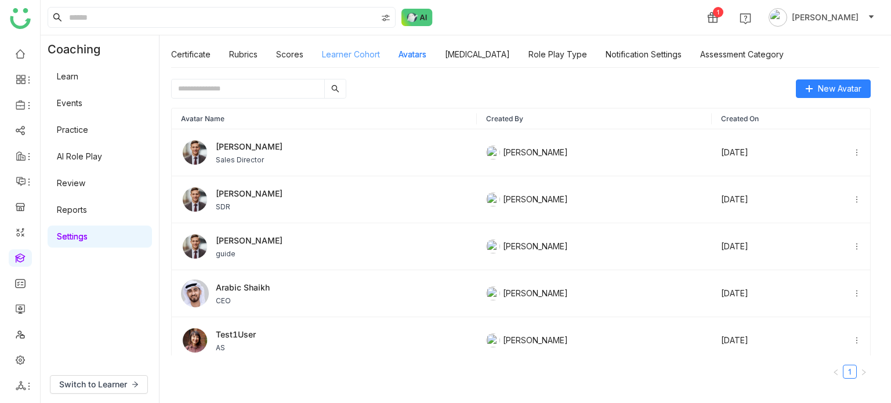
click at [375, 49] on link "Learner Cohort" at bounding box center [351, 54] width 58 height 10
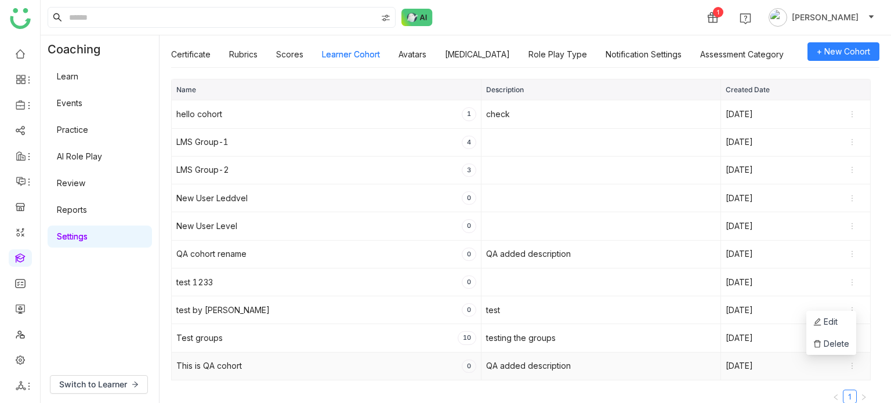
click at [852, 362] on icon at bounding box center [852, 366] width 8 height 8
click at [840, 347] on span "Delete" at bounding box center [831, 344] width 36 height 13
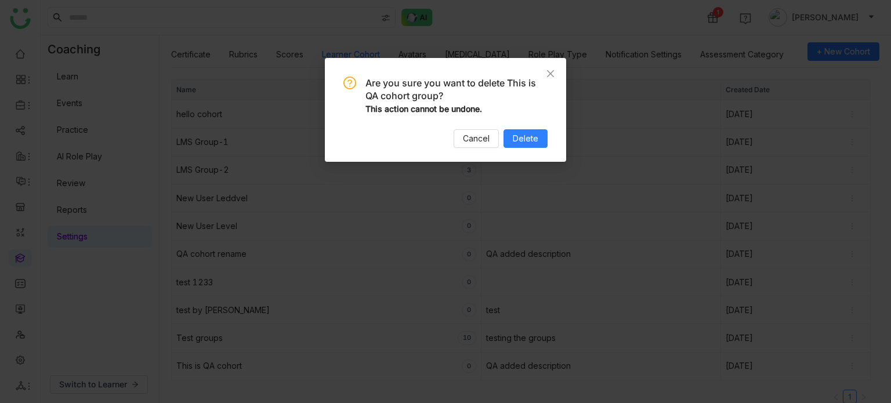
click at [531, 148] on div "Are you sure you want to delete This is QA cohort group? This action cannot be …" at bounding box center [445, 110] width 241 height 104
click at [531, 144] on span "Delete" at bounding box center [526, 138] width 26 height 13
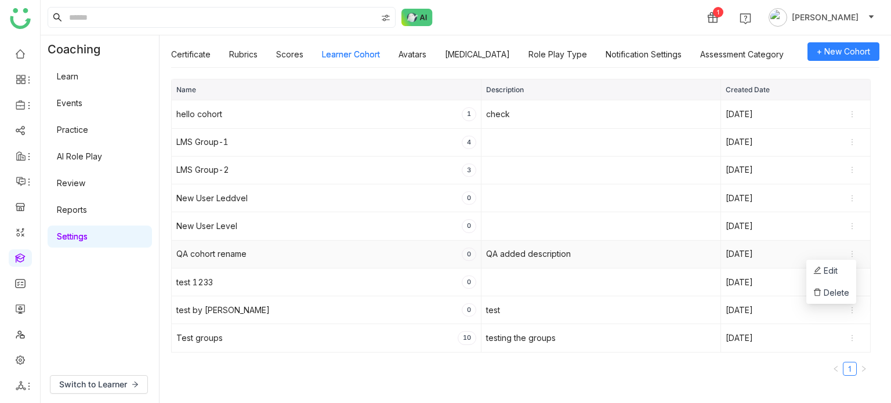
click at [852, 253] on icon at bounding box center [852, 254] width 8 height 8
click at [831, 298] on span "Delete" at bounding box center [831, 293] width 36 height 13
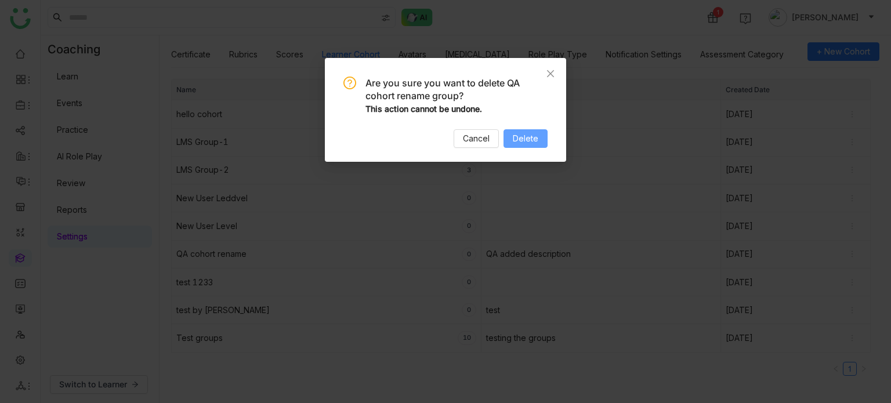
click at [519, 143] on span "Delete" at bounding box center [526, 138] width 26 height 13
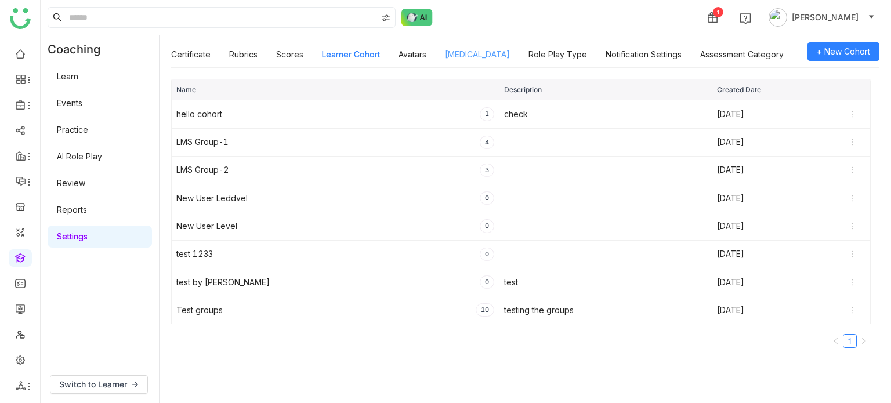
click at [487, 49] on link "[MEDICAL_DATA]" at bounding box center [477, 54] width 65 height 10
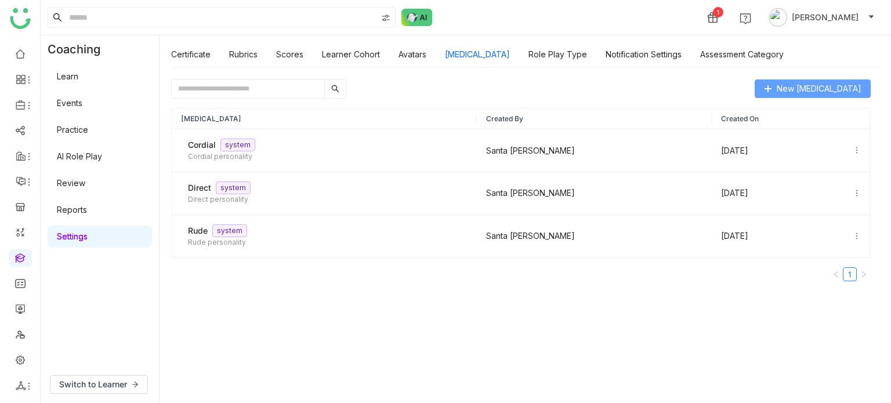
click at [810, 88] on span "New Personality Type" at bounding box center [819, 88] width 85 height 13
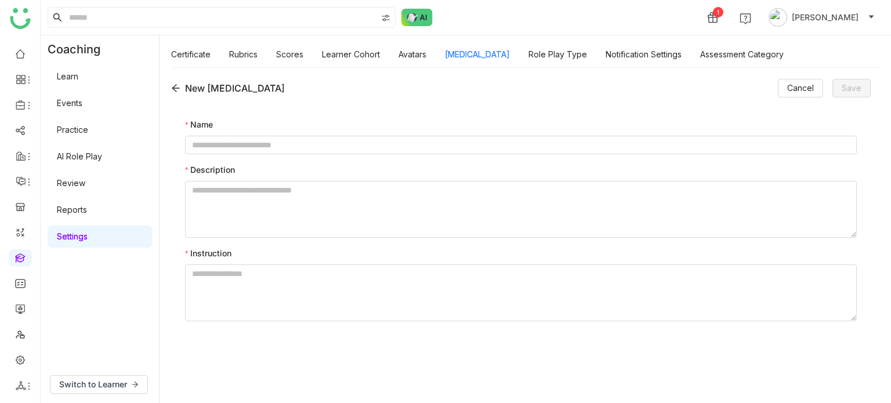
click at [543, 125] on nz-form-label "Name" at bounding box center [521, 126] width 672 height 17
click at [175, 88] on icon at bounding box center [175, 88] width 9 height 9
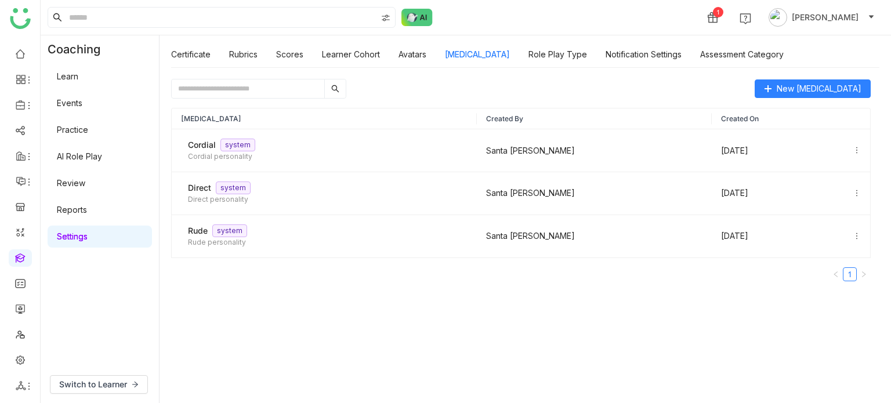
click at [425, 102] on div "Personality Type Created By Created On Cordial system Cordial personality Santa…" at bounding box center [521, 195] width 700 height 192
click at [826, 93] on span "New Personality Type" at bounding box center [819, 88] width 85 height 13
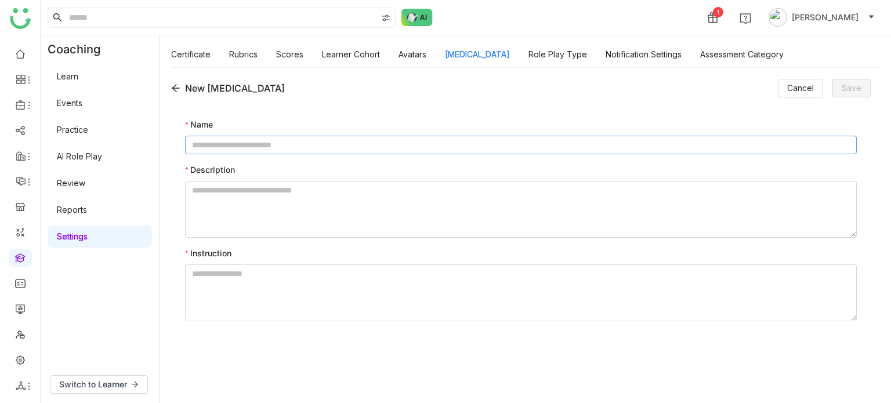
click at [363, 141] on input at bounding box center [521, 145] width 672 height 19
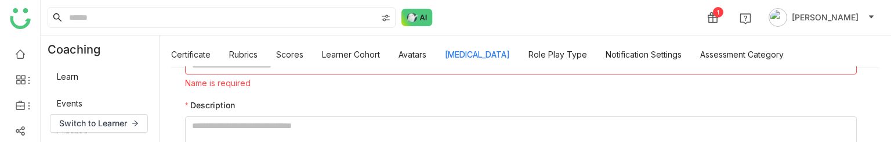
scroll to position [49, 0]
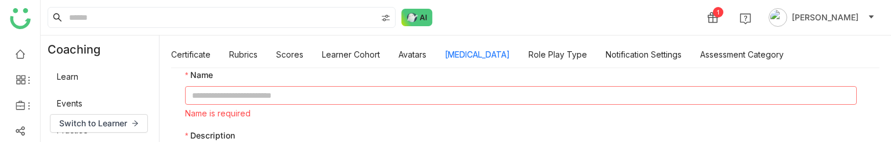
click at [283, 95] on input at bounding box center [521, 95] width 672 height 19
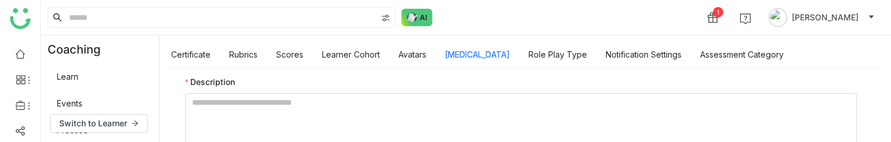
scroll to position [103, 0]
click at [310, 102] on textarea at bounding box center [521, 120] width 672 height 57
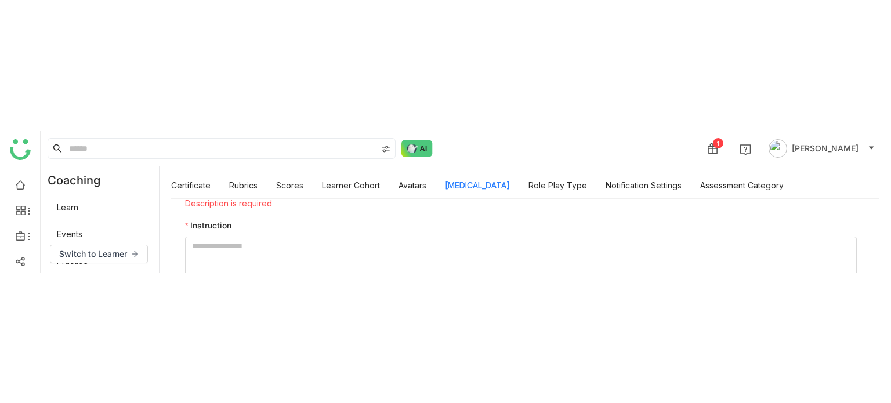
scroll to position [208, 0]
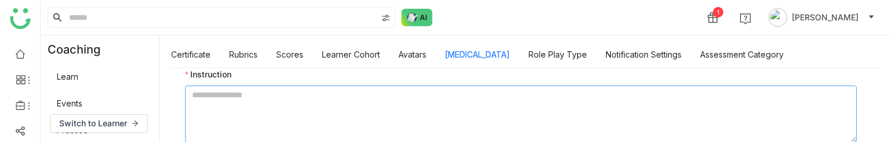
click at [342, 118] on textarea at bounding box center [521, 113] width 672 height 57
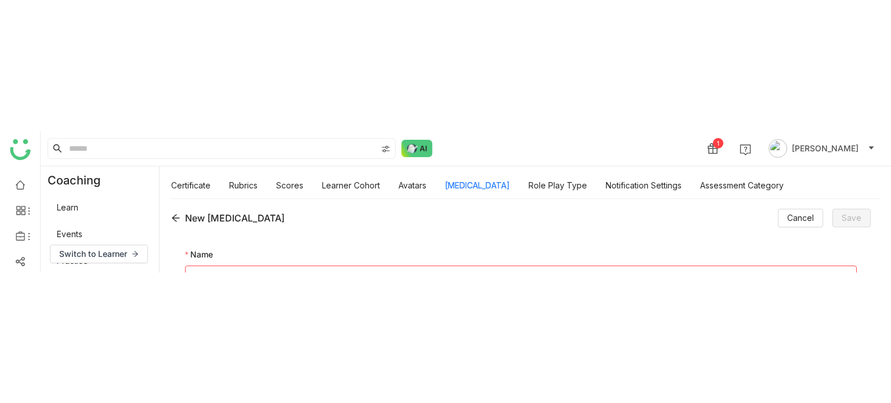
scroll to position [18, 0]
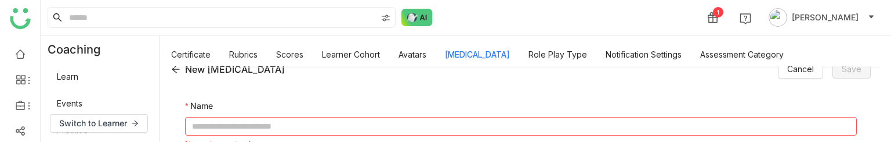
click at [178, 68] on icon at bounding box center [176, 69] width 8 height 8
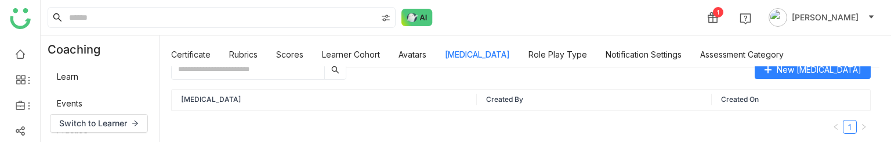
scroll to position [0, 0]
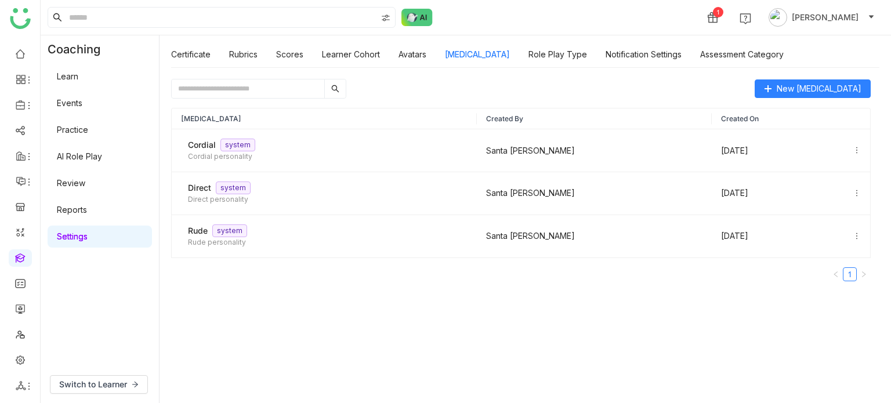
click at [259, 79] on div at bounding box center [258, 89] width 175 height 20
click at [271, 97] on input "text" at bounding box center [248, 88] width 153 height 19
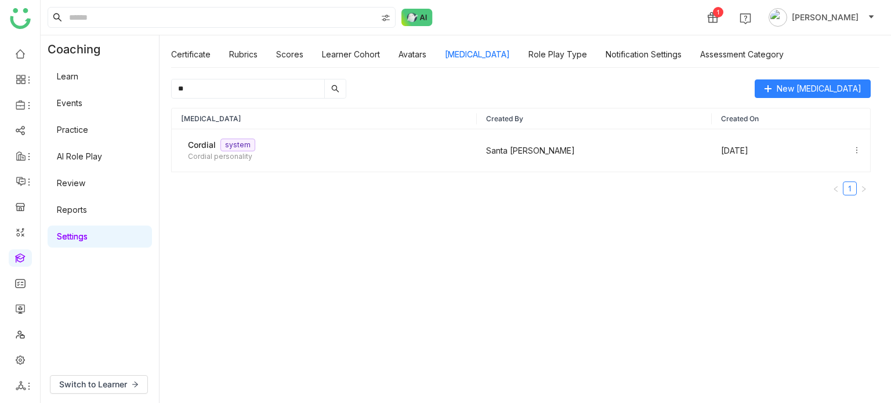
type input "*"
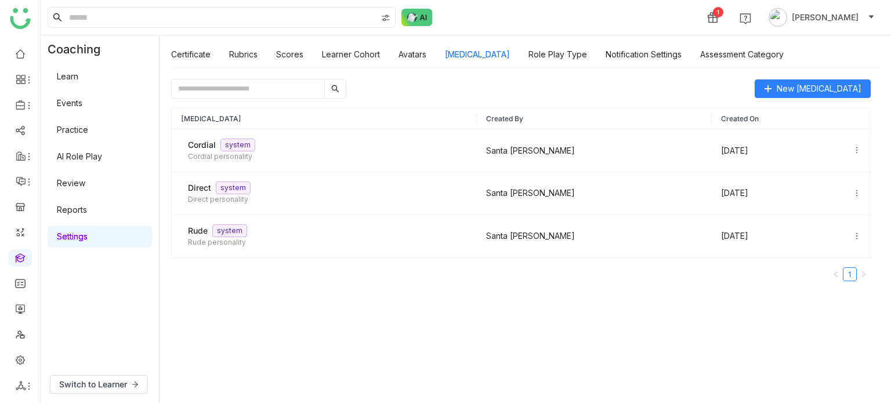
click at [35, 288] on ul at bounding box center [20, 219] width 40 height 365
click at [16, 262] on link at bounding box center [20, 257] width 10 height 10
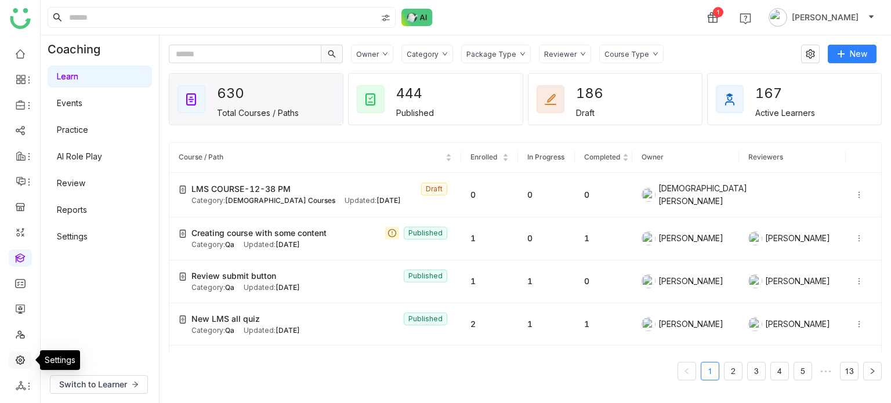
click at [23, 359] on link at bounding box center [20, 359] width 10 height 10
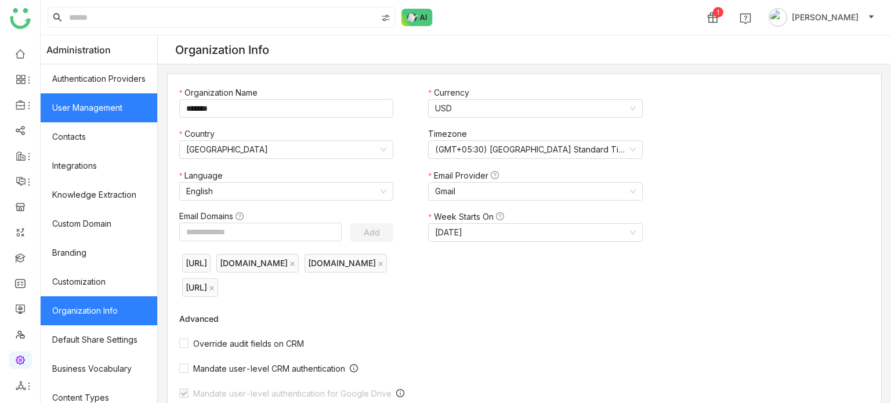
click at [121, 102] on link "User Management" at bounding box center [99, 107] width 117 height 29
click at [96, 113] on link "User Management" at bounding box center [99, 107] width 117 height 29
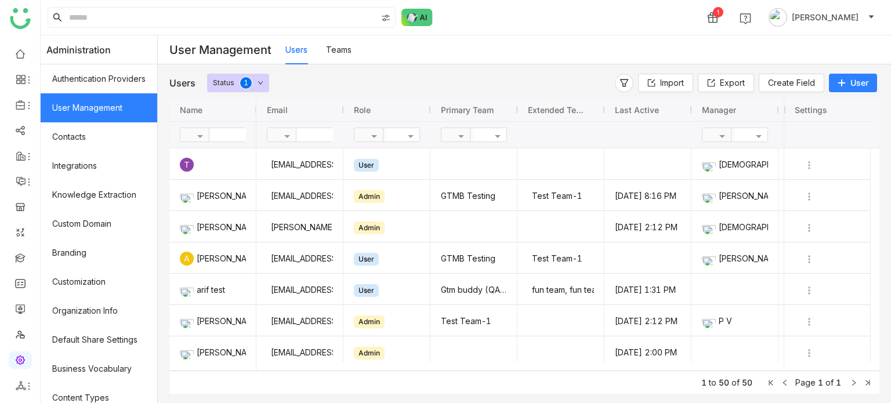
click at [352, 51] on link "Teams" at bounding box center [339, 50] width 26 height 10
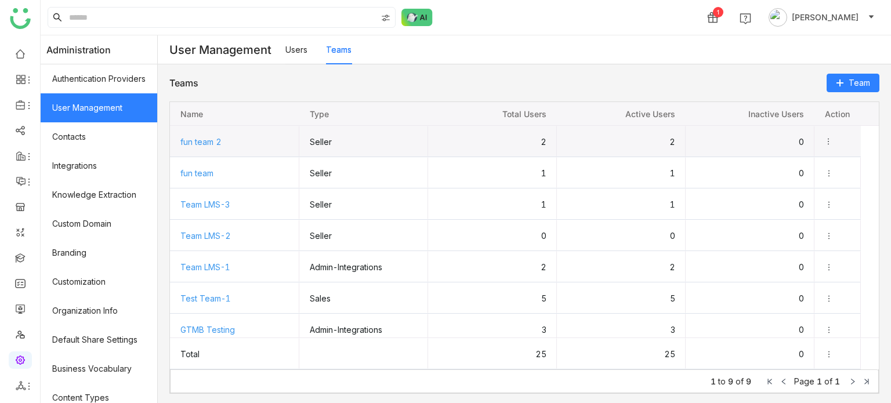
click at [832, 143] on icon "Press SPACE to select this row." at bounding box center [828, 141] width 8 height 8
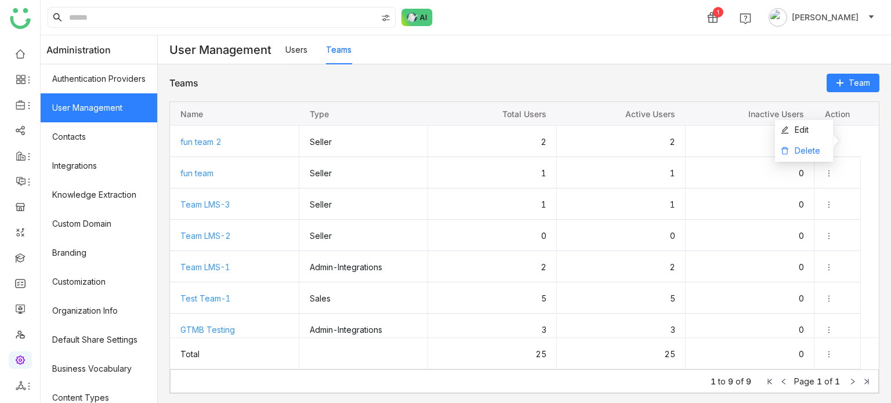
click at [827, 148] on li "Delete" at bounding box center [804, 151] width 58 height 21
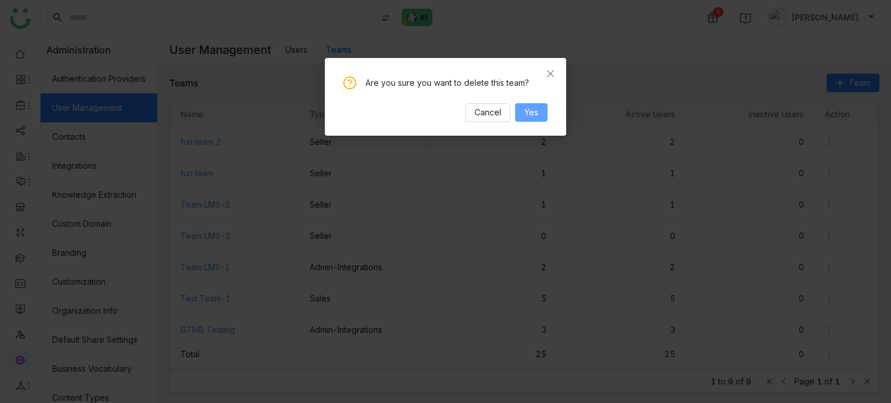
click at [526, 110] on span "Yes" at bounding box center [531, 112] width 14 height 13
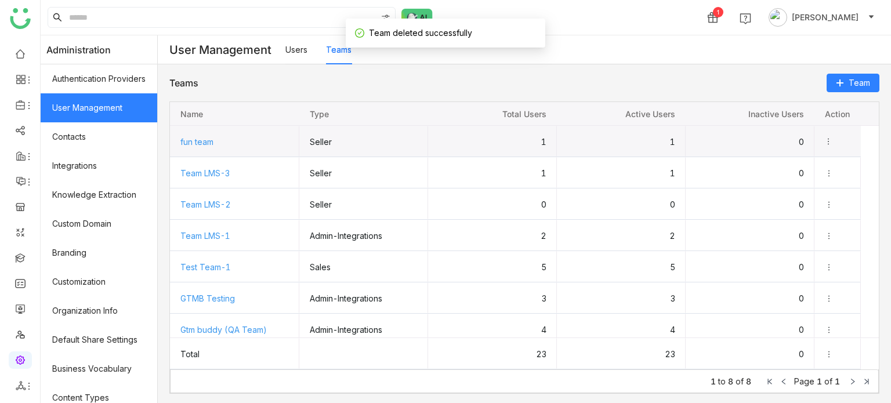
click at [832, 140] on icon "Press SPACE to select this row." at bounding box center [828, 141] width 8 height 8
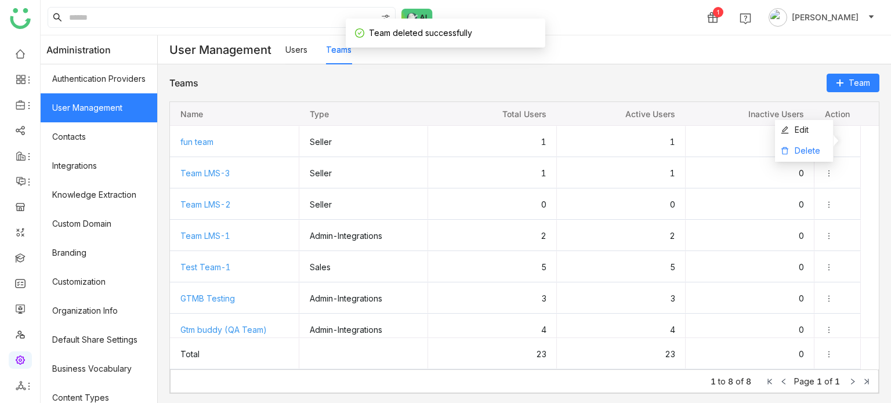
click at [805, 150] on span "Delete" at bounding box center [808, 151] width 26 height 10
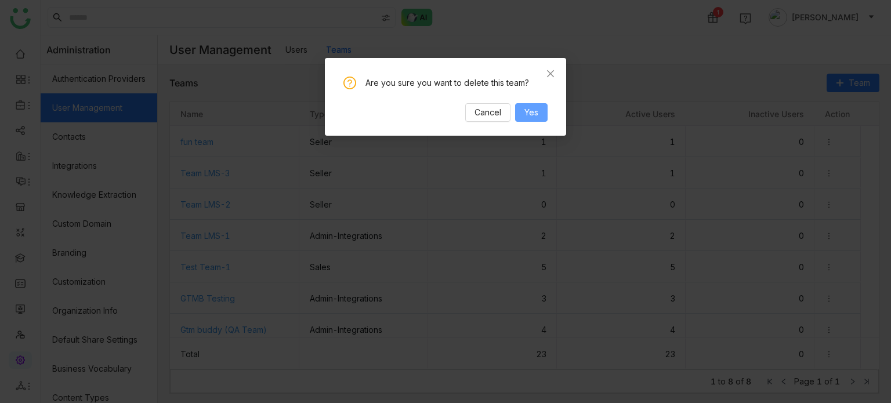
click at [531, 114] on span "Yes" at bounding box center [531, 112] width 14 height 13
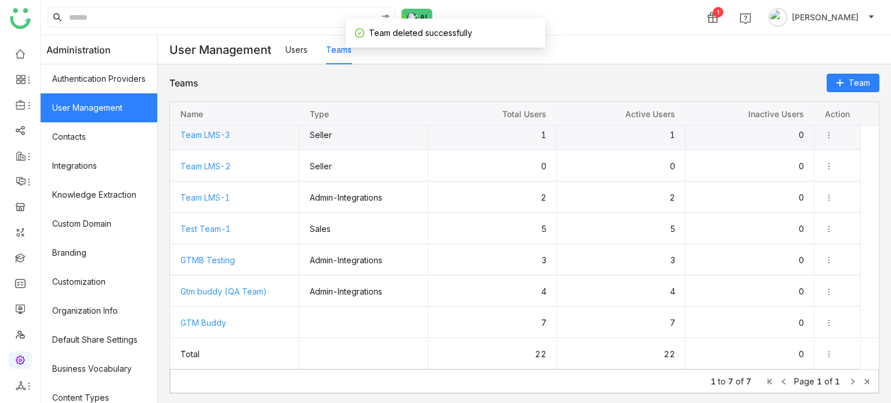
scroll to position [6, 0]
click at [227, 126] on span "Team LMS-3" at bounding box center [235, 134] width 110 height 31
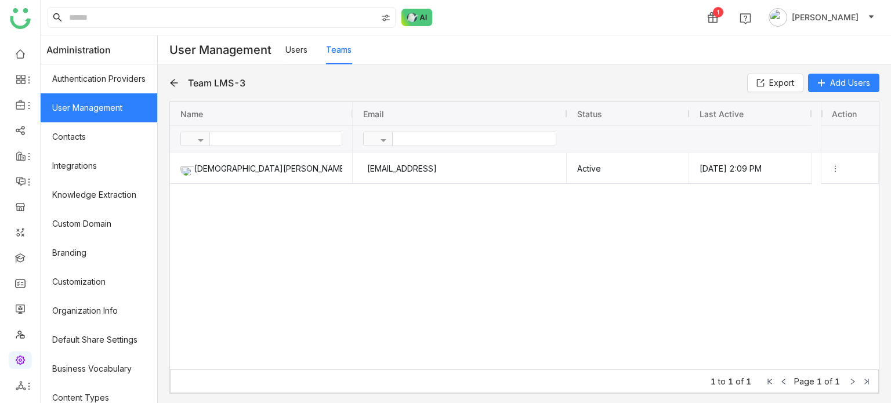
click at [184, 75] on div "Team LMS-3 Export Add Users" at bounding box center [524, 83] width 710 height 19
click at [178, 85] on icon at bounding box center [174, 83] width 8 height 8
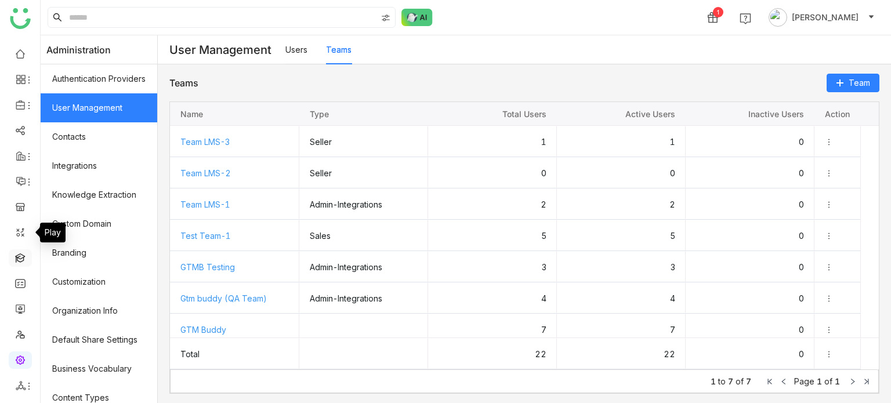
click at [23, 257] on link at bounding box center [20, 257] width 10 height 10
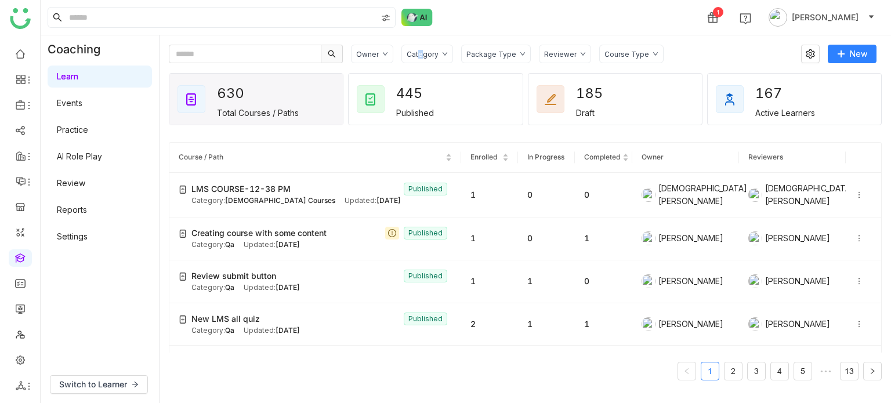
click at [420, 52] on div "Category" at bounding box center [423, 54] width 32 height 9
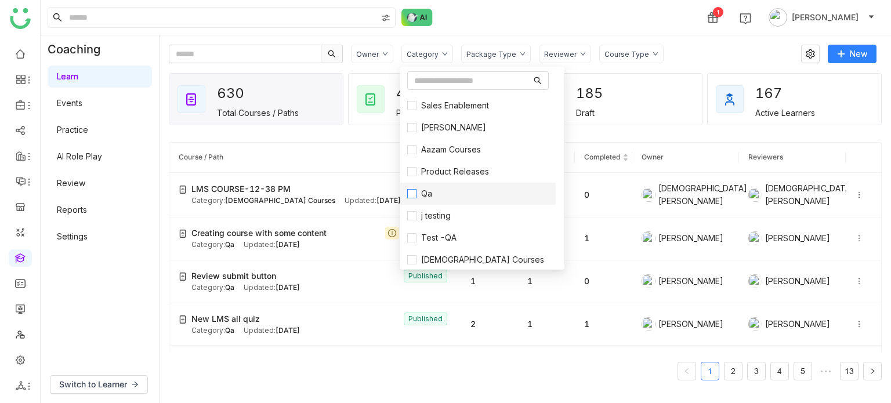
click at [436, 191] on span "Qa" at bounding box center [426, 193] width 20 height 13
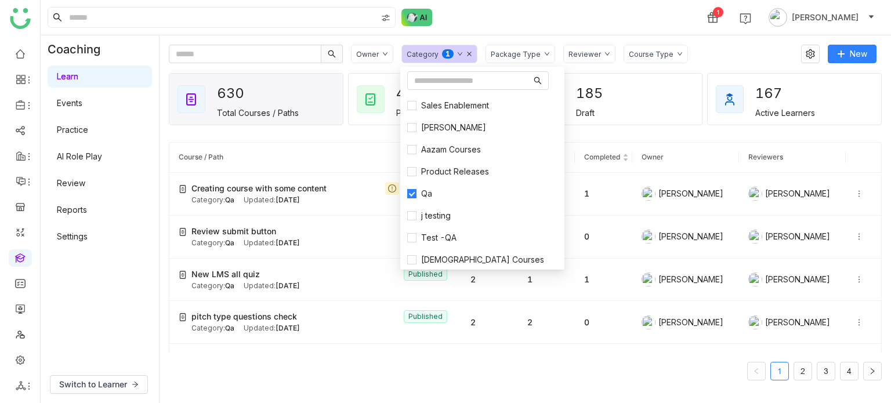
click at [577, 33] on div "1 Arif uddin" at bounding box center [466, 17] width 850 height 35
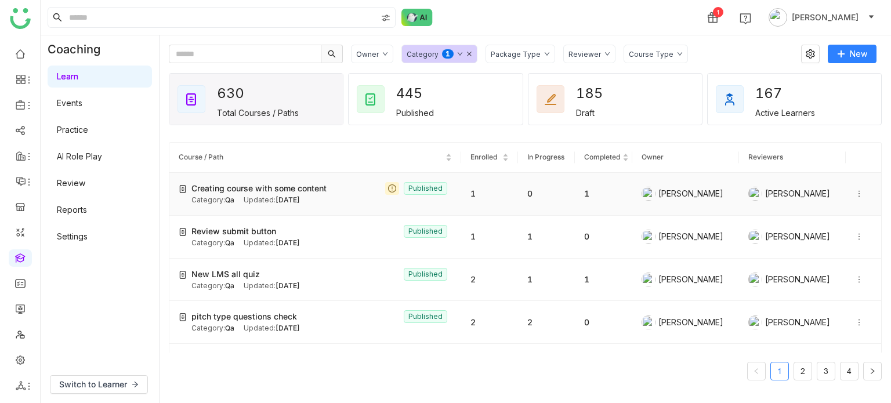
click at [855, 192] on icon at bounding box center [859, 194] width 8 height 8
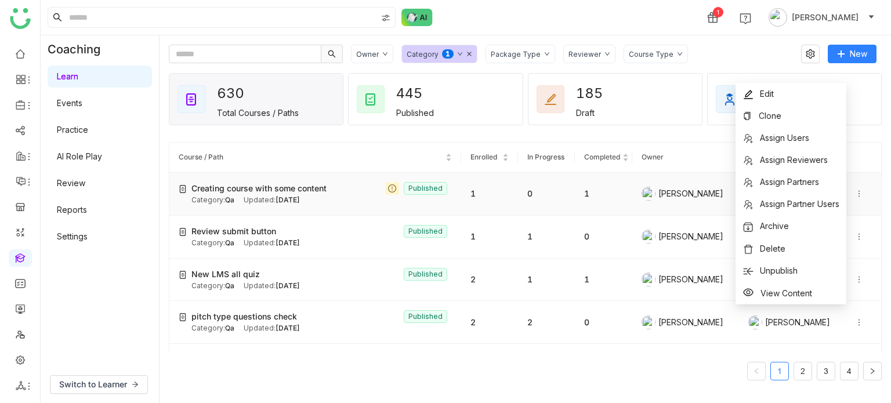
click at [446, 198] on div "Category: Qa Updated: Aug 22, 2025" at bounding box center [321, 200] width 260 height 11
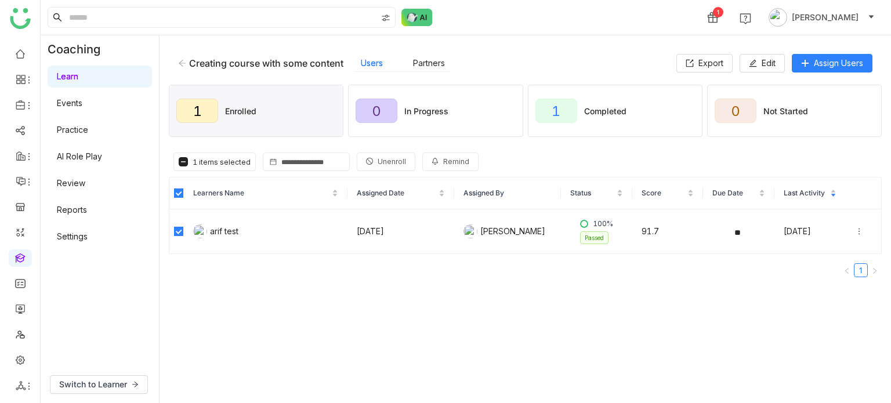
click at [386, 160] on span "Unenroll" at bounding box center [392, 162] width 28 height 11
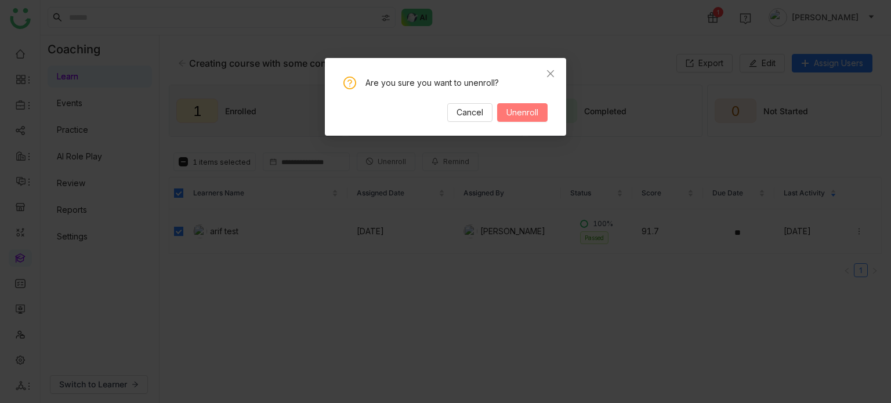
click at [529, 108] on span "Unenroll" at bounding box center [522, 112] width 32 height 13
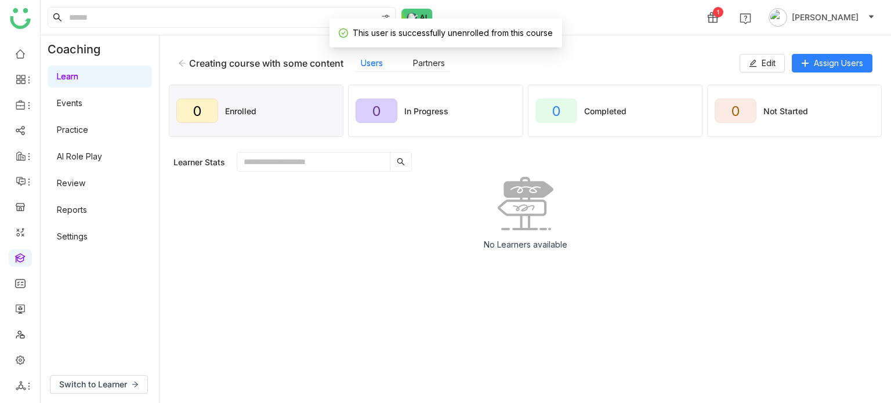
click at [181, 62] on icon at bounding box center [182, 63] width 8 height 8
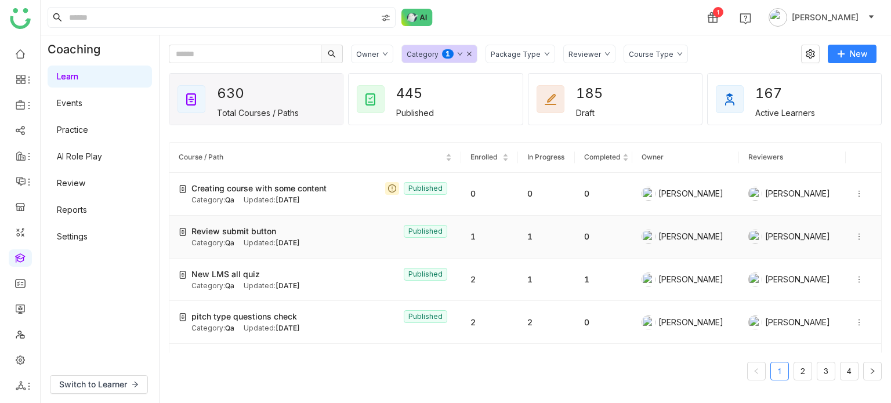
click at [227, 233] on span "Review submit button" at bounding box center [233, 231] width 85 height 13
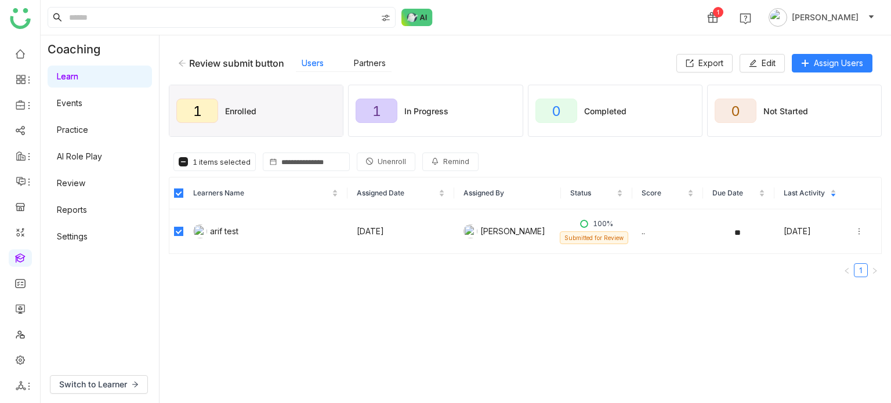
click at [381, 162] on span "Unenroll" at bounding box center [392, 162] width 28 height 11
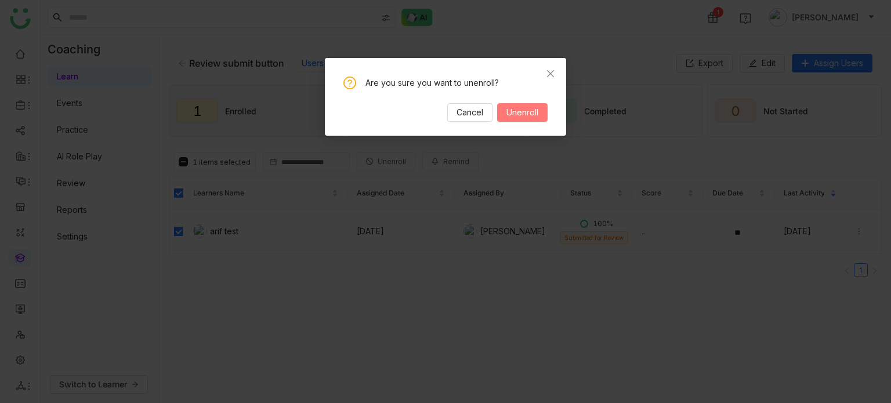
click at [514, 109] on span "Unenroll" at bounding box center [522, 112] width 32 height 13
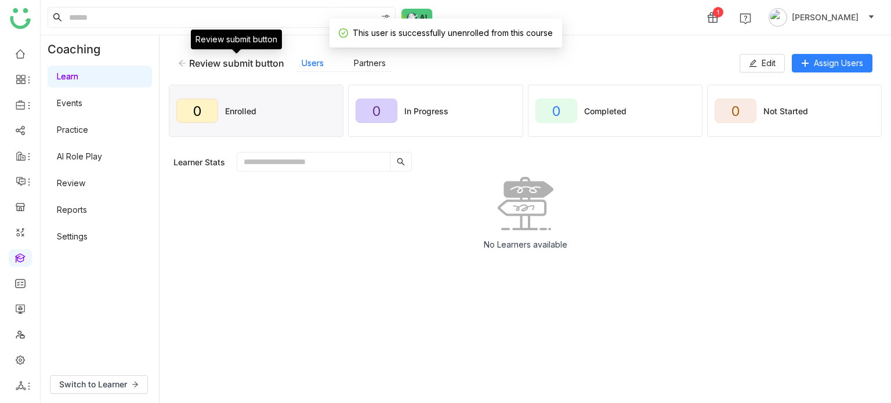
click at [182, 63] on icon at bounding box center [182, 63] width 8 height 8
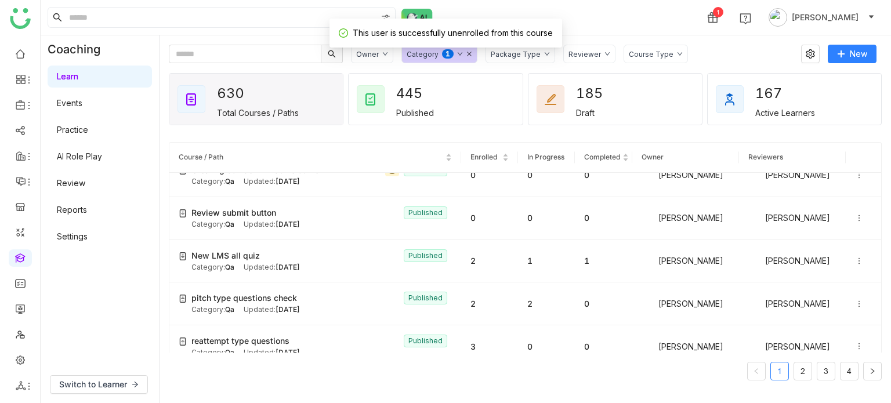
scroll to position [20, 0]
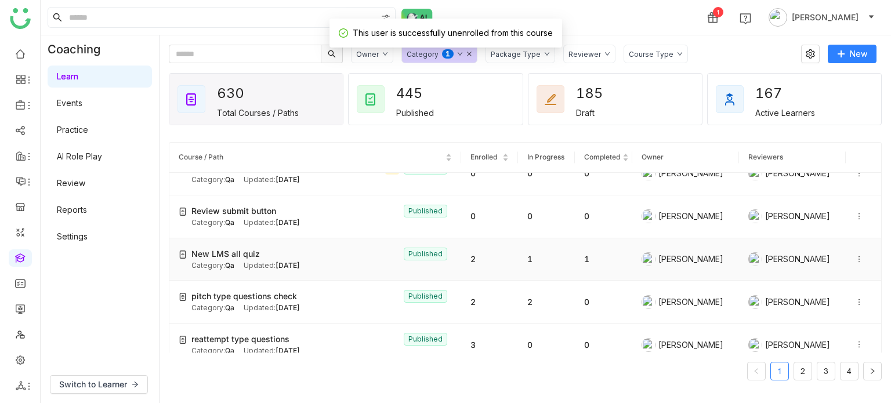
click at [273, 255] on div "New LMS all quiz Published" at bounding box center [321, 254] width 260 height 13
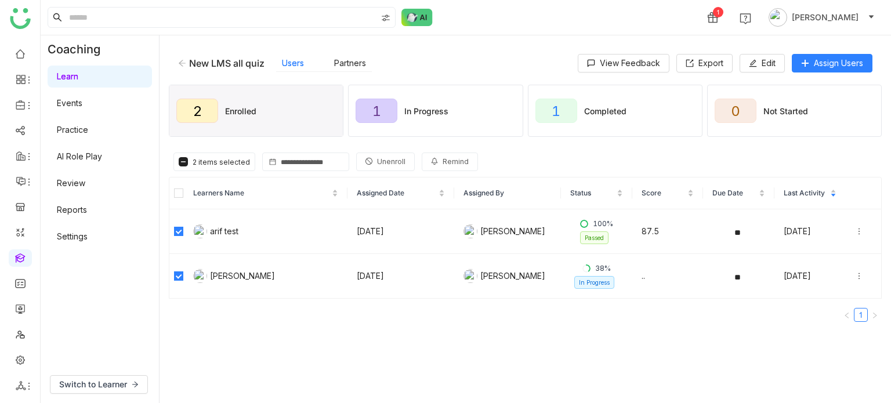
click at [392, 162] on span "Unenroll" at bounding box center [391, 162] width 28 height 11
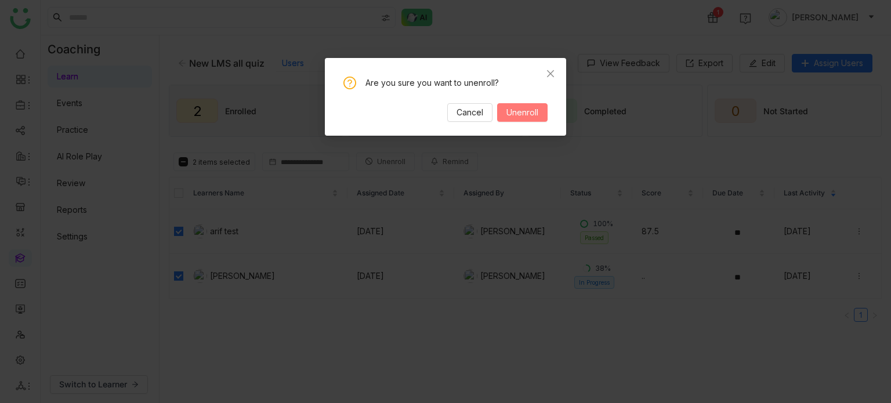
click at [541, 108] on button "Unenroll" at bounding box center [522, 112] width 50 height 19
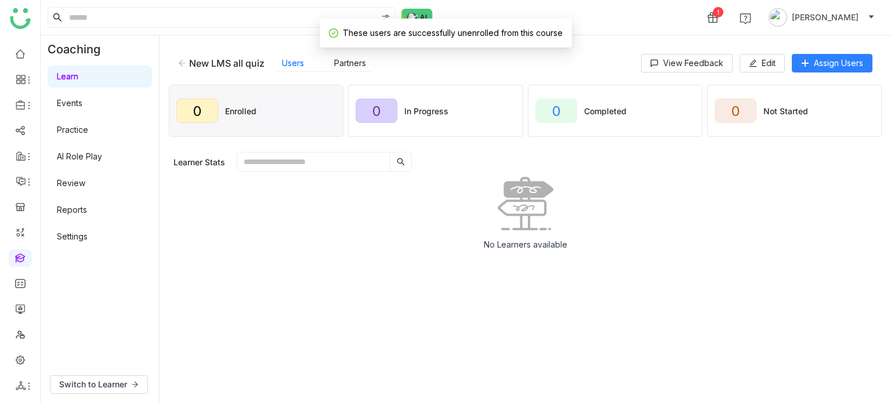
click at [184, 58] on div "New LMS all quiz" at bounding box center [221, 63] width 86 height 12
click at [183, 60] on icon at bounding box center [182, 63] width 8 height 8
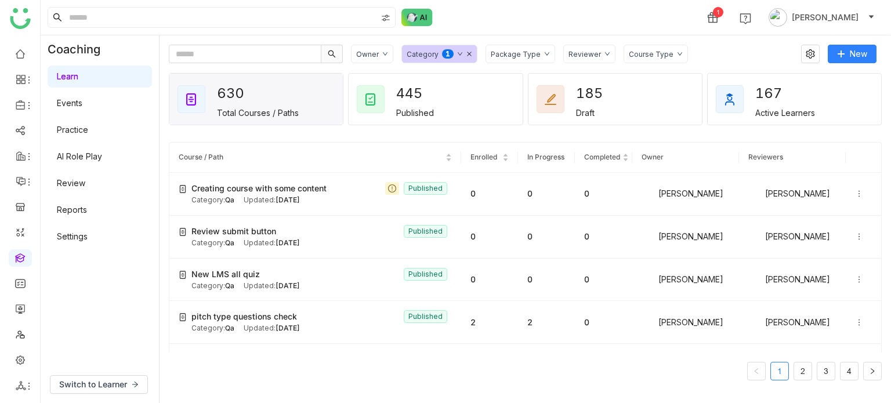
scroll to position [7, 0]
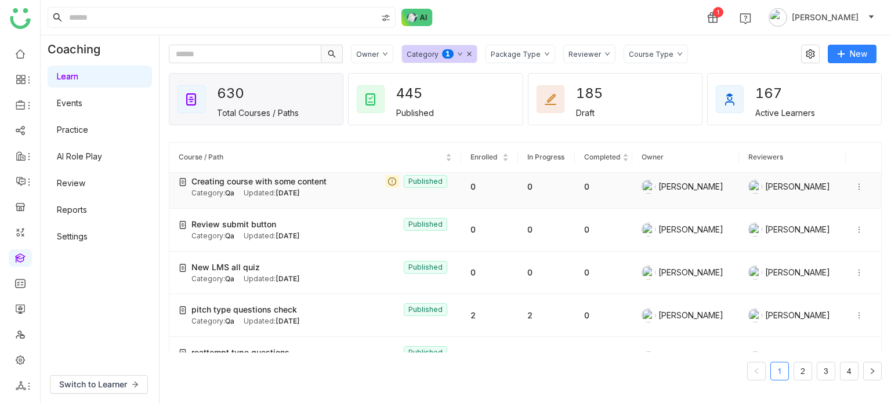
click at [855, 185] on icon at bounding box center [859, 187] width 8 height 8
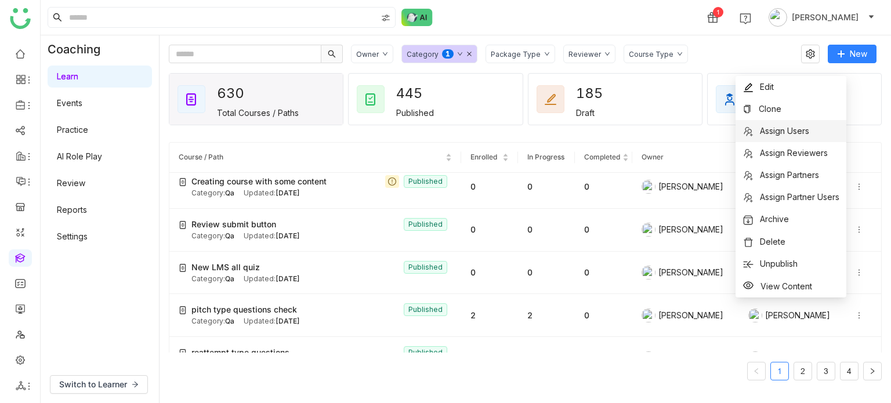
click at [780, 127] on span "Assign Users" at bounding box center [784, 131] width 49 height 10
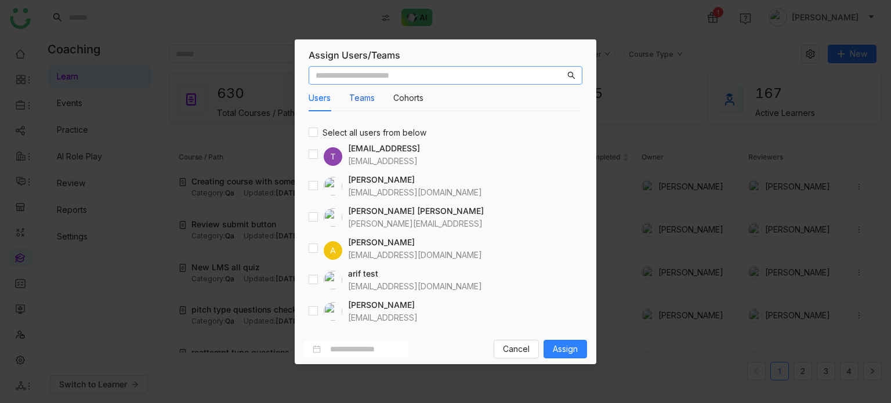
click at [369, 100] on button "Teams" at bounding box center [362, 98] width 26 height 13
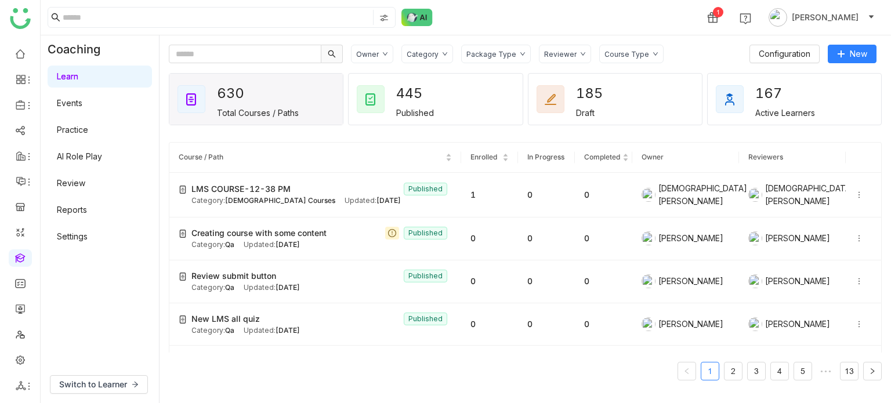
click at [445, 53] on div "Category" at bounding box center [427, 54] width 52 height 19
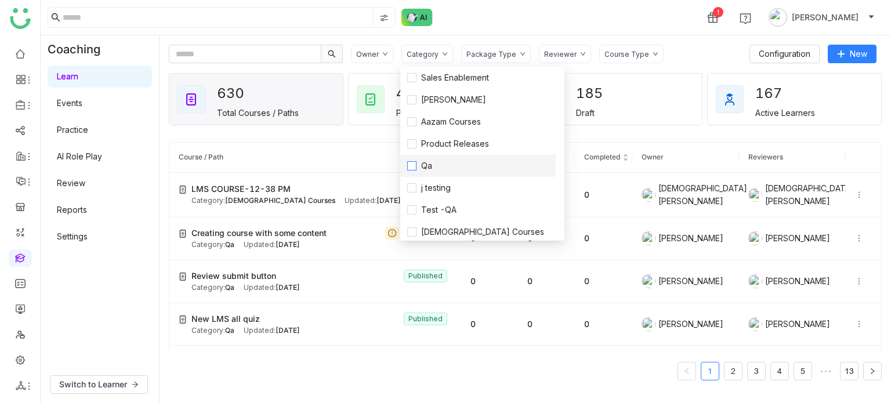
click at [440, 164] on label "Qa" at bounding box center [478, 166] width 142 height 13
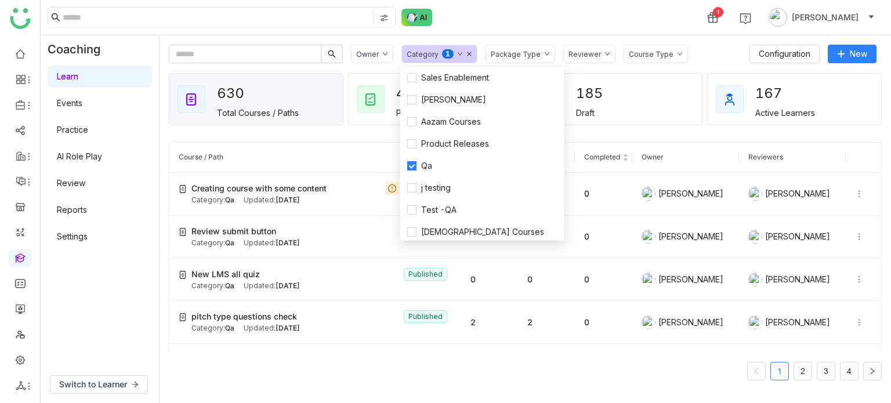
click at [349, 37] on div "Owner Category 0 1 2 3 4 5 6 7 8 9 Package Type Reviewer Course Type Configurat…" at bounding box center [525, 219] width 731 height 368
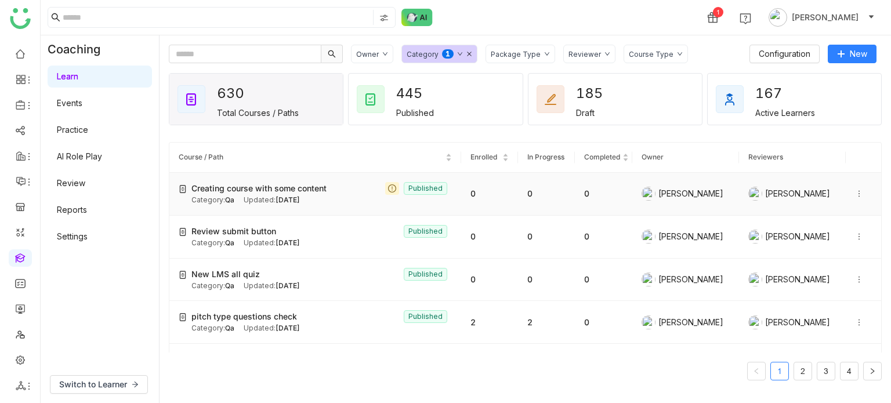
click at [855, 194] on icon at bounding box center [859, 194] width 8 height 8
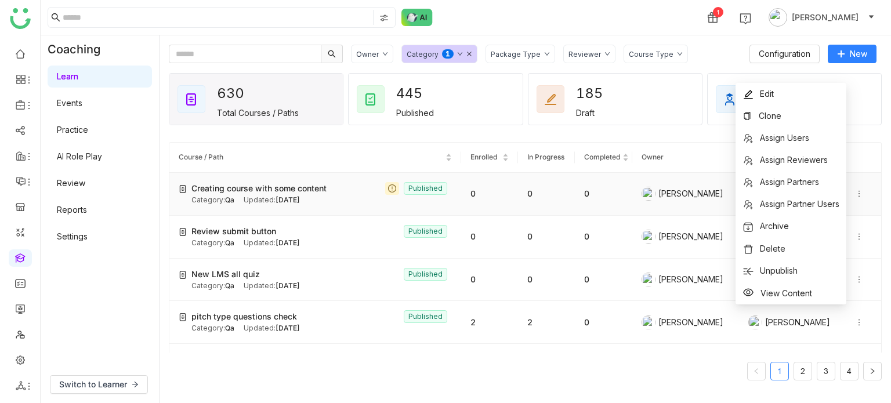
click at [364, 190] on div "Creating course with some content Published" at bounding box center [321, 188] width 260 height 13
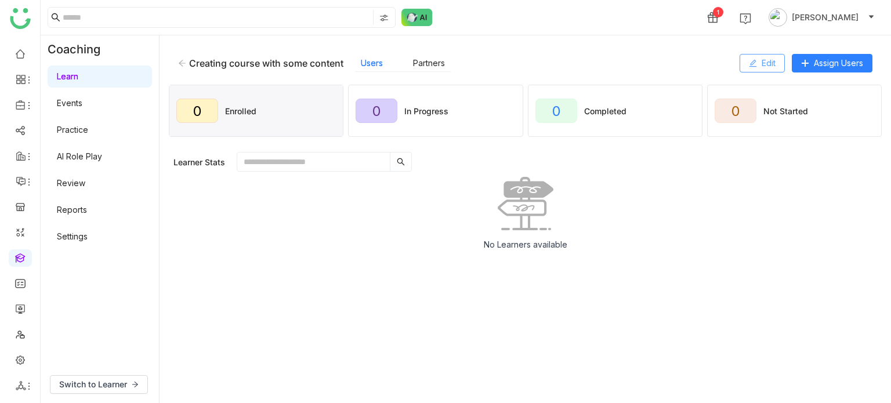
click at [758, 68] on button "Edit" at bounding box center [762, 63] width 45 height 19
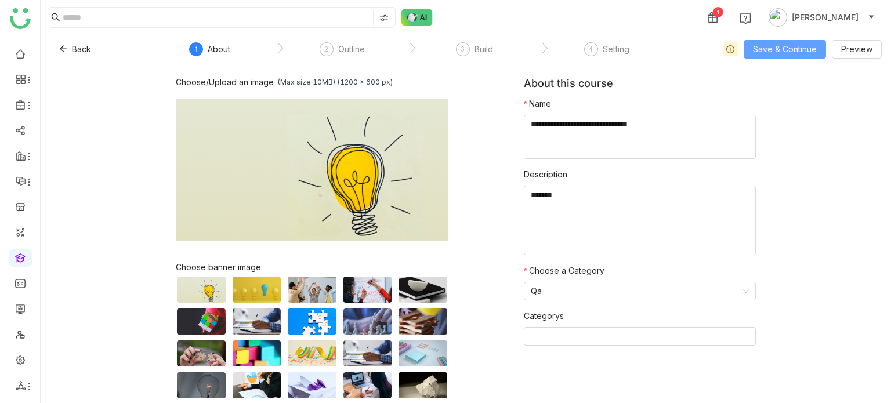
click at [776, 44] on span "Save & Continue" at bounding box center [785, 49] width 64 height 13
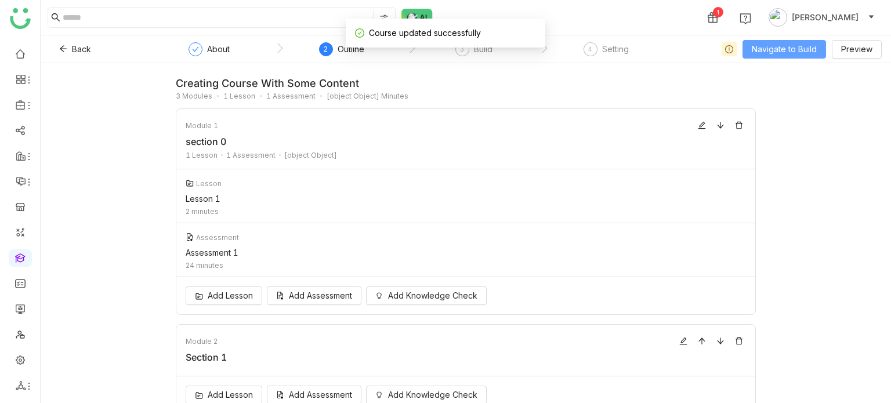
click at [767, 53] on span "Navigate to Build" at bounding box center [784, 49] width 65 height 13
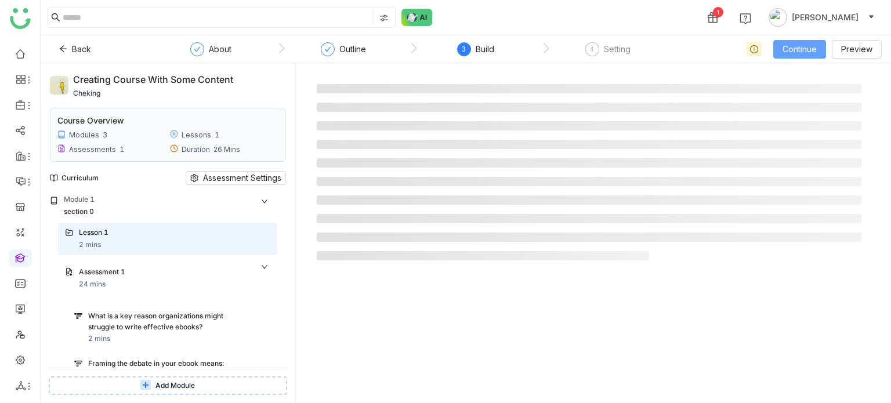
click at [790, 53] on span "Continue" at bounding box center [800, 49] width 34 height 13
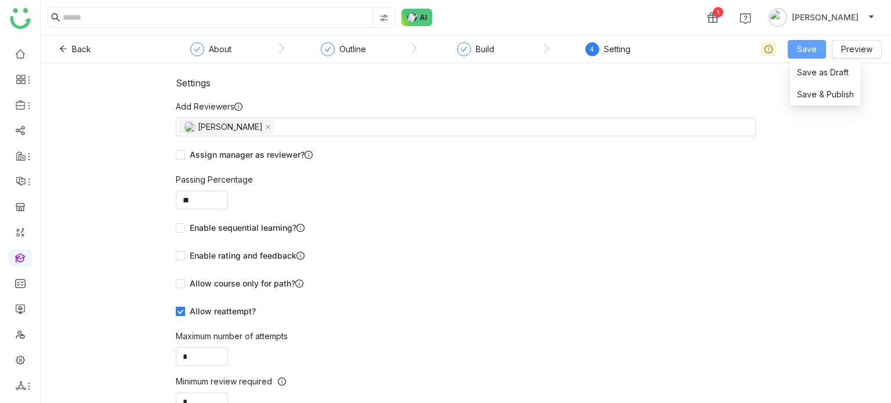
click at [790, 53] on button "Save" at bounding box center [807, 49] width 38 height 19
click at [814, 99] on span "Save & Publish" at bounding box center [825, 94] width 57 height 13
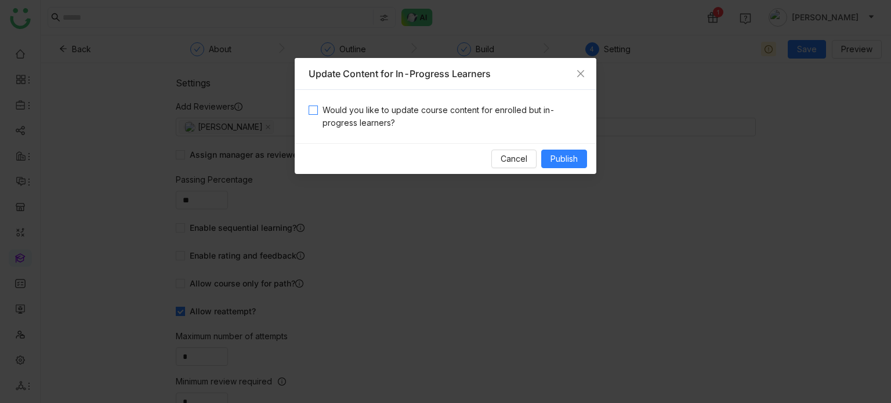
click at [408, 122] on span "Would you like to update course content for enrolled but in-progress learners?" at bounding box center [450, 117] width 265 height 26
click at [555, 160] on span "Publish" at bounding box center [563, 159] width 27 height 13
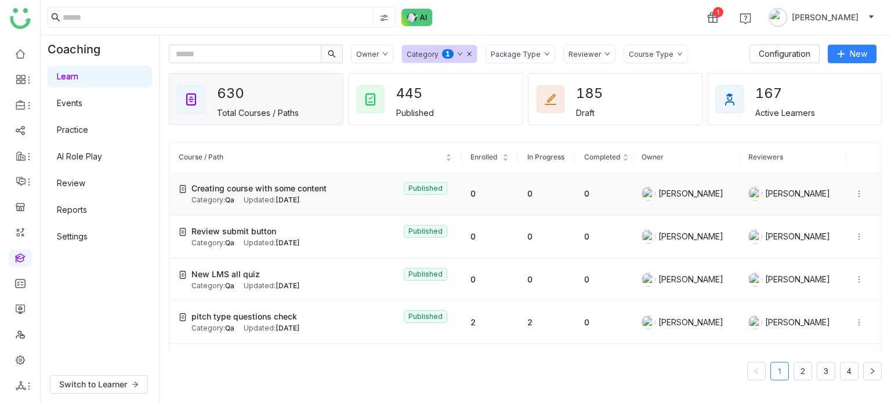
click at [855, 194] on icon at bounding box center [859, 194] width 8 height 8
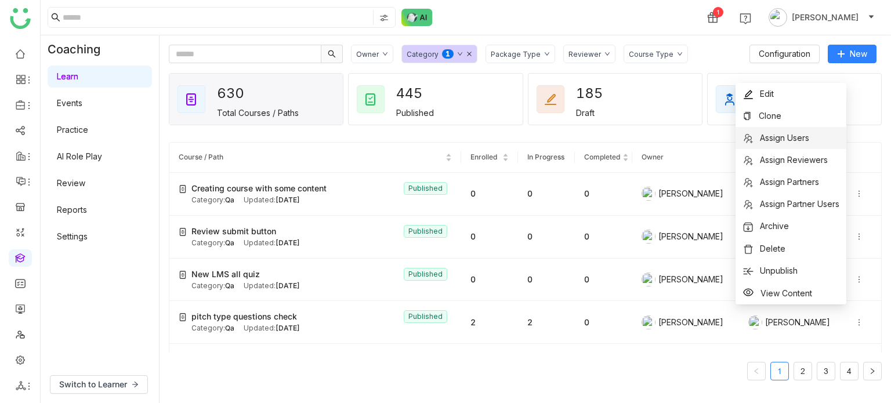
click at [825, 142] on li "Assign Users" at bounding box center [791, 138] width 111 height 22
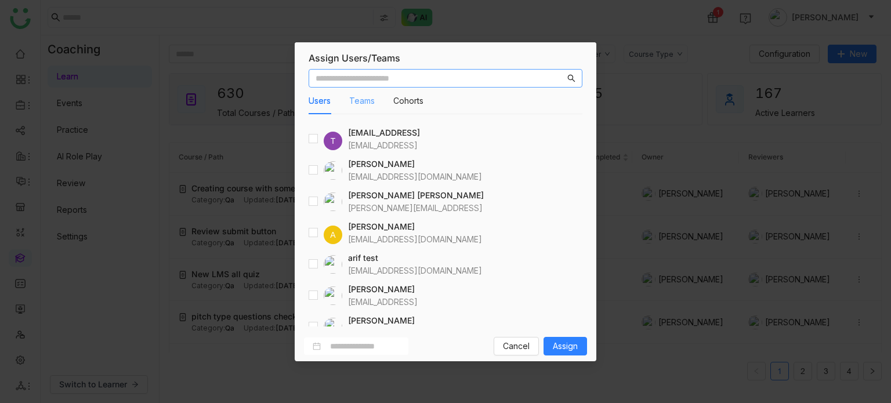
click at [364, 111] on div "Teams" at bounding box center [362, 101] width 26 height 27
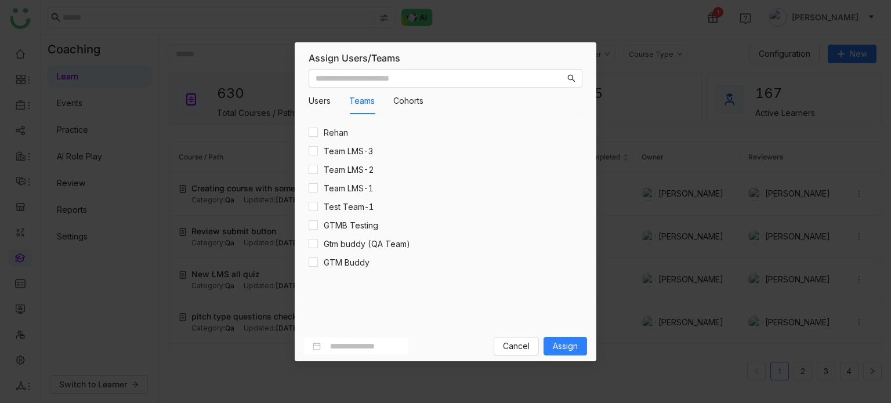
click at [321, 136] on div "Rehan" at bounding box center [328, 132] width 39 height 13
click at [556, 345] on span "Assign" at bounding box center [565, 346] width 25 height 13
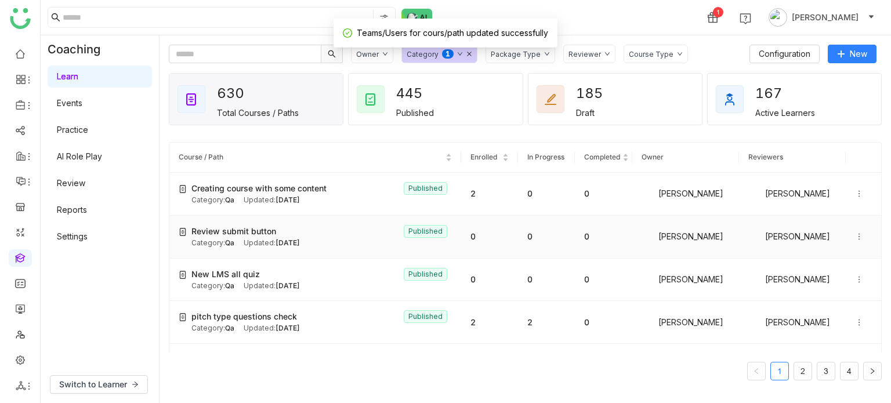
click at [855, 237] on icon at bounding box center [859, 237] width 8 height 8
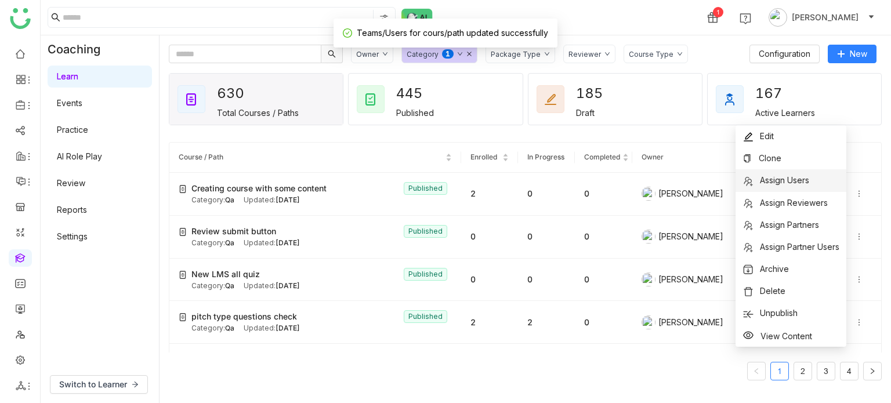
click at [801, 176] on span "Assign Users" at bounding box center [784, 180] width 49 height 10
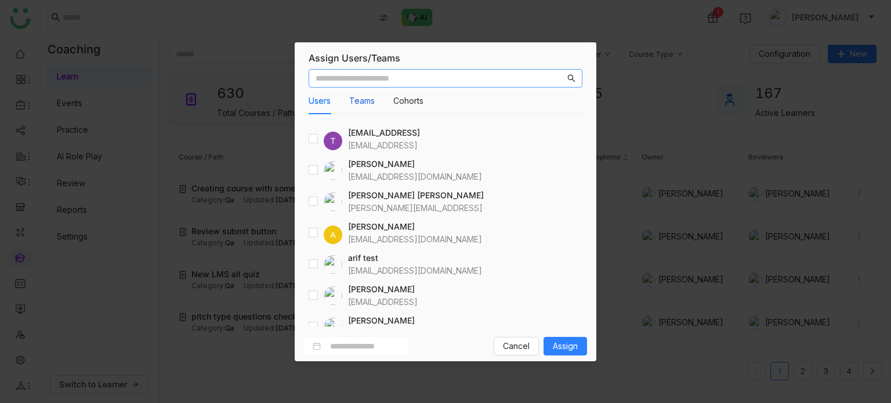
click at [361, 100] on button "Teams" at bounding box center [362, 101] width 26 height 13
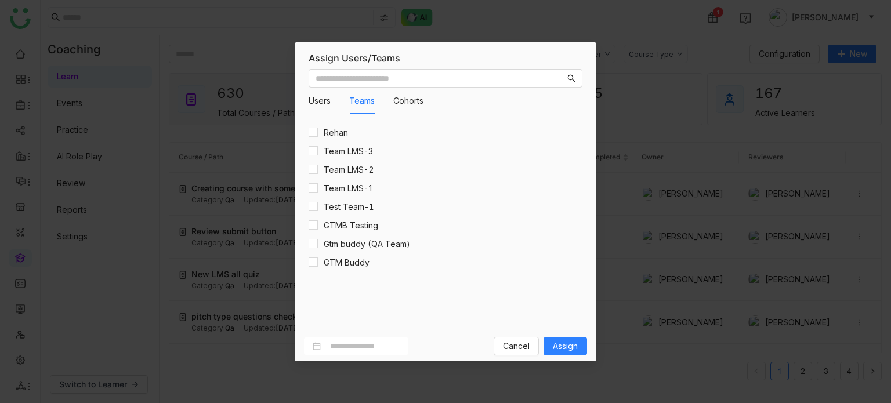
click at [306, 132] on div "Users Teams Cohorts T testvishns@gtmbuddy.ai testvishns@gtmbuddy.ai aavi aavi a…" at bounding box center [446, 197] width 302 height 267
click at [571, 343] on span "Assign" at bounding box center [565, 346] width 25 height 13
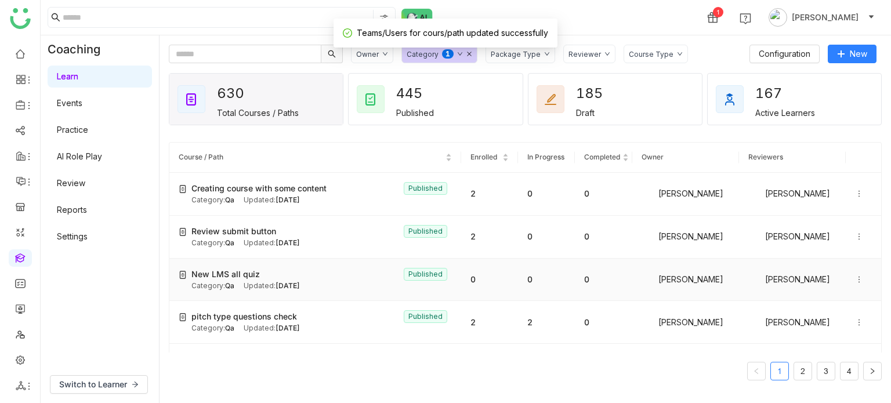
click at [855, 280] on icon at bounding box center [859, 280] width 8 height 8
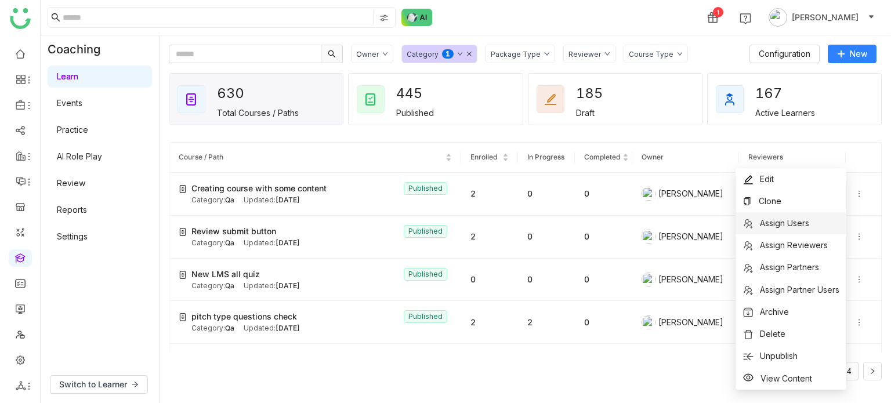
click at [801, 229] on span "Assign Users" at bounding box center [775, 223] width 67 height 13
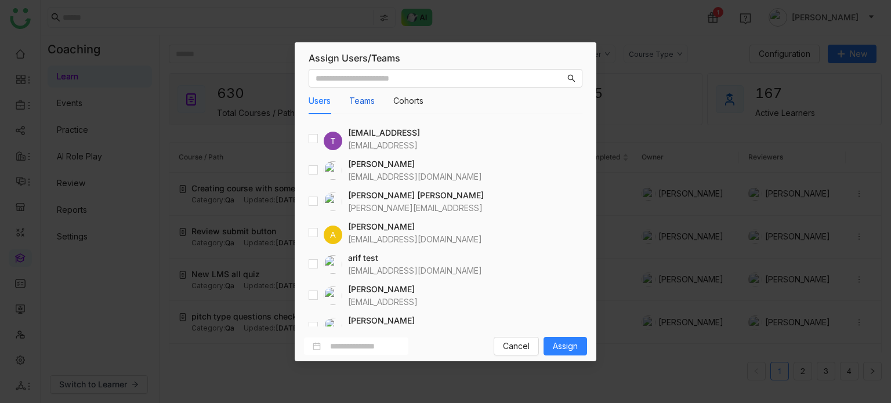
click at [362, 100] on button "Teams" at bounding box center [362, 101] width 26 height 13
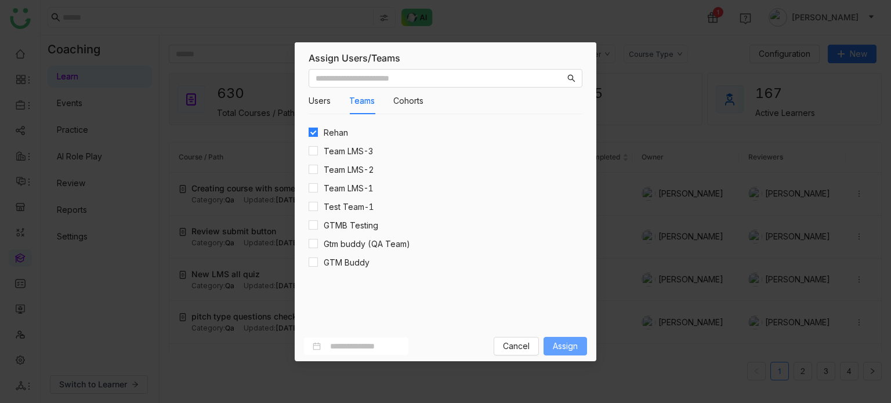
click at [563, 340] on span "Assign" at bounding box center [565, 346] width 25 height 13
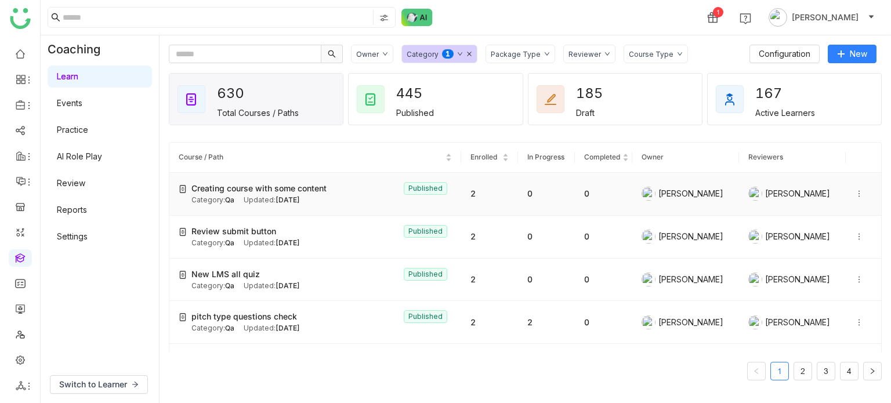
click at [350, 193] on div "Creating course with some content Published" at bounding box center [321, 188] width 260 height 13
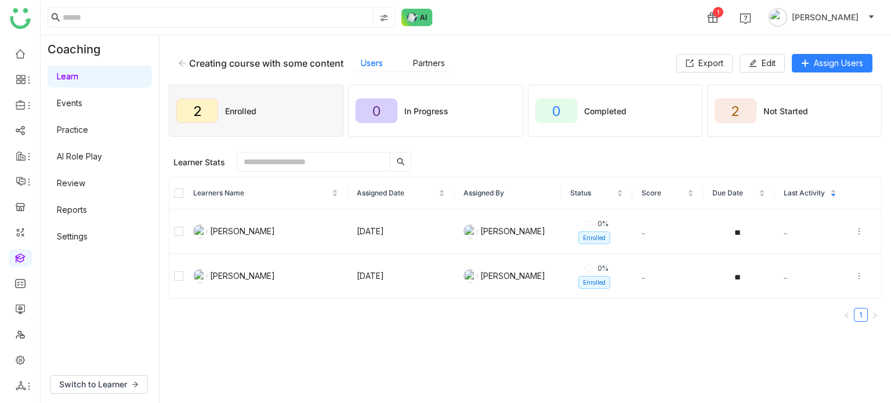
click at [184, 61] on icon at bounding box center [182, 63] width 8 height 8
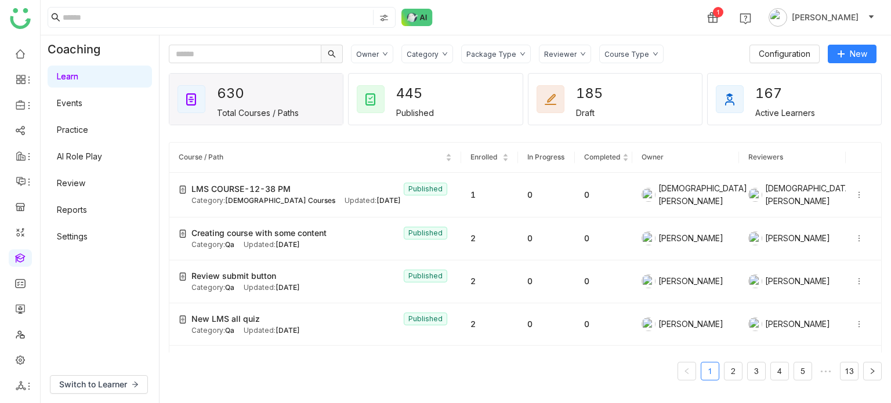
click at [442, 51] on icon at bounding box center [445, 54] width 6 height 6
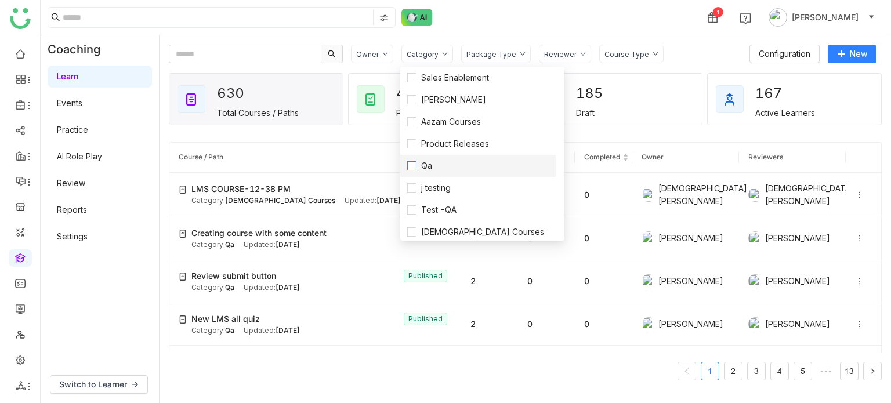
click at [454, 166] on label "Qa" at bounding box center [478, 166] width 142 height 13
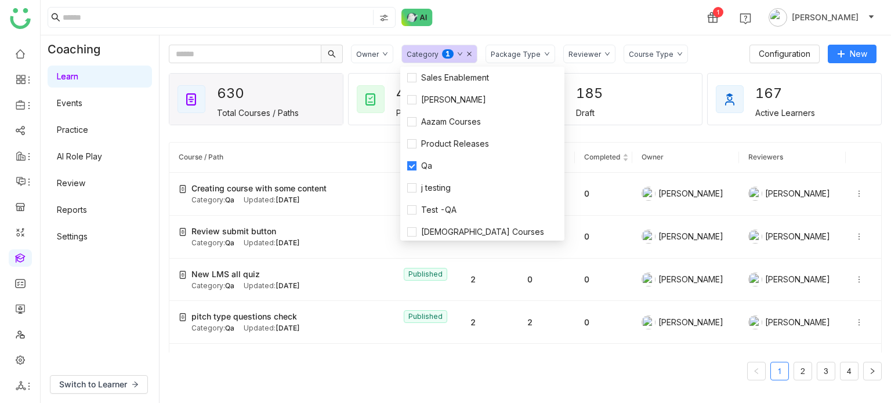
click at [318, 161] on span "Course / Path" at bounding box center [311, 157] width 265 height 11
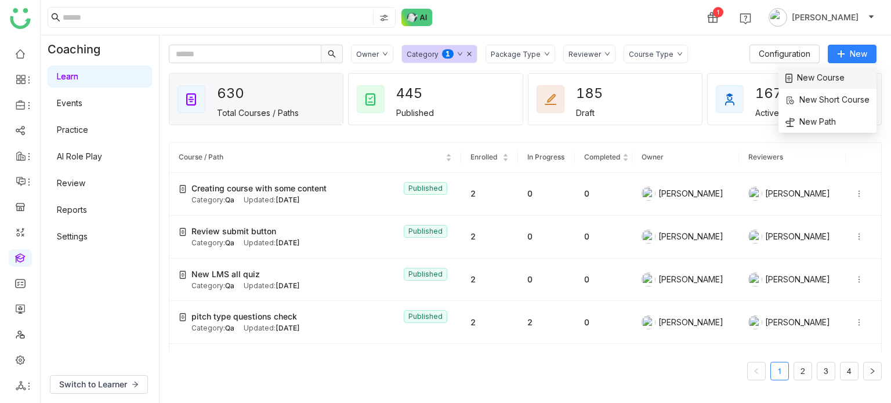
click at [831, 77] on span "New Course" at bounding box center [814, 77] width 59 height 13
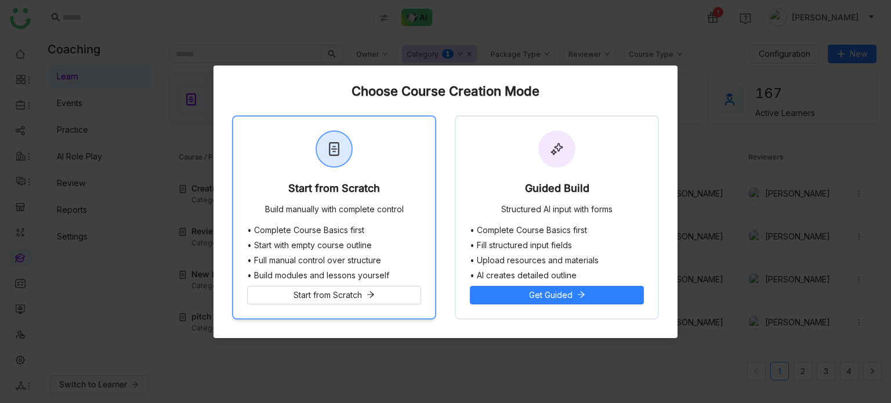
click at [320, 154] on div at bounding box center [334, 149] width 35 height 35
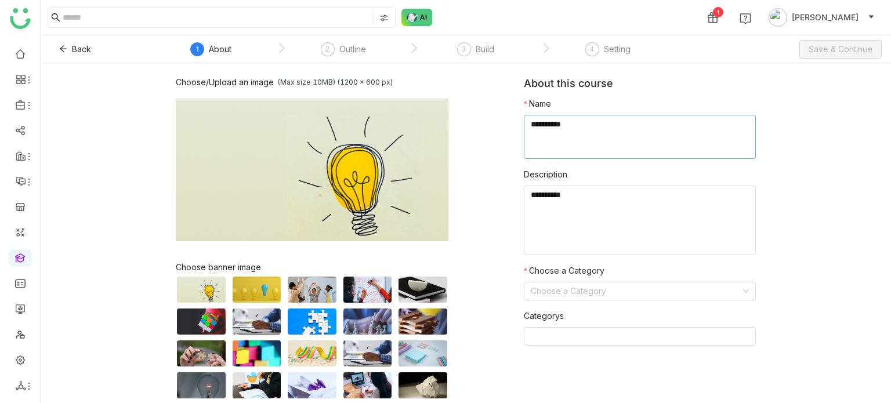
click at [594, 134] on textarea at bounding box center [640, 137] width 232 height 44
type textarea "**********"
type textarea "*****"
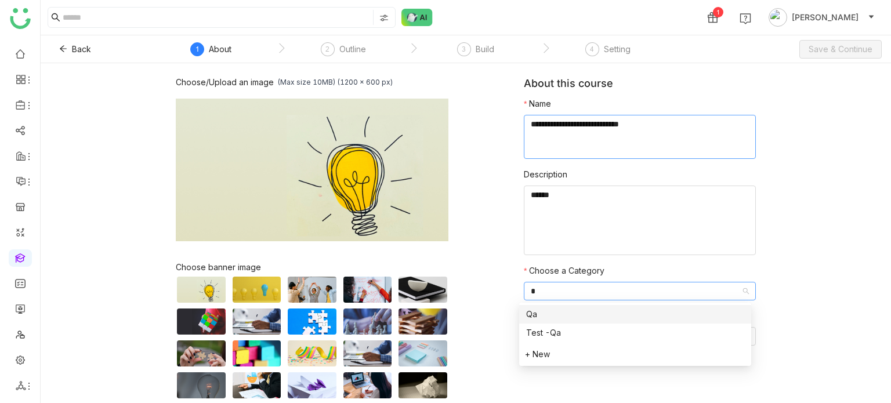
type input "**"
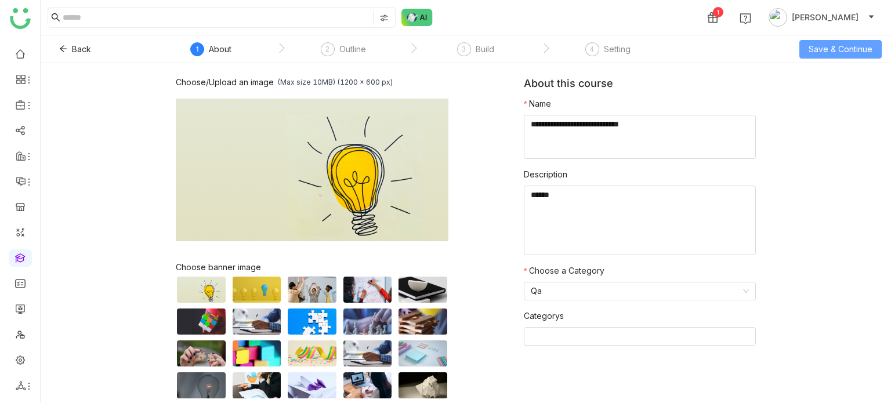
click at [842, 46] on span "Save & Continue" at bounding box center [841, 49] width 64 height 13
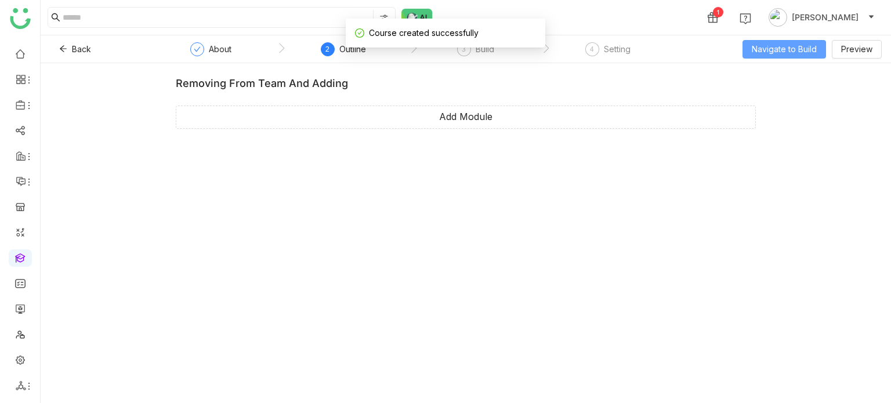
click at [805, 54] on span "Navigate to Build" at bounding box center [784, 49] width 65 height 13
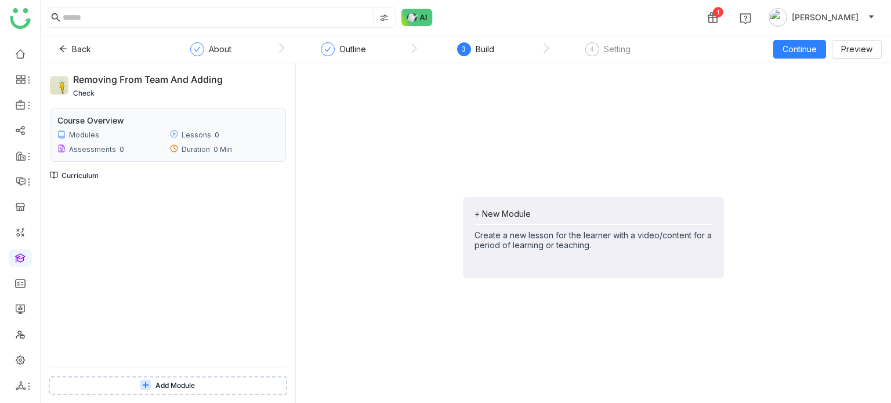
click at [513, 202] on div "+ New Module Create a new lesson for the learner with a video/content for a per…" at bounding box center [593, 237] width 261 height 81
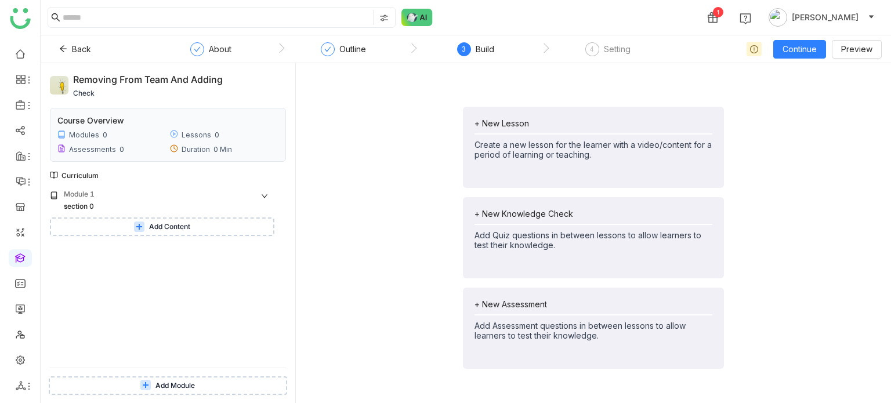
click at [368, 169] on div "+ New Lesson Create a new lesson for the learner with a video/content for a per…" at bounding box center [593, 238] width 577 height 331
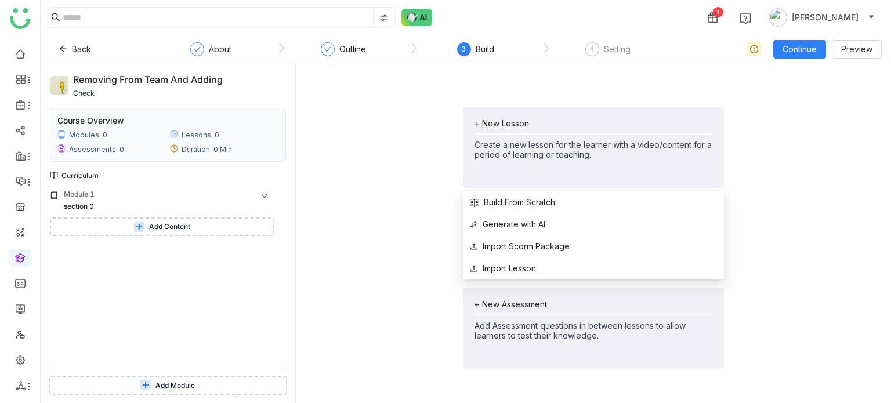
click at [535, 122] on div "+ New Lesson" at bounding box center [594, 123] width 238 height 10
click at [530, 200] on span "Build From Scratch" at bounding box center [512, 202] width 85 height 13
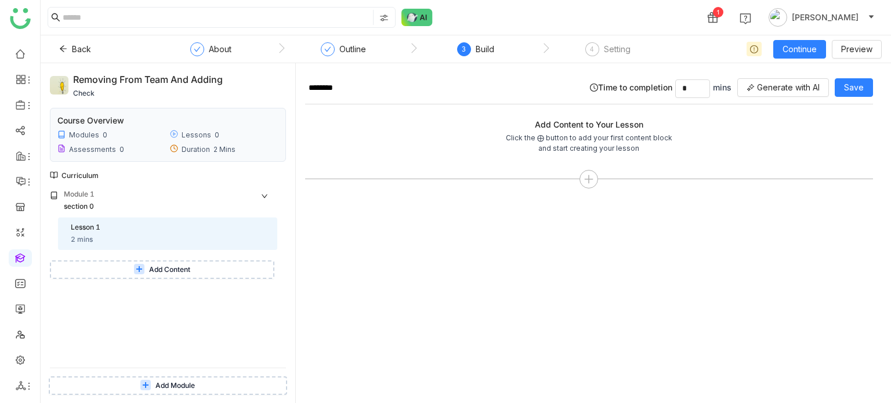
click at [121, 273] on button "Add Content" at bounding box center [162, 269] width 224 height 19
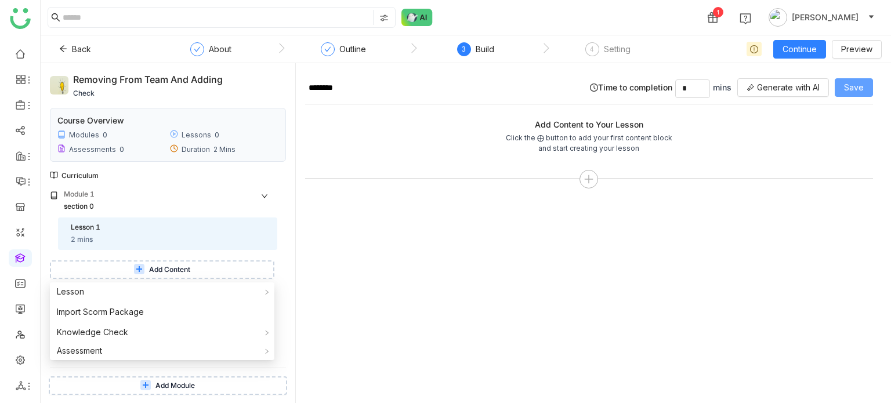
click at [863, 88] on span "Save" at bounding box center [854, 87] width 20 height 13
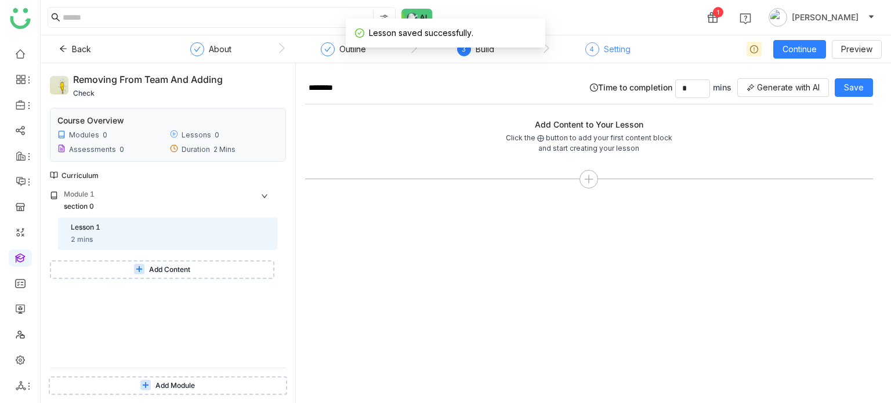
click at [591, 55] on div "4 Setting" at bounding box center [607, 52] width 45 height 21
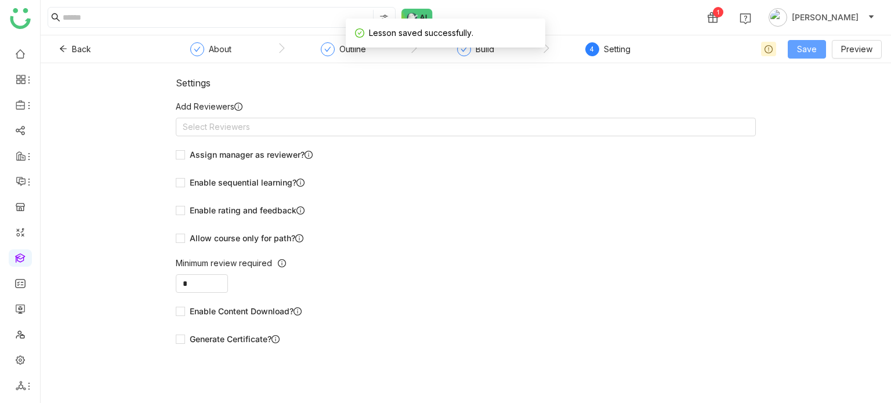
click at [812, 50] on span "Save" at bounding box center [807, 49] width 20 height 13
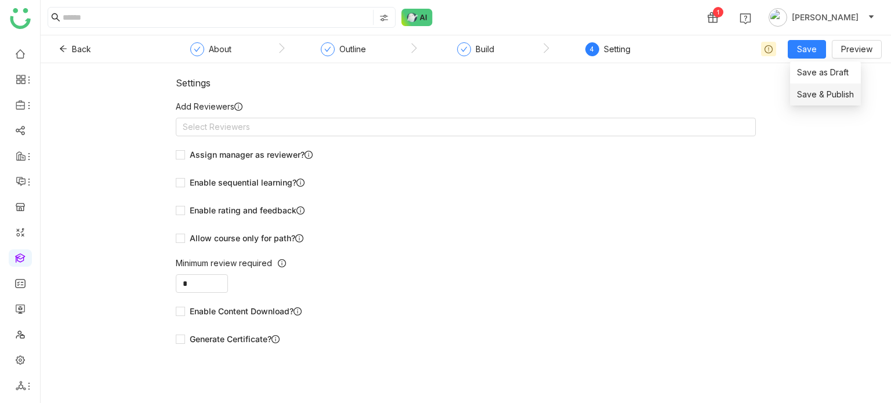
click at [815, 91] on span "Save & Publish" at bounding box center [825, 94] width 57 height 13
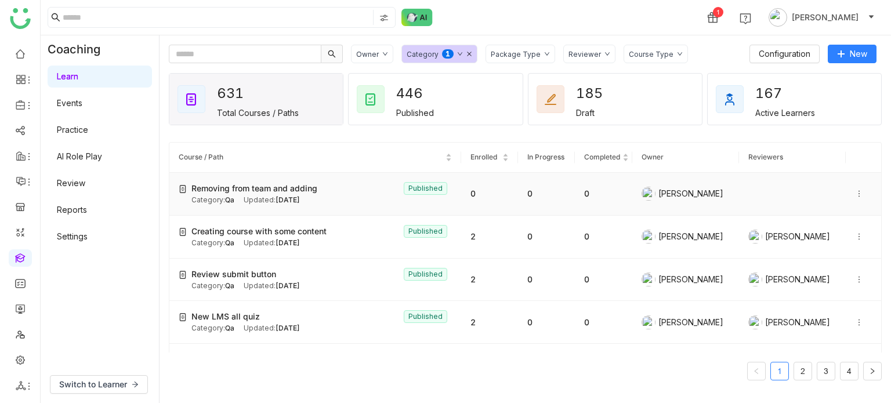
click at [390, 213] on td "Removing from team and adding Published Category: Qa Updated: [DATE]" at bounding box center [315, 194] width 292 height 43
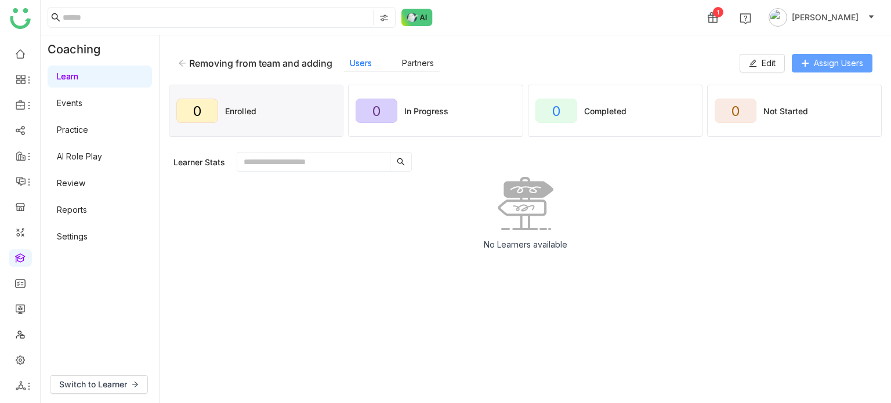
click at [837, 58] on span "Assign Users" at bounding box center [838, 63] width 49 height 13
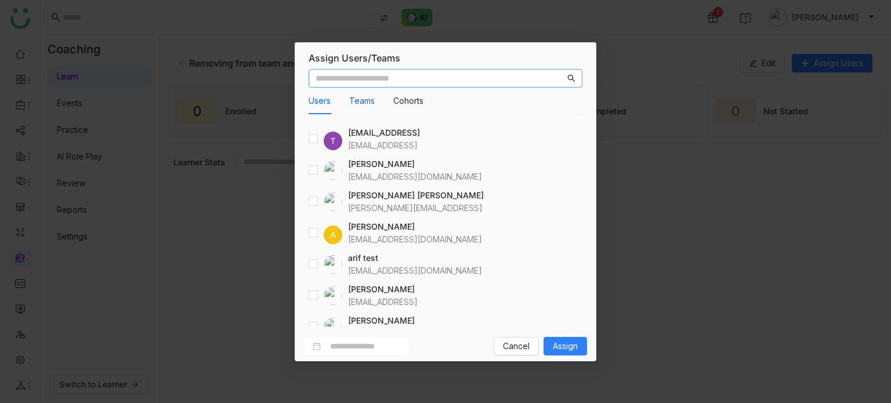
click at [364, 103] on button "Teams" at bounding box center [362, 101] width 26 height 13
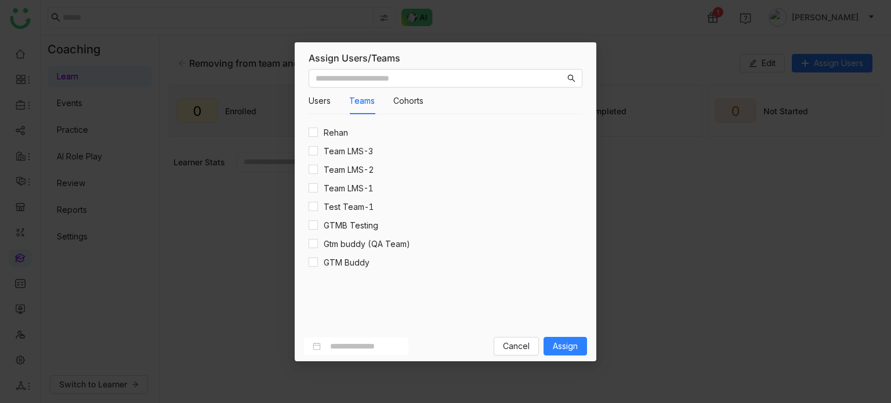
click at [332, 135] on h4 "Rehan" at bounding box center [336, 132] width 24 height 13
click at [566, 347] on span "Assign" at bounding box center [565, 346] width 25 height 13
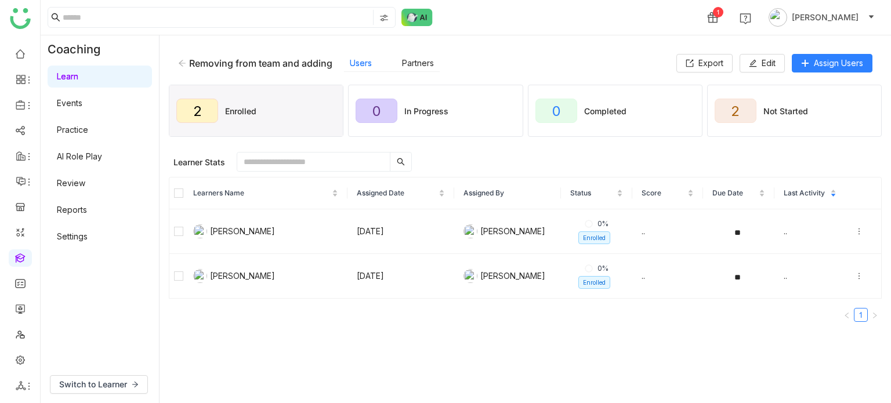
click at [77, 231] on link "Settings" at bounding box center [72, 236] width 31 height 10
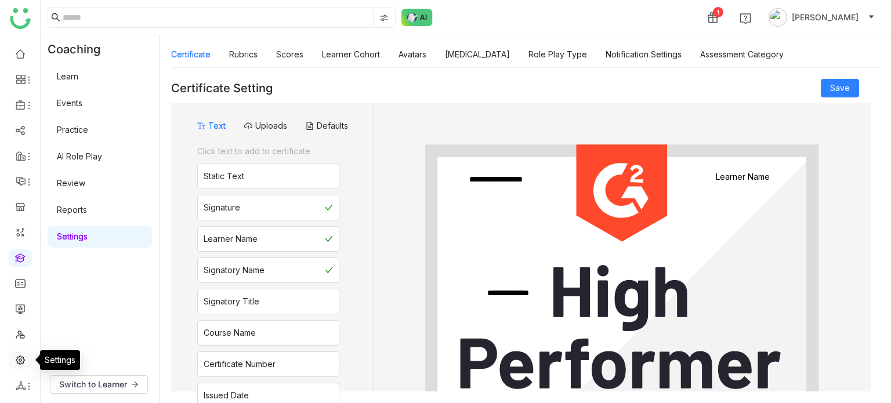
click at [17, 357] on link at bounding box center [20, 359] width 10 height 10
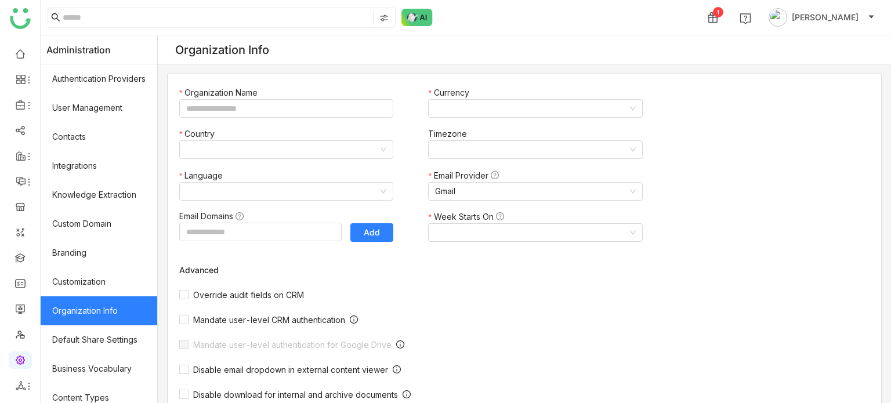
type input "*******"
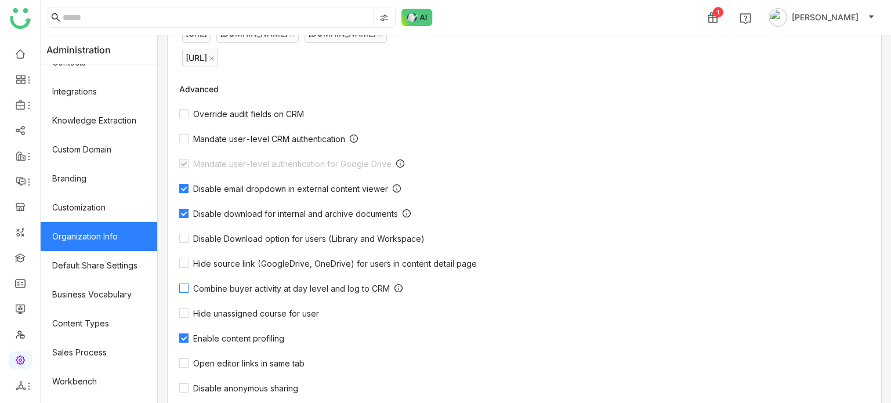
scroll to position [262, 0]
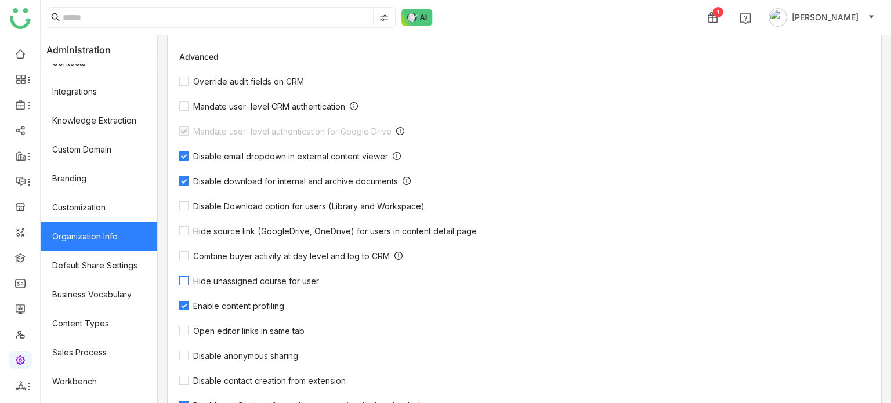
click at [260, 282] on span "Hide unassigned course for user" at bounding box center [256, 281] width 135 height 10
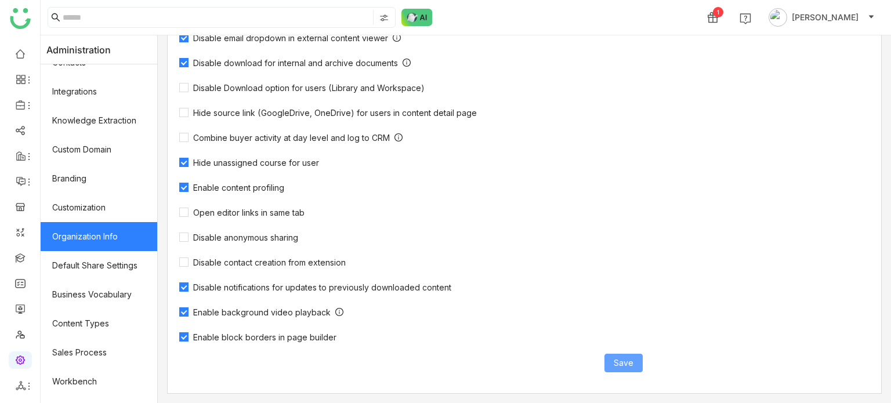
click at [612, 354] on button "Save" at bounding box center [623, 363] width 38 height 19
click at [245, 165] on span "Hide unassigned course for user" at bounding box center [256, 163] width 135 height 10
click at [615, 368] on span "Save" at bounding box center [624, 363] width 20 height 13
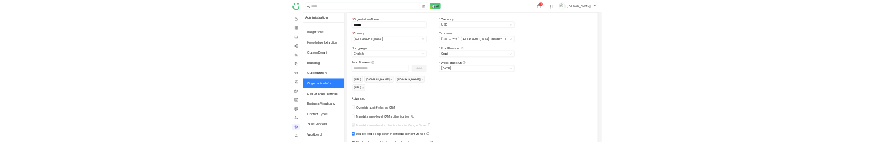
scroll to position [21, 0]
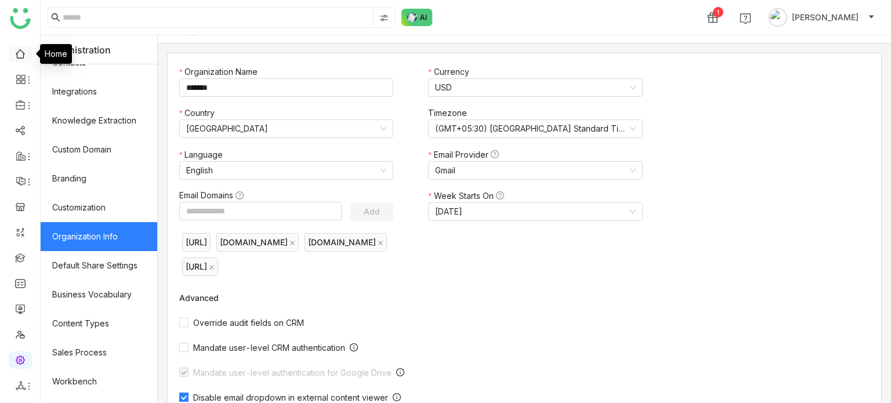
click at [22, 52] on link at bounding box center [20, 53] width 10 height 10
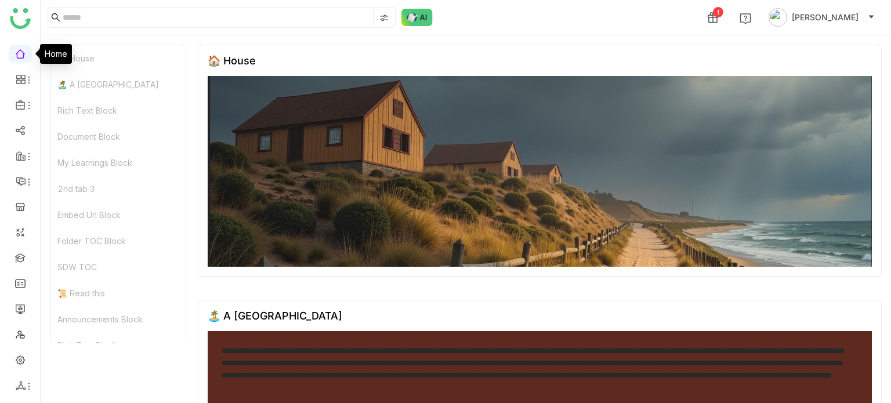
click at [22, 52] on link at bounding box center [20, 53] width 10 height 10
click at [21, 350] on ul at bounding box center [20, 219] width 40 height 365
click at [21, 359] on link at bounding box center [20, 359] width 10 height 10
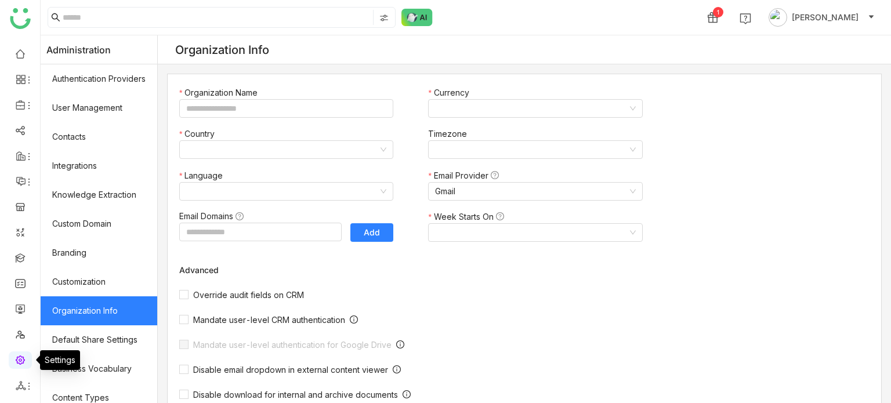
type input "*******"
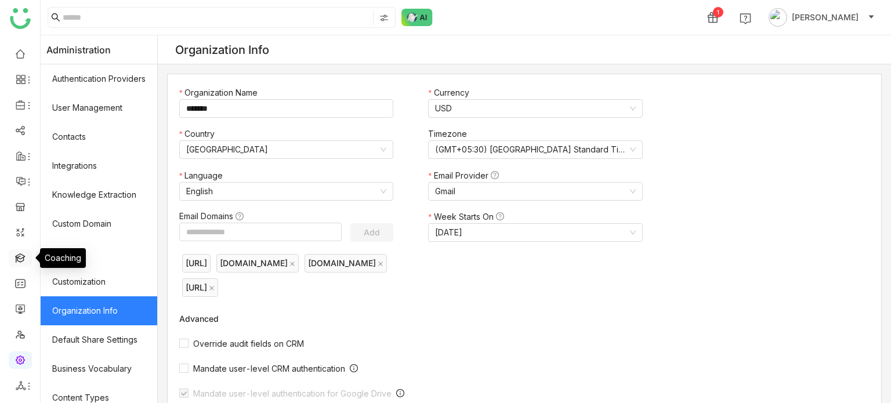
click at [23, 262] on link at bounding box center [20, 257] width 10 height 10
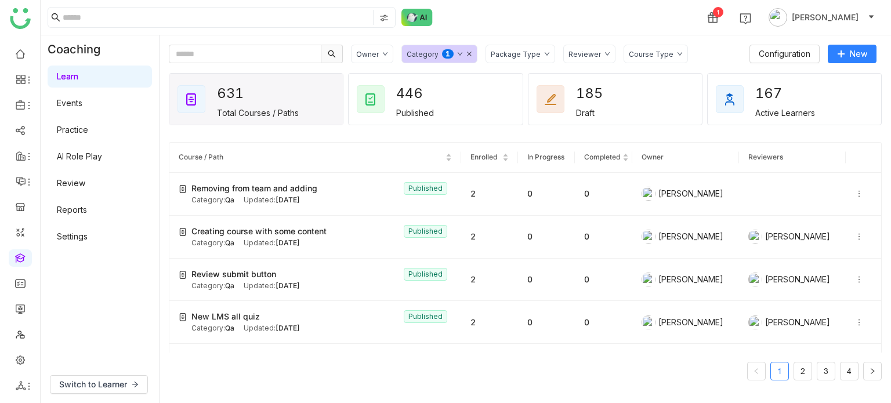
click at [88, 241] on link "Settings" at bounding box center [72, 236] width 31 height 10
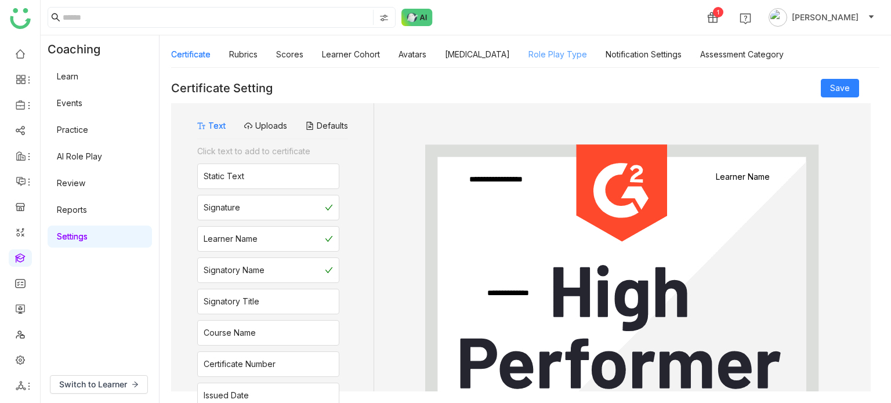
click at [582, 59] on link "Role Play Type" at bounding box center [557, 54] width 59 height 10
